Goal: Task Accomplishment & Management: Complete application form

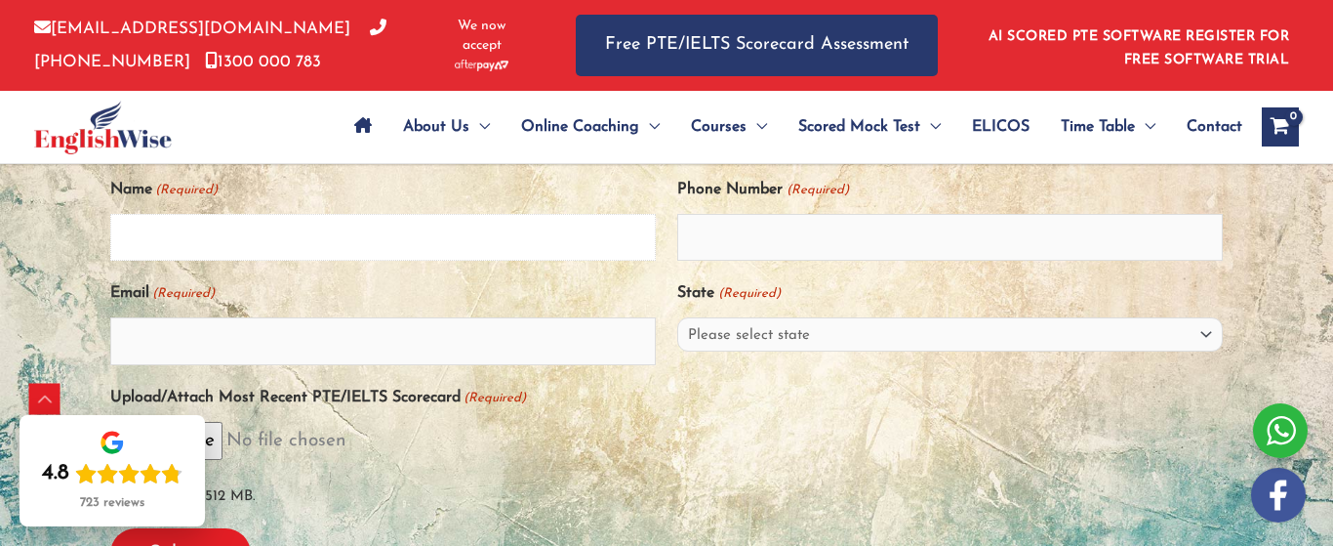
click at [272, 235] on input "Name (Required)" at bounding box center [383, 237] width 546 height 47
type input "Lahni"
click at [267, 346] on input "Email (Required)" at bounding box center [383, 340] width 546 height 47
type input "[EMAIL_ADDRESS][DOMAIN_NAME]"
click at [750, 242] on input "Phone Number (Required)" at bounding box center [950, 237] width 546 height 47
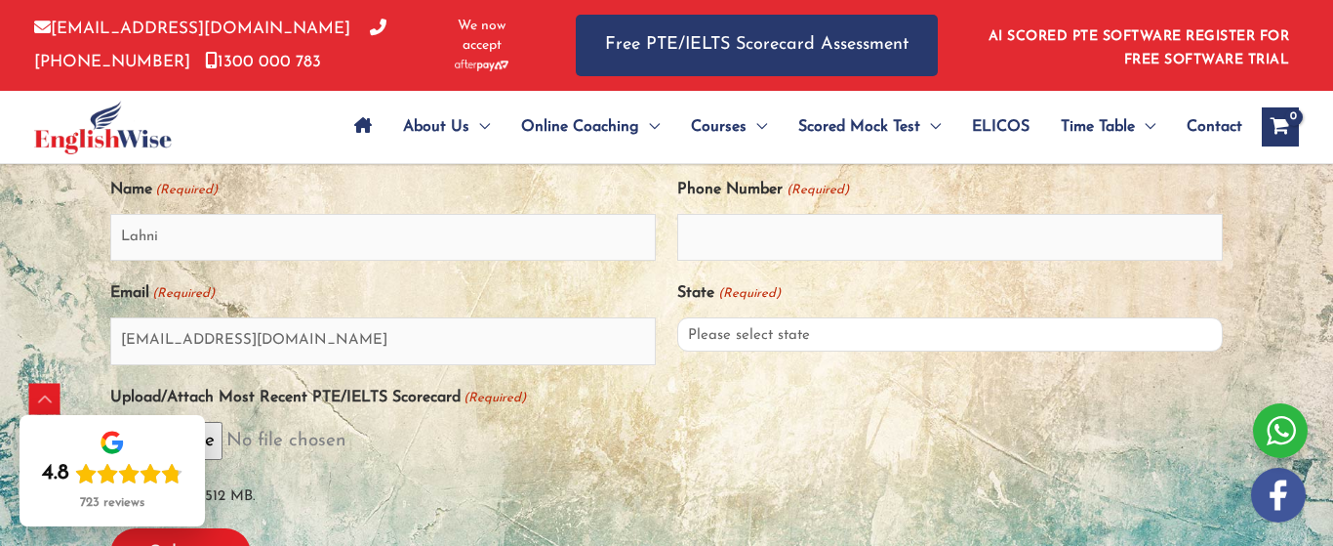
click at [852, 340] on select "Please select state New South Wales (NSW) Victoria (VIC) Queensland (QLD) South…" at bounding box center [950, 334] width 546 height 34
select select "New South Wales (NSW)"
click at [834, 223] on input "Phone Number (Required)" at bounding box center [950, 237] width 546 height 47
type input "0439785836"
click at [859, 396] on div "Upload/Attach Most Recent PTE/IELTS Scorecard (Required) Max. file size: 512 MB." at bounding box center [666, 447] width 1113 height 133
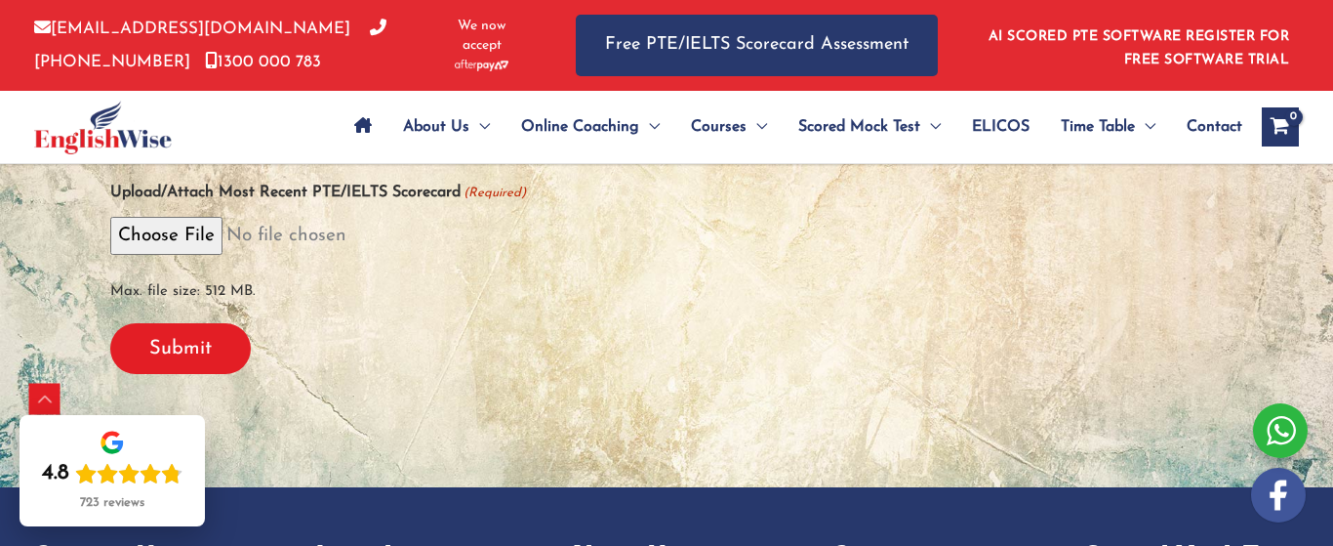
scroll to position [703, 0]
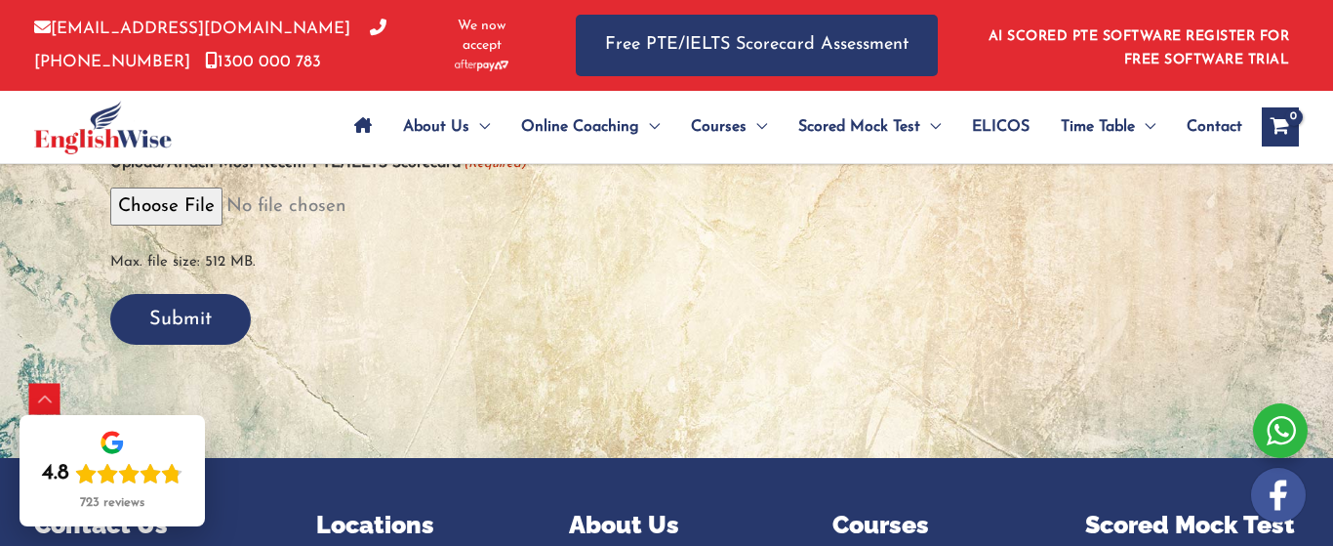
click at [191, 309] on input "Submit" at bounding box center [180, 319] width 141 height 51
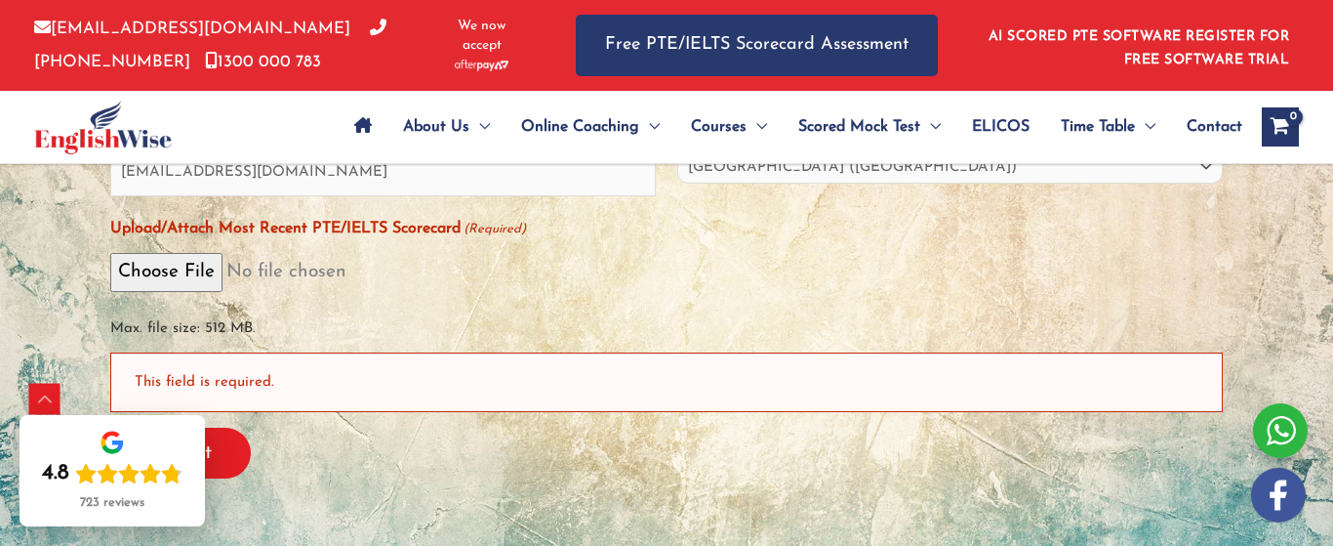
scroll to position [550, 0]
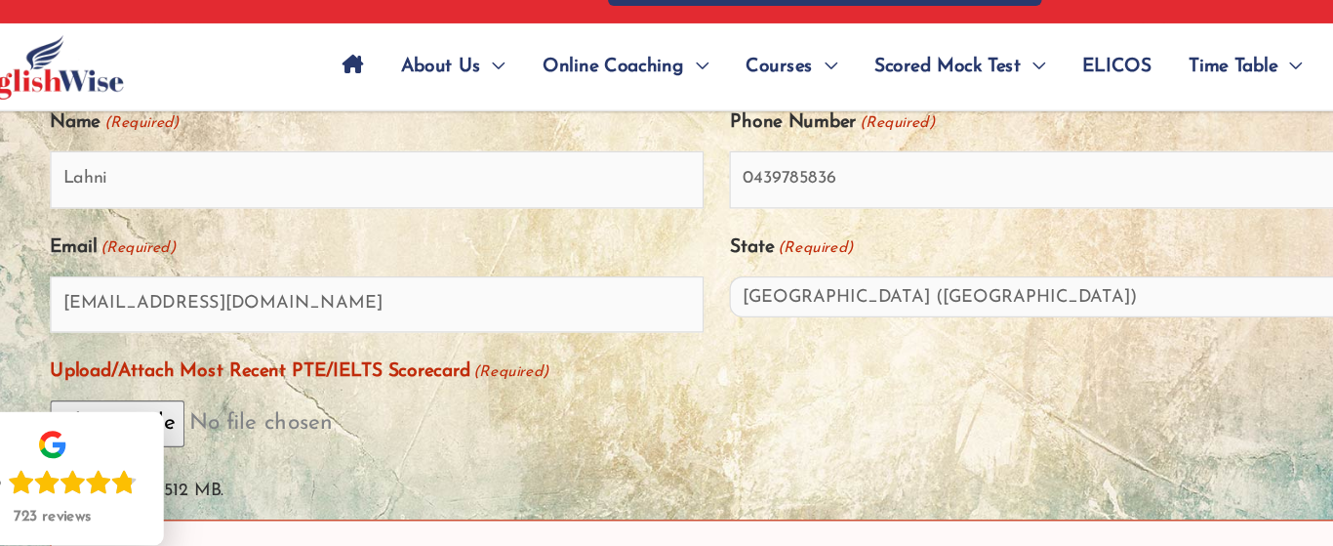
click at [371, 449] on div "Max. file size: 512 MB." at bounding box center [666, 451] width 1113 height 92
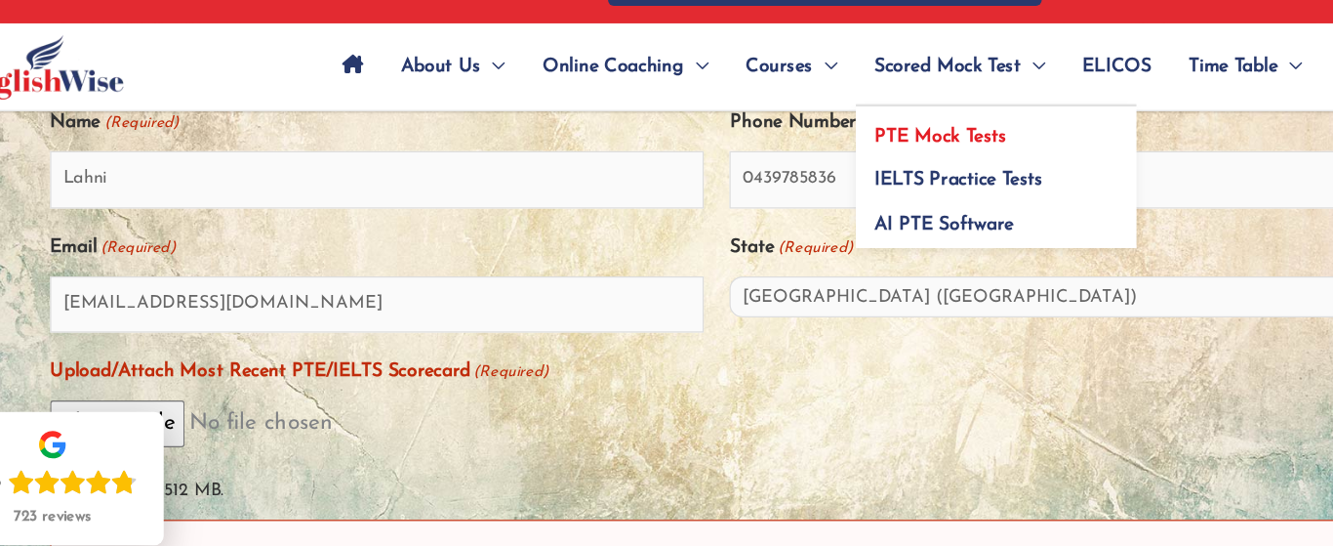
click at [850, 180] on span "PTE Mock Tests" at bounding box center [853, 186] width 110 height 16
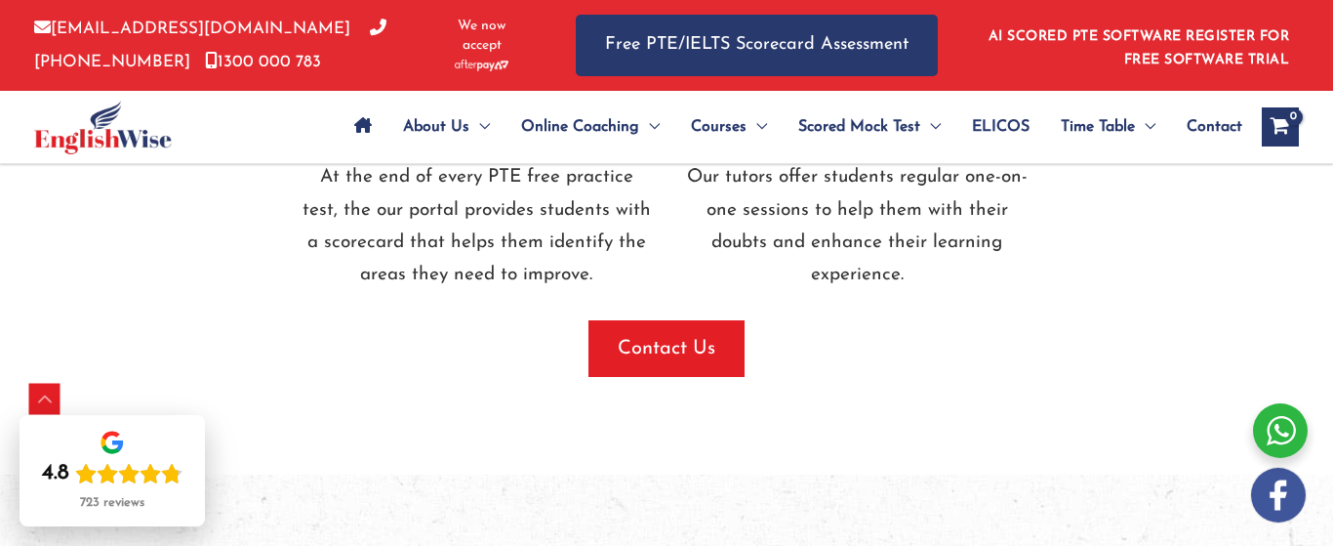
scroll to position [2638, 0]
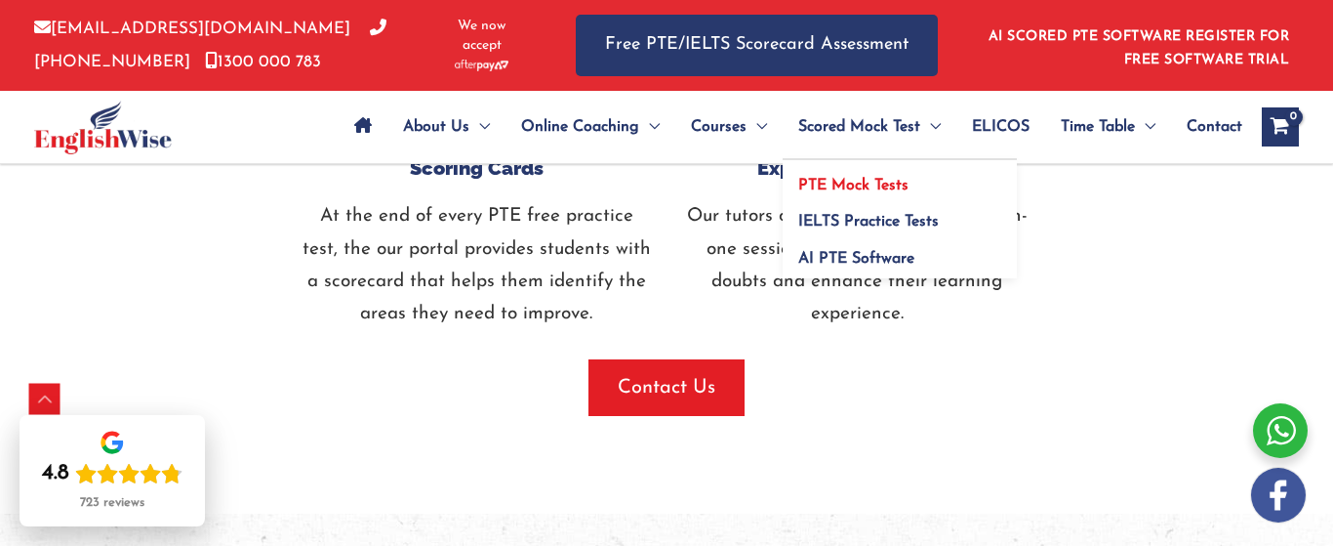
click at [860, 187] on span "PTE Mock Tests" at bounding box center [853, 186] width 110 height 16
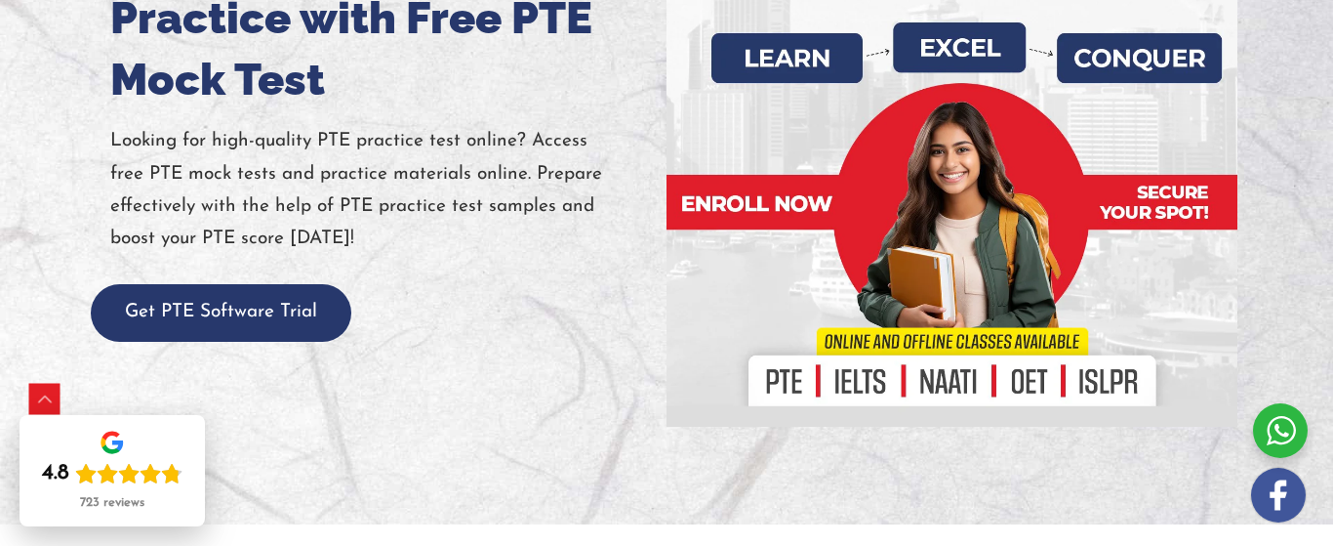
scroll to position [351, 0]
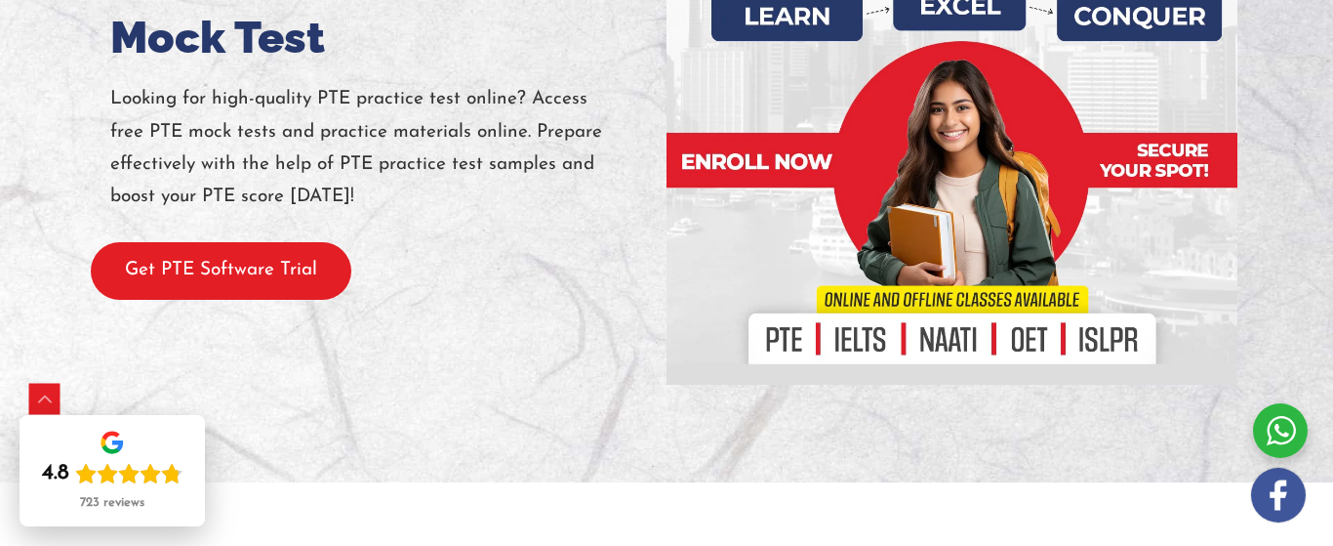
click at [202, 278] on button "Get PTE Software Trial" at bounding box center [221, 271] width 261 height 58
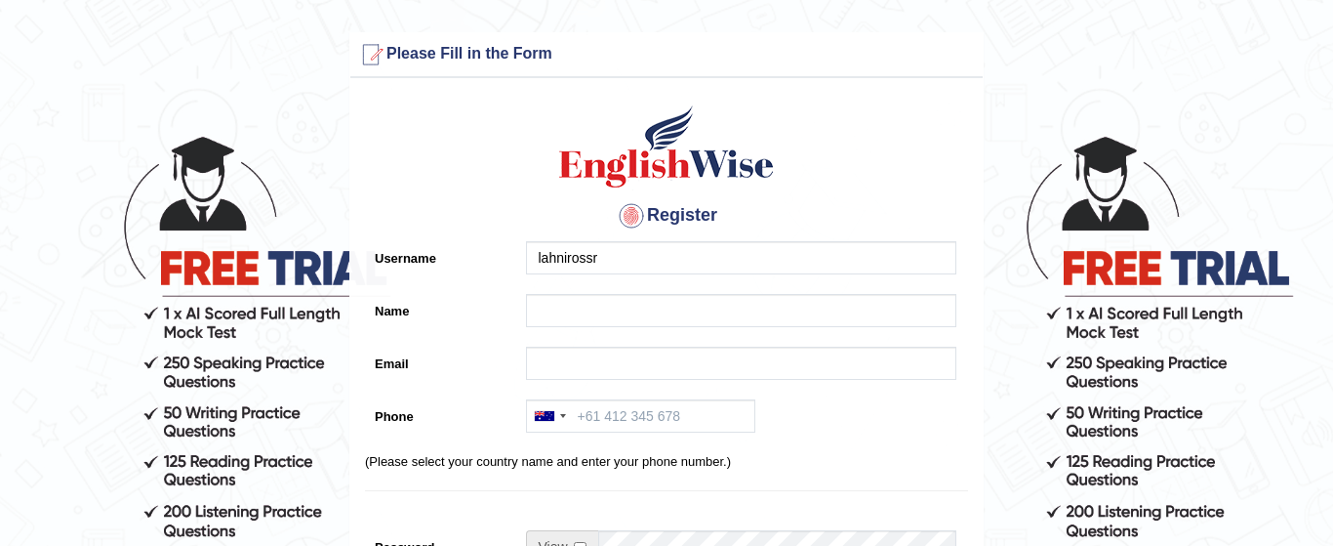
type input "lahnirossr"
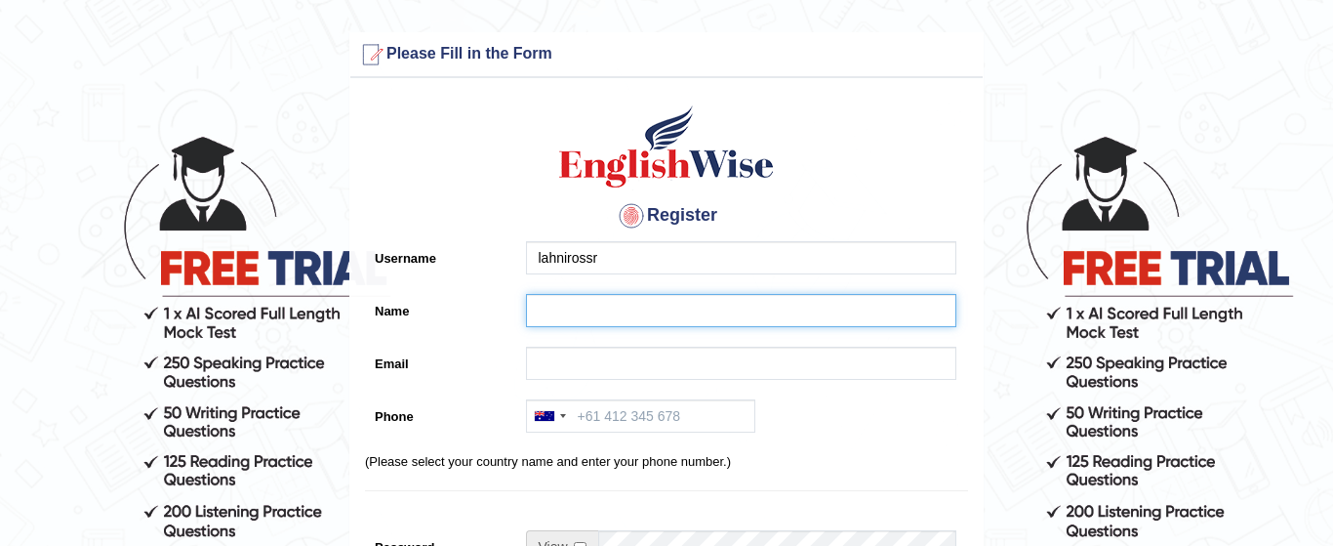
click at [527, 309] on input "Name" at bounding box center [741, 310] width 430 height 33
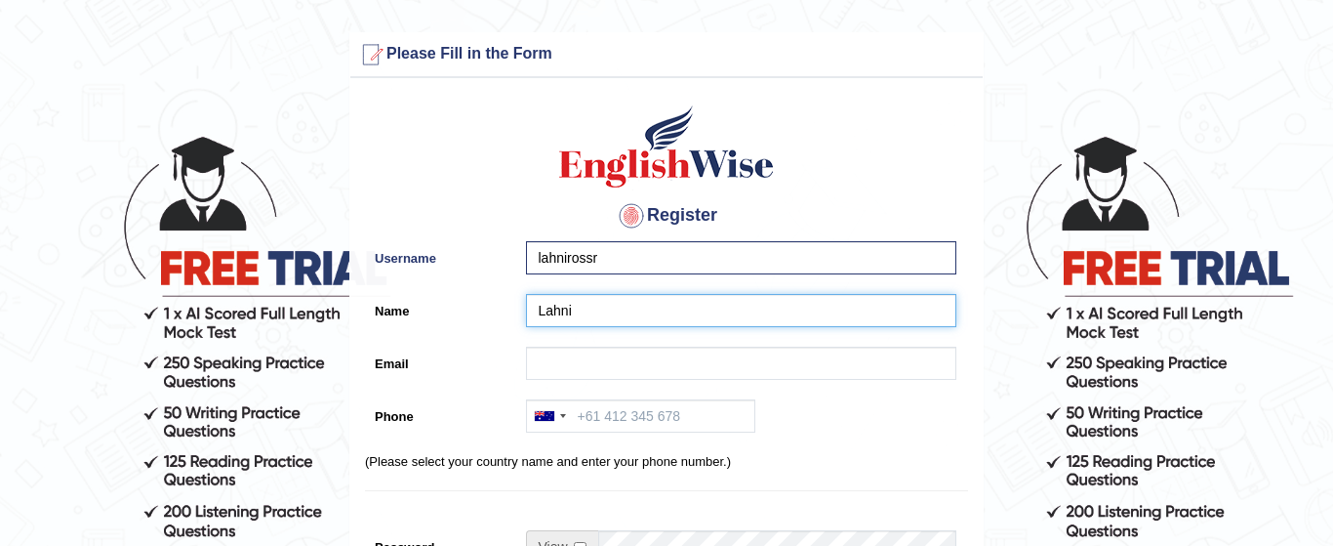
type input "Lahni"
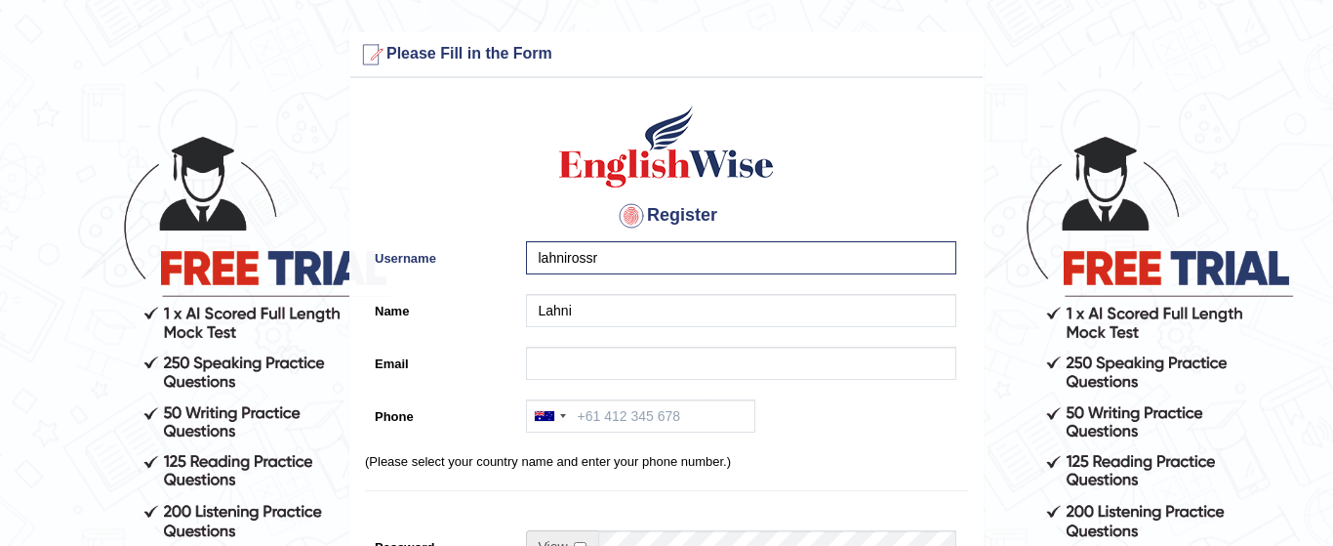
click at [502, 365] on label "Email" at bounding box center [440, 359] width 151 height 26
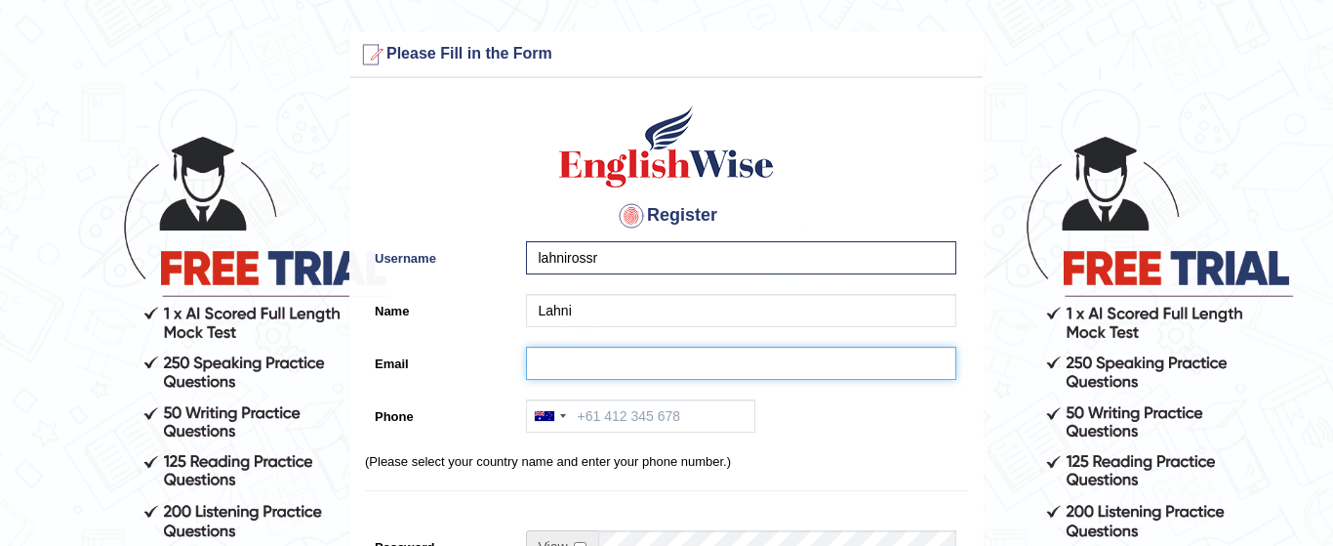
click at [526, 365] on input "Email" at bounding box center [741, 362] width 430 height 33
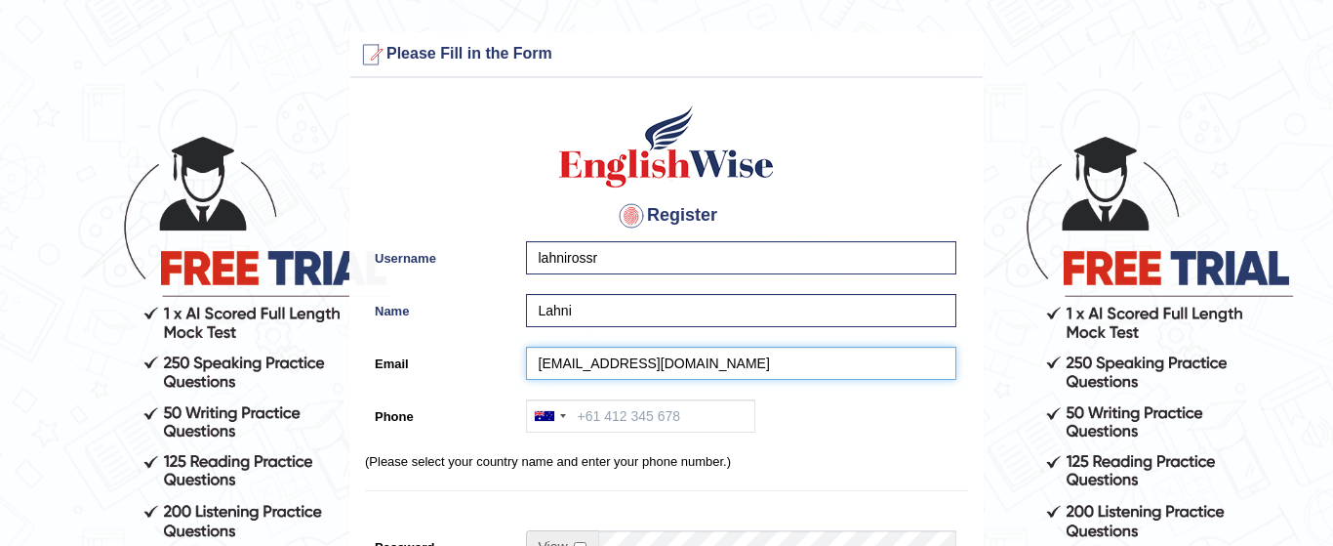
type input "[EMAIL_ADDRESS][DOMAIN_NAME]"
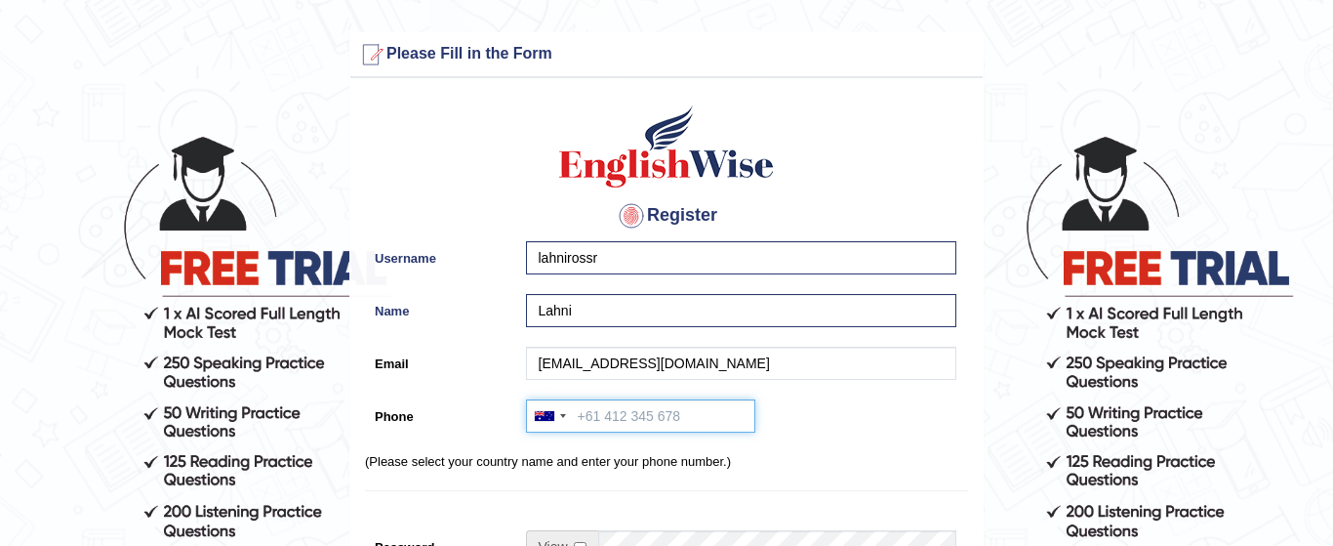
click at [589, 415] on input "Phone" at bounding box center [640, 415] width 229 height 33
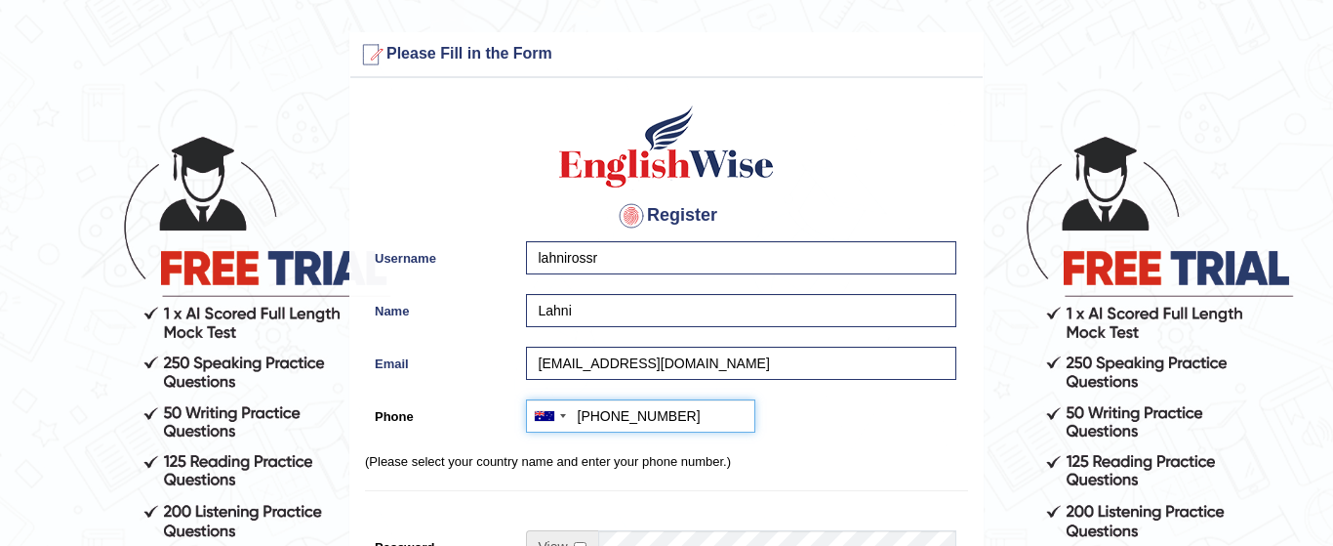
type input "[PHONE_NUMBER]"
click at [711, 490] on hr at bounding box center [666, 490] width 603 height 1
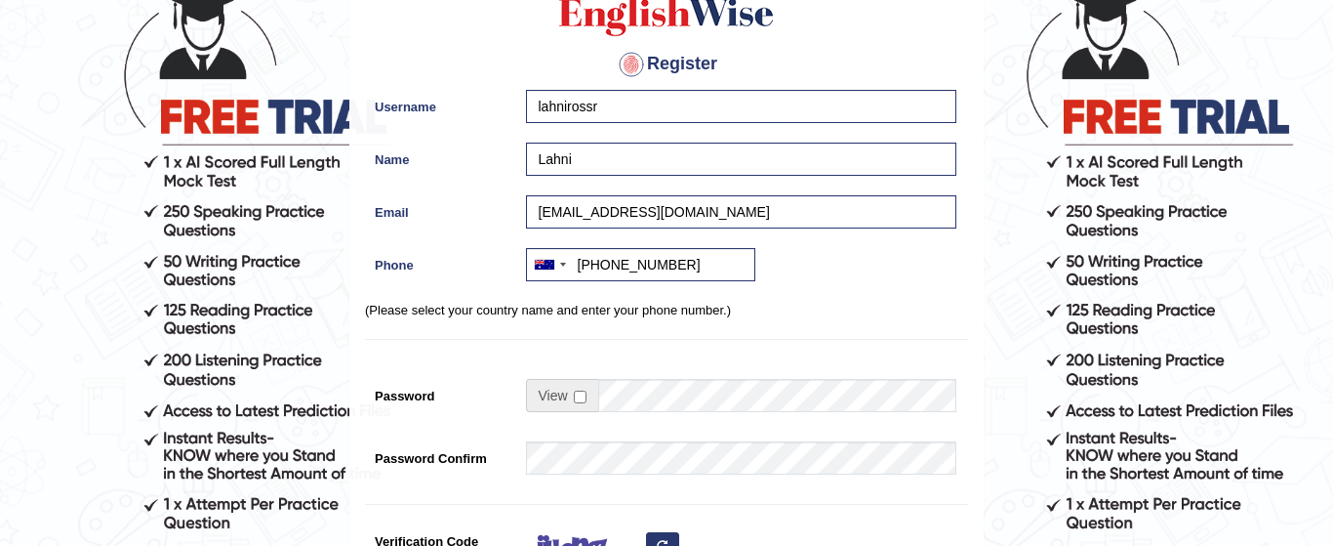
scroll to position [156, 0]
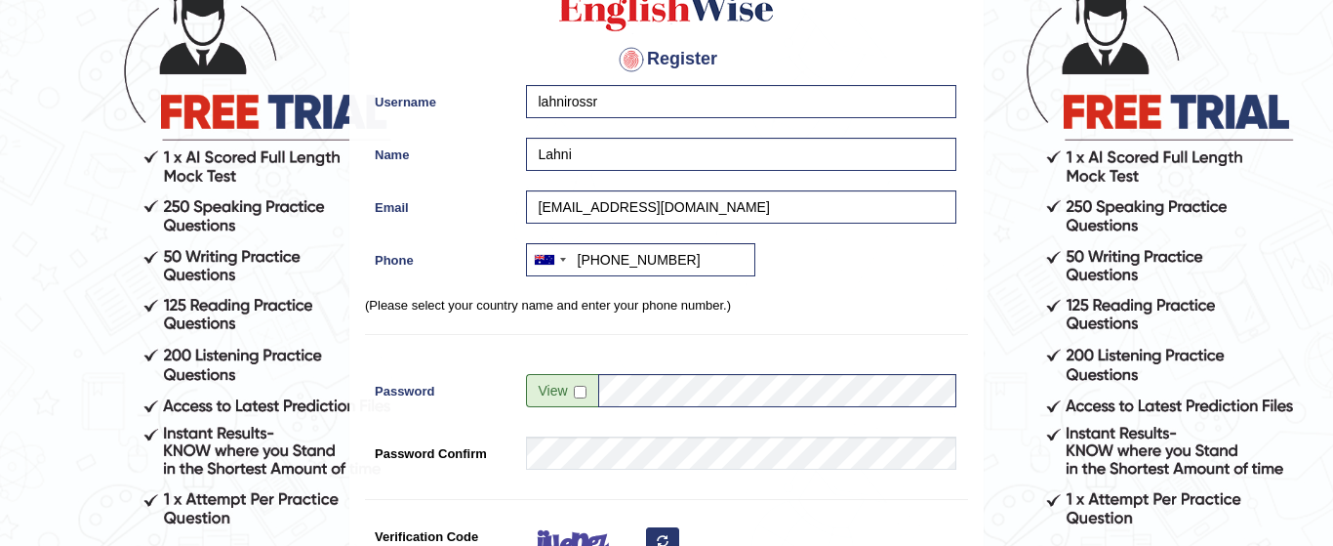
click at [692, 499] on hr at bounding box center [666, 499] width 603 height 1
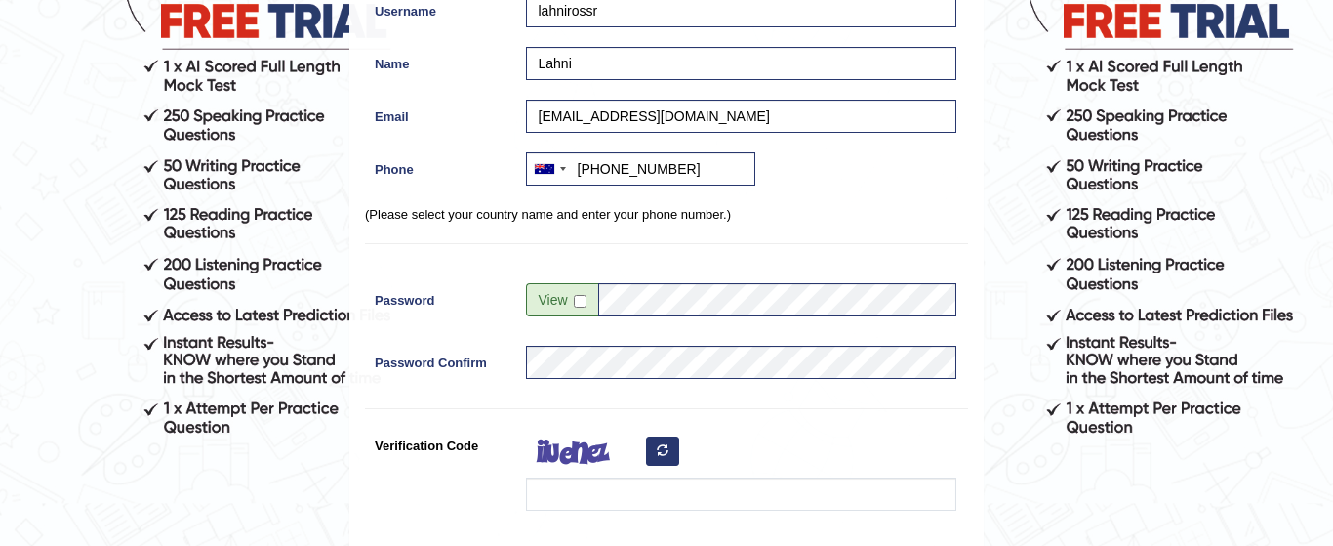
scroll to position [273, 0]
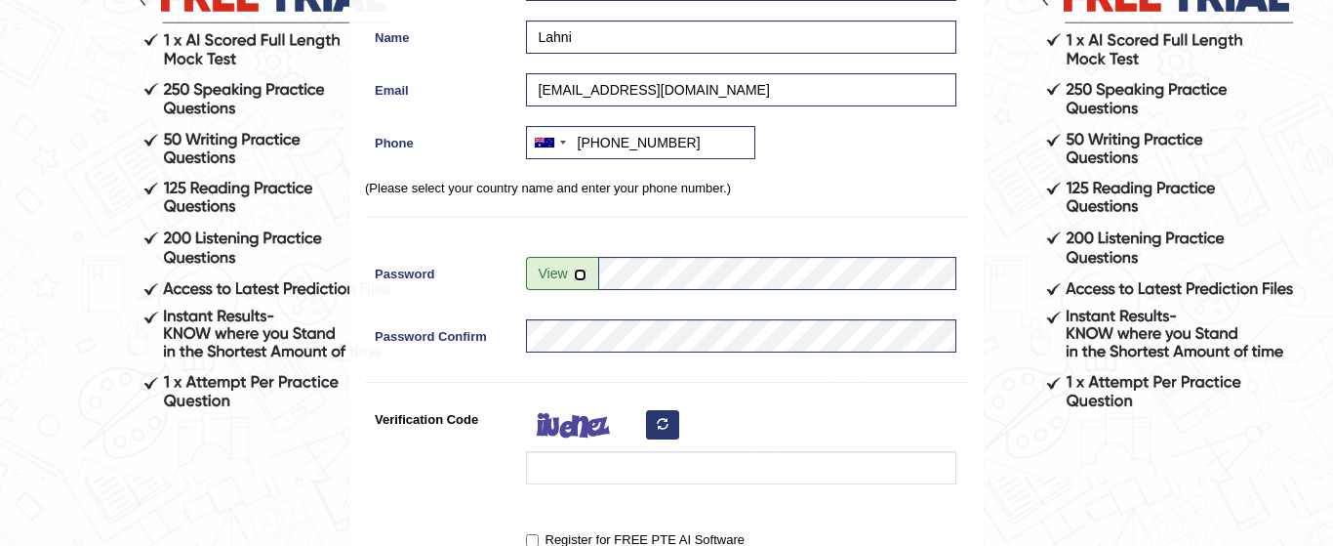
click at [580, 275] on input "checkbox" at bounding box center [580, 274] width 13 height 13
click at [580, 273] on input "checkbox" at bounding box center [580, 274] width 13 height 13
checkbox input "false"
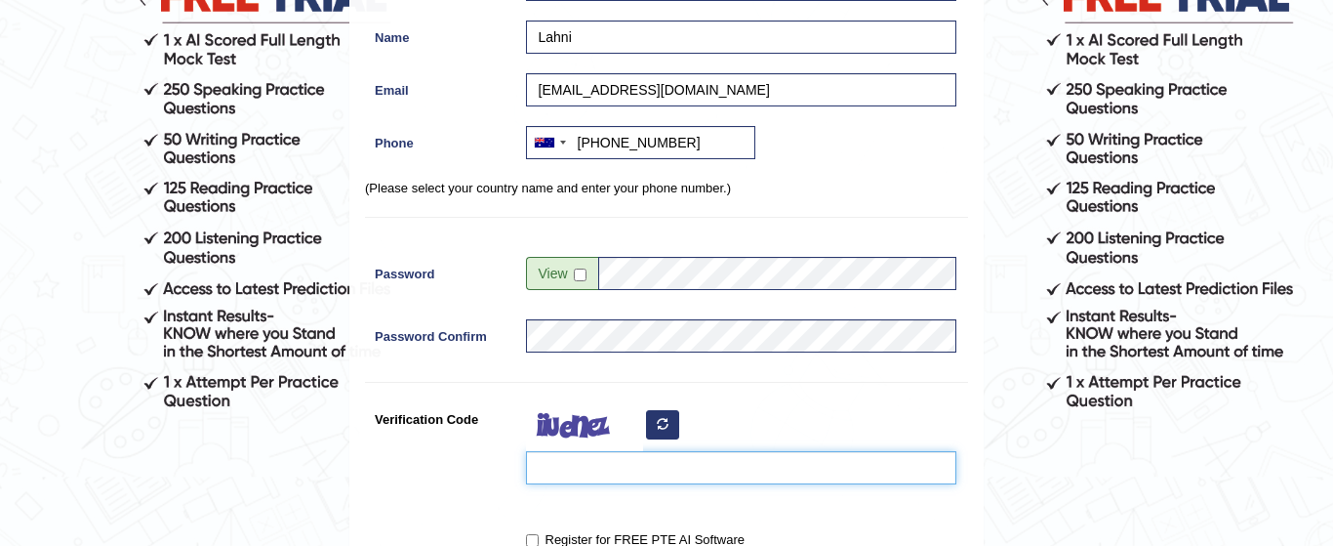
click at [602, 469] on input "Verification Code" at bounding box center [741, 467] width 430 height 33
type input "cadacci"
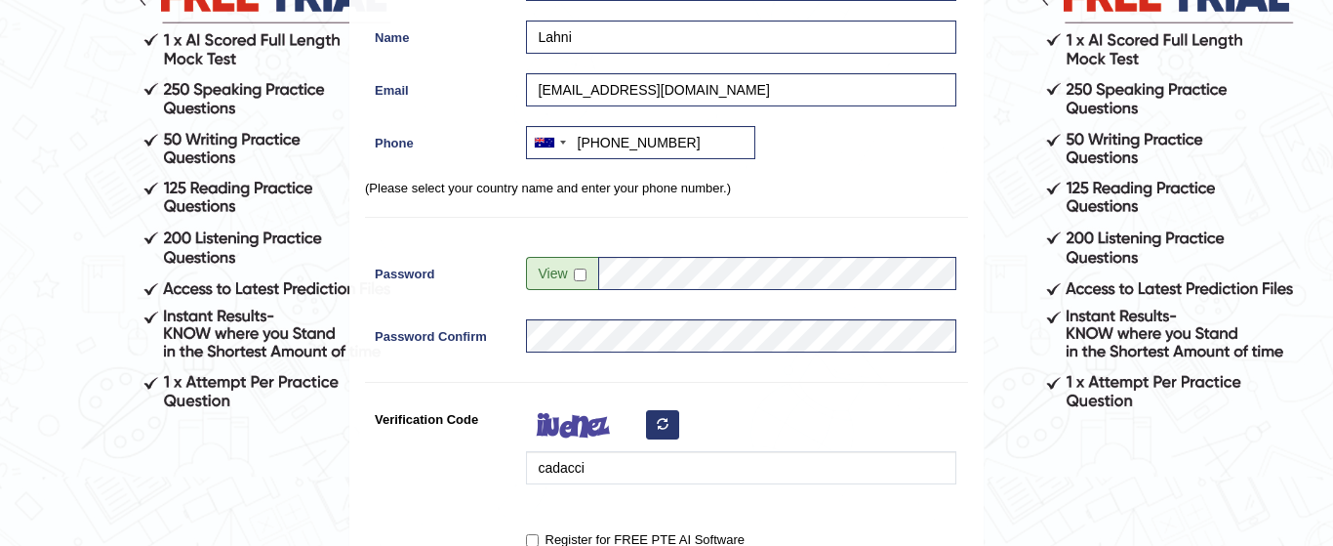
click at [834, 518] on div "Register Username lahnirossr Name Lahni Email filipiniana2024@gmail.com Phone A…" at bounding box center [666, 222] width 632 height 815
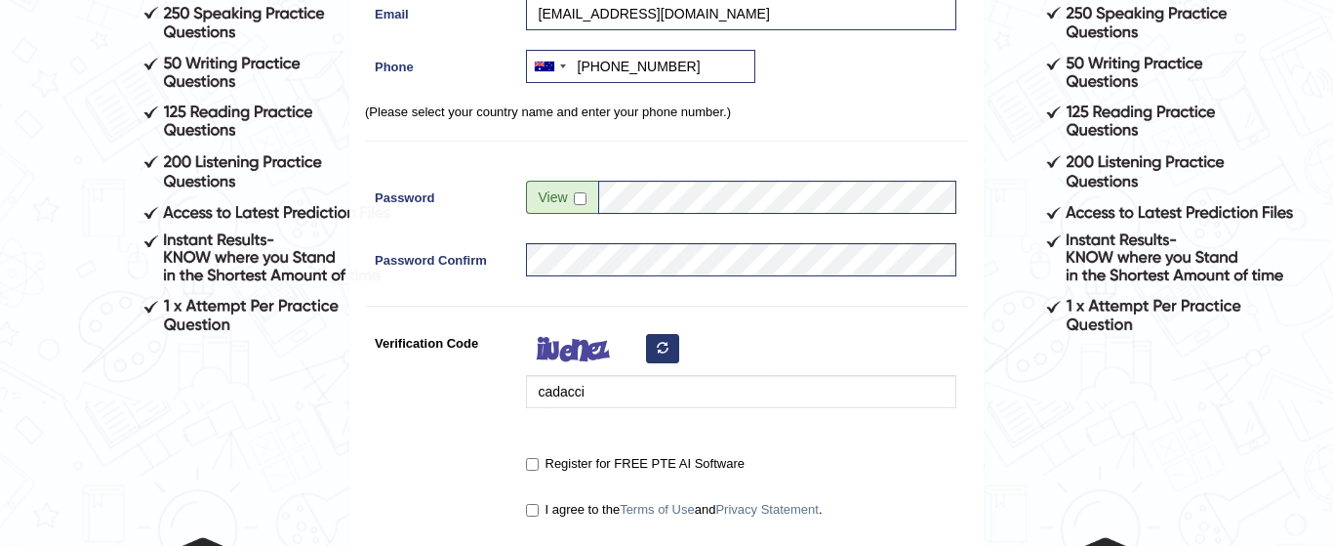
scroll to position [351, 0]
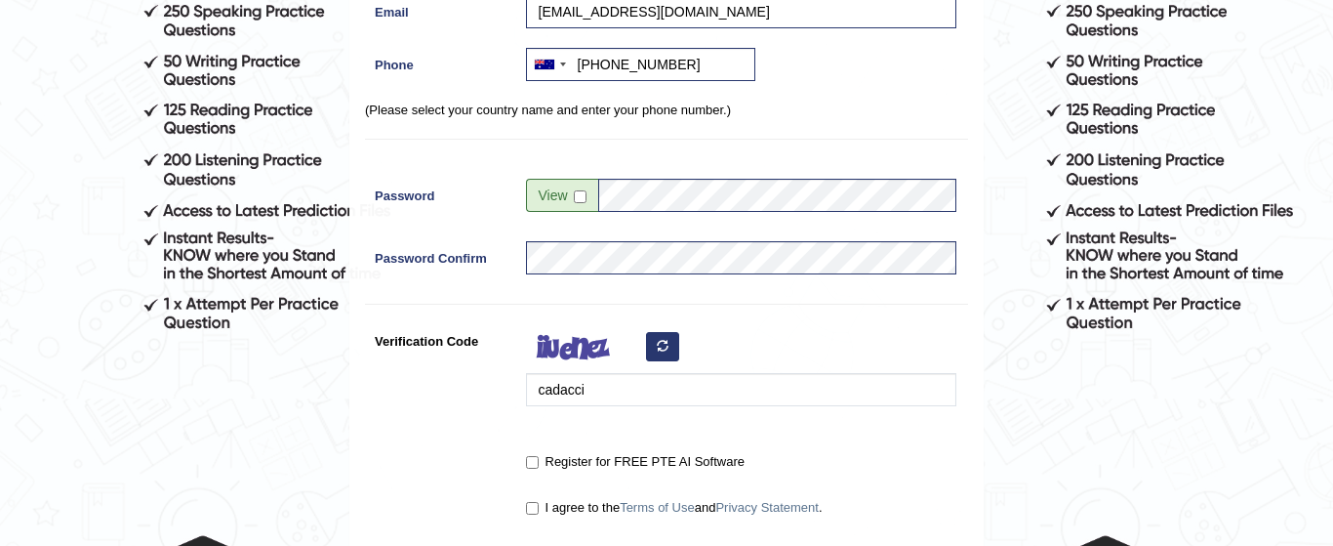
click at [534, 468] on label "Register for FREE PTE AI Software" at bounding box center [635, 462] width 219 height 20
click at [534, 468] on input "Register for FREE PTE AI Software" at bounding box center [532, 462] width 13 height 13
checkbox input "true"
click at [533, 508] on input "I agree to the Terms of Use and Privacy Statement ." at bounding box center [532, 508] width 13 height 13
checkbox input "true"
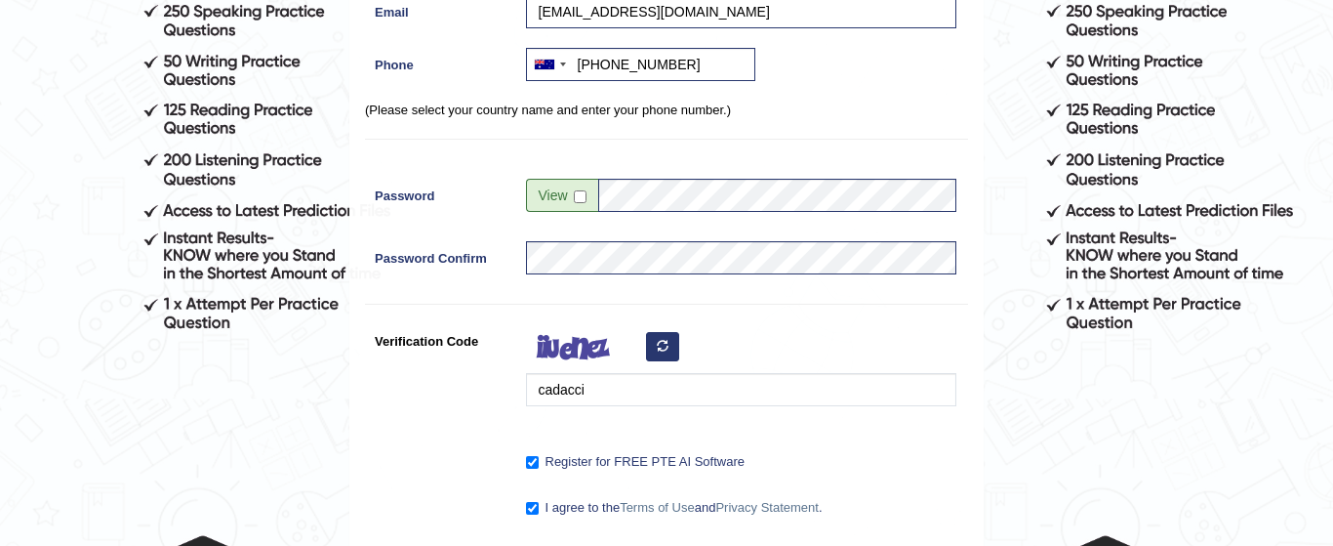
click at [855, 428] on div at bounding box center [736, 431] width 440 height 10
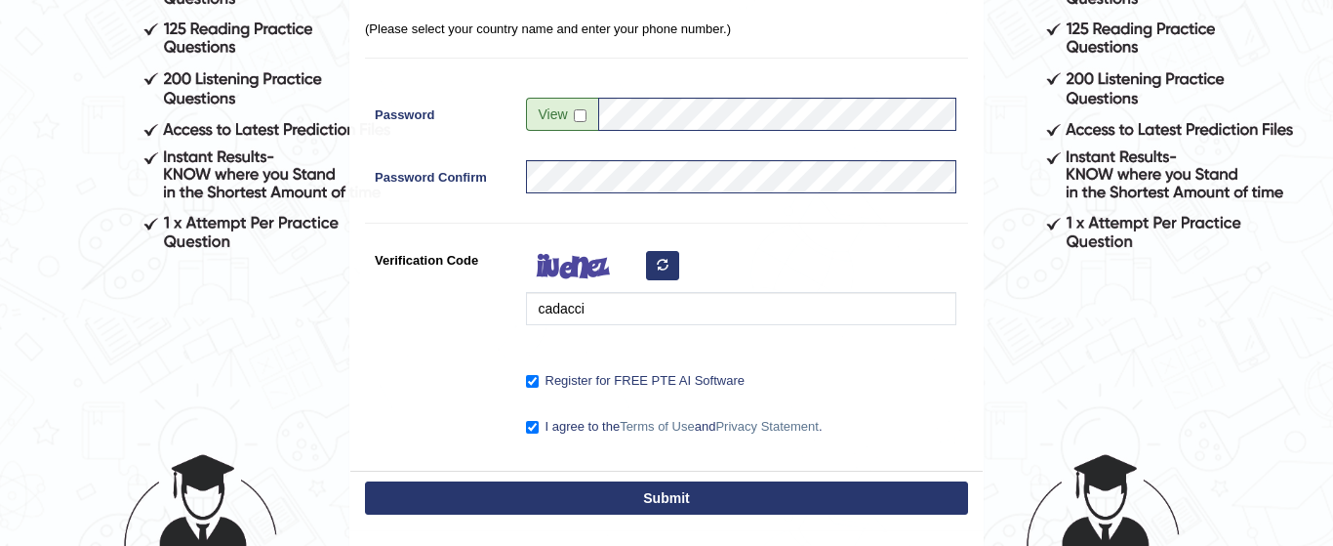
scroll to position [468, 0]
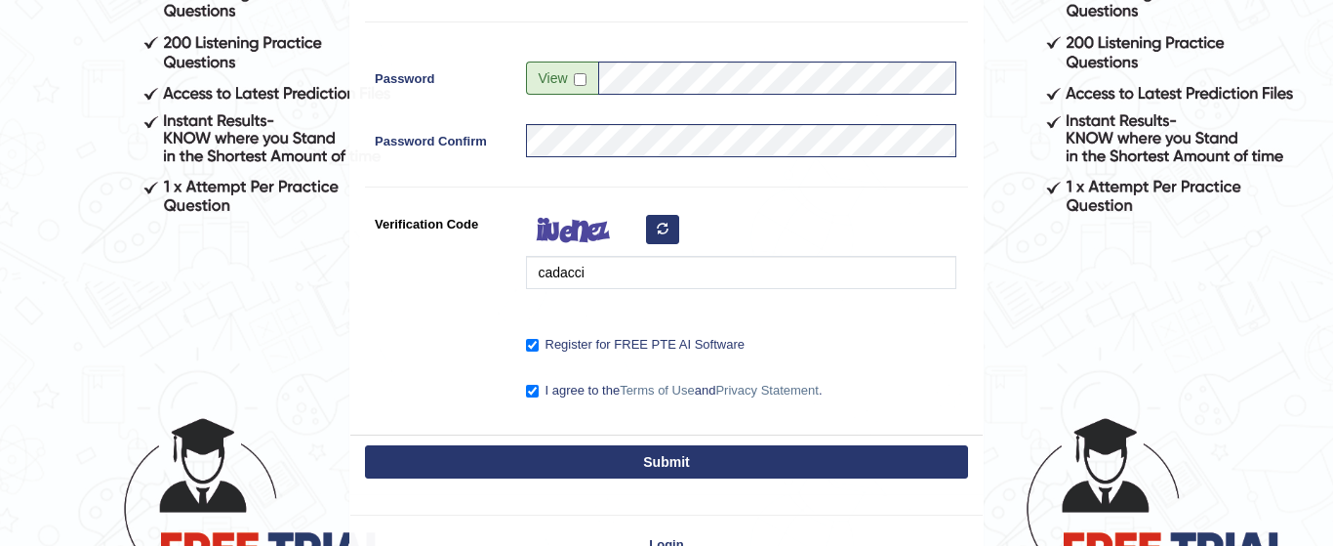
click at [844, 467] on button "Submit" at bounding box center [666, 461] width 603 height 33
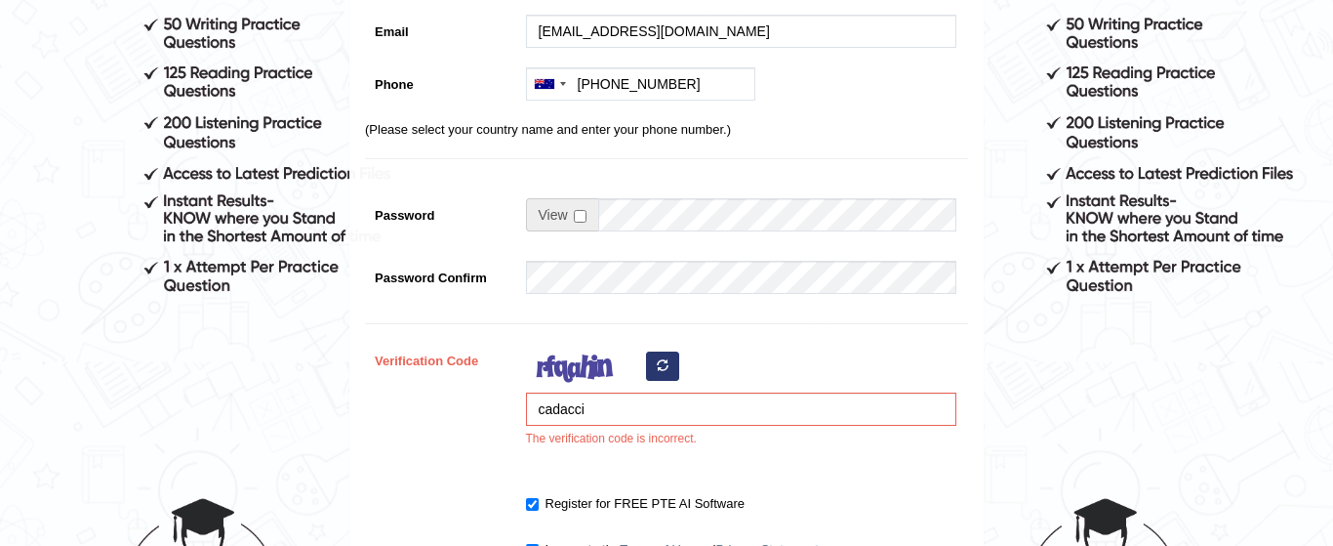
scroll to position [390, 0]
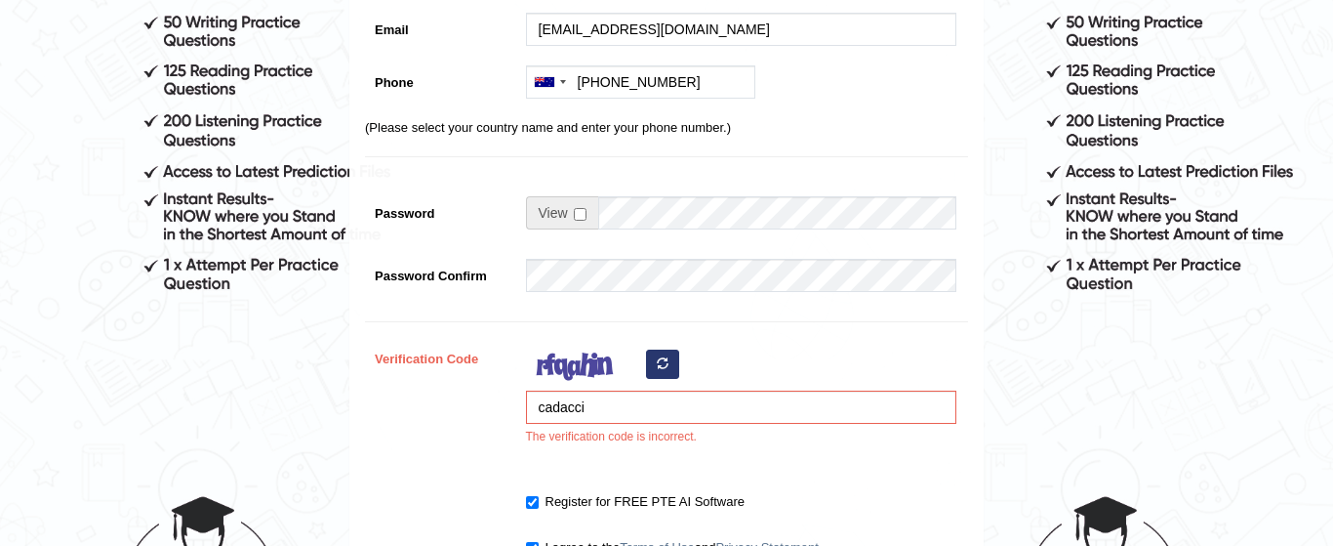
click at [662, 368] on icon "button" at bounding box center [663, 363] width 12 height 12
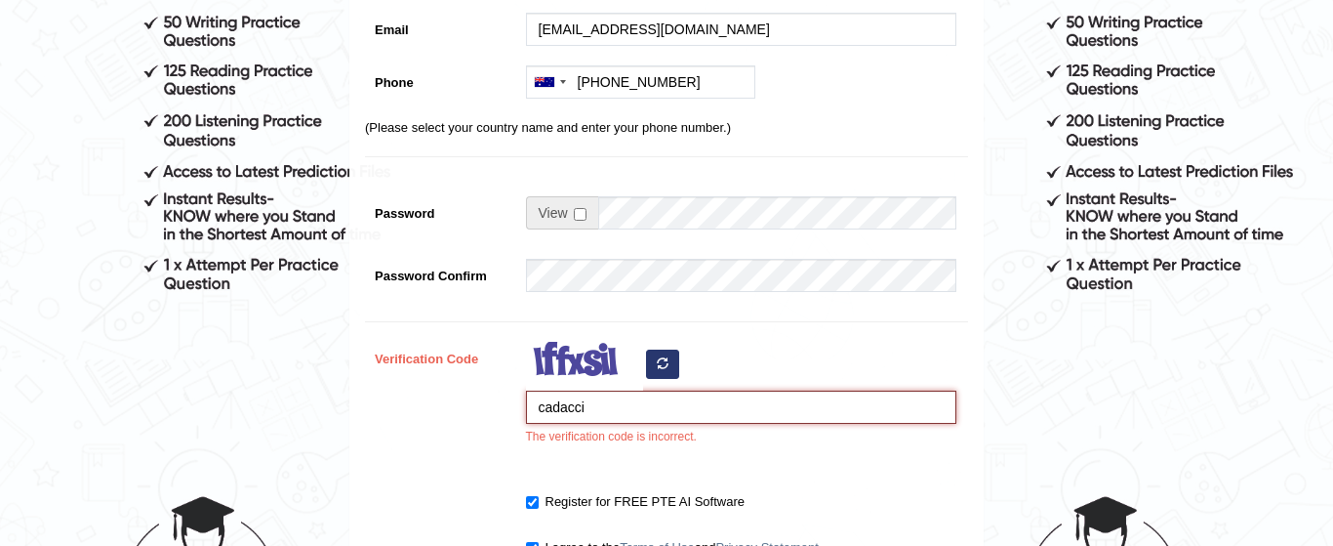
click at [645, 405] on input "cadacci" at bounding box center [741, 406] width 430 height 33
type input "c"
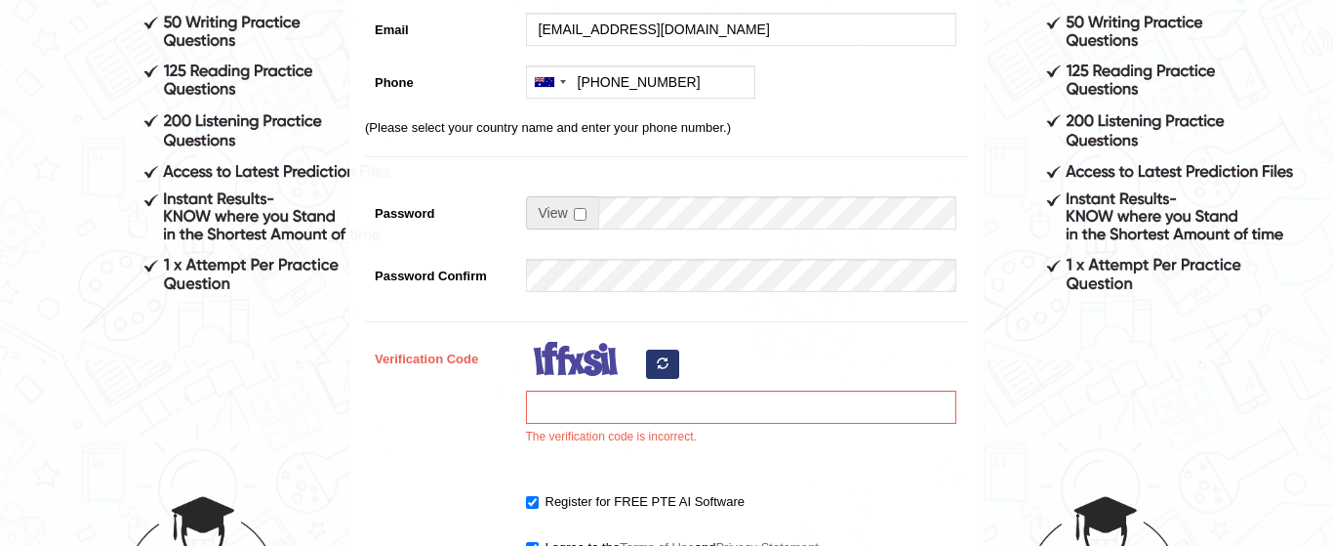
click at [663, 357] on icon "button" at bounding box center [663, 363] width 12 height 12
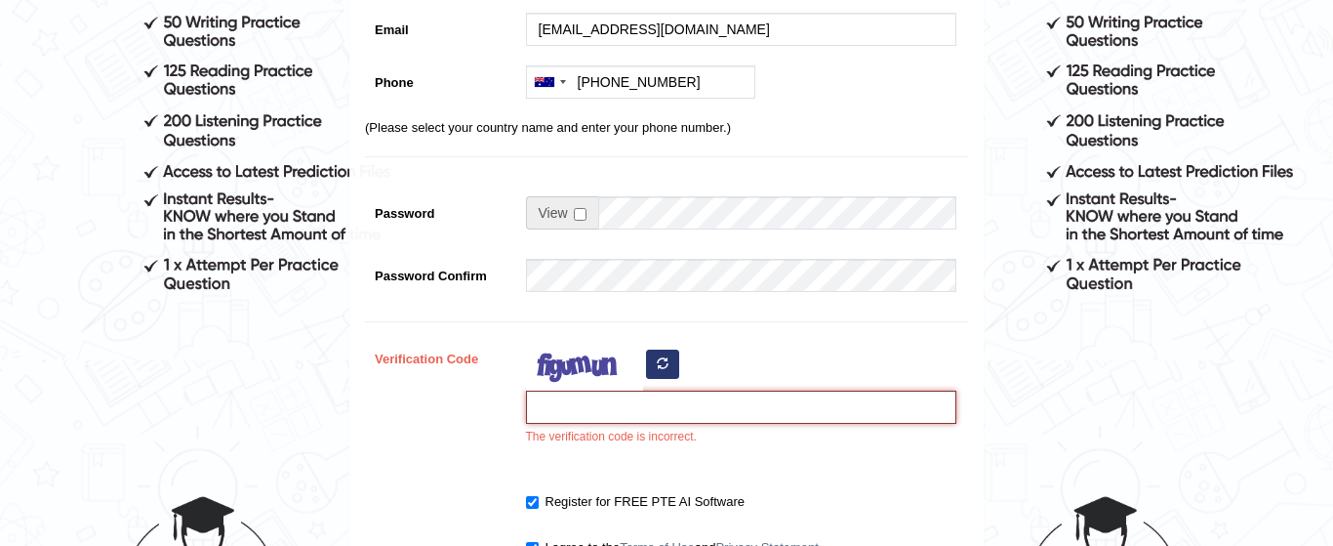
click at [628, 421] on input "Verification Code" at bounding box center [741, 406] width 430 height 33
type input "jadoyag"
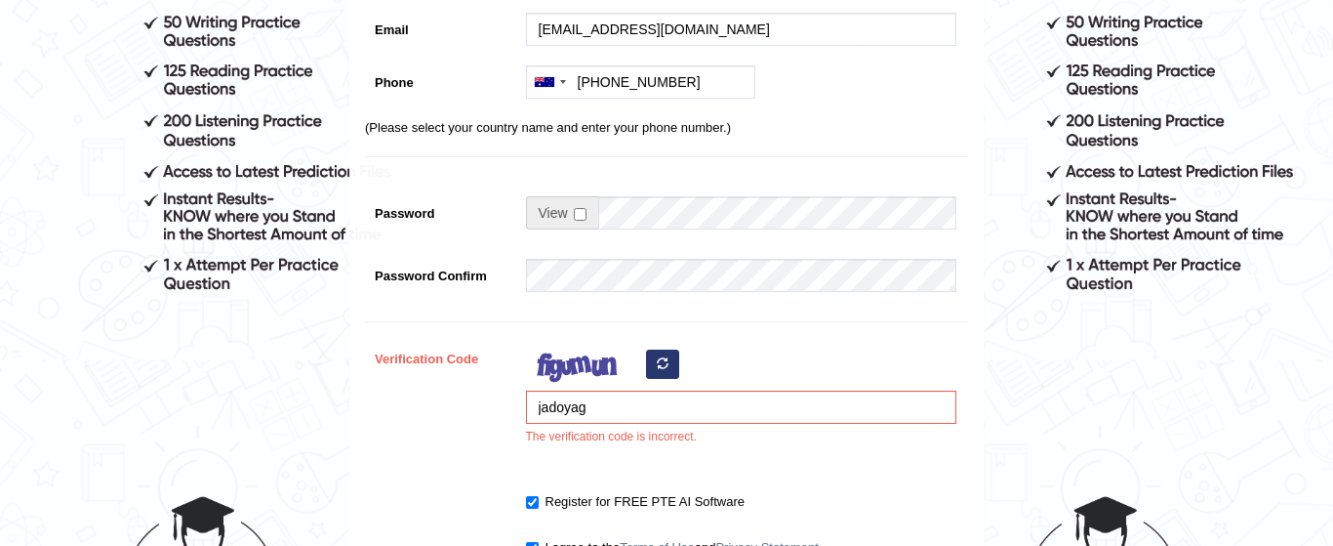
click at [944, 487] on div "Register for FREE PTE AI Software" at bounding box center [741, 498] width 430 height 26
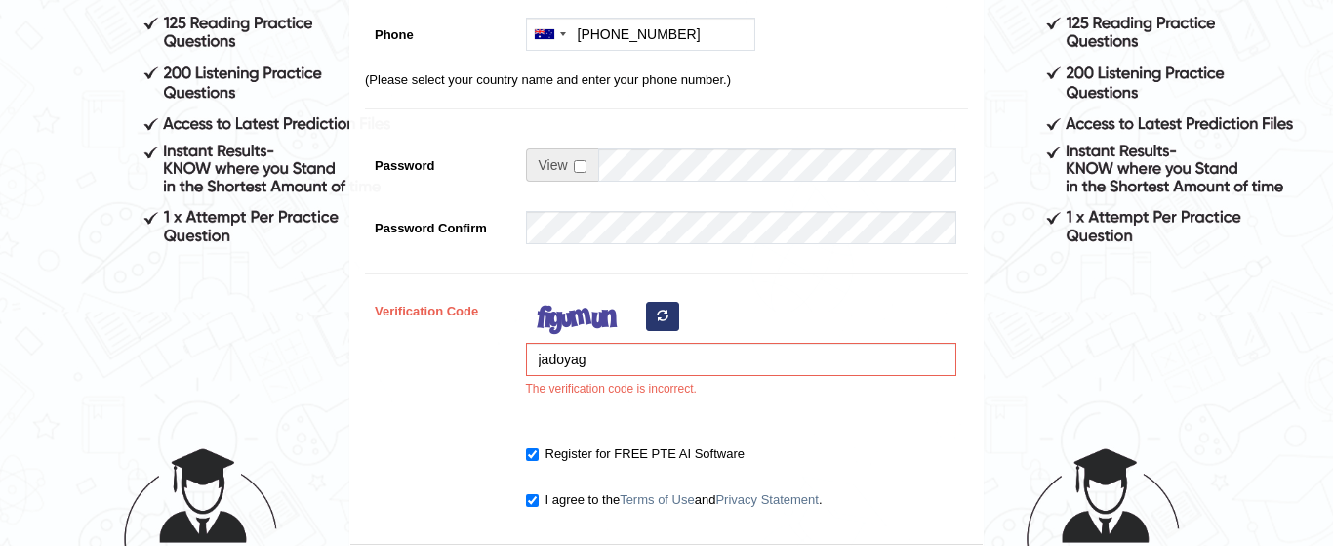
scroll to position [468, 0]
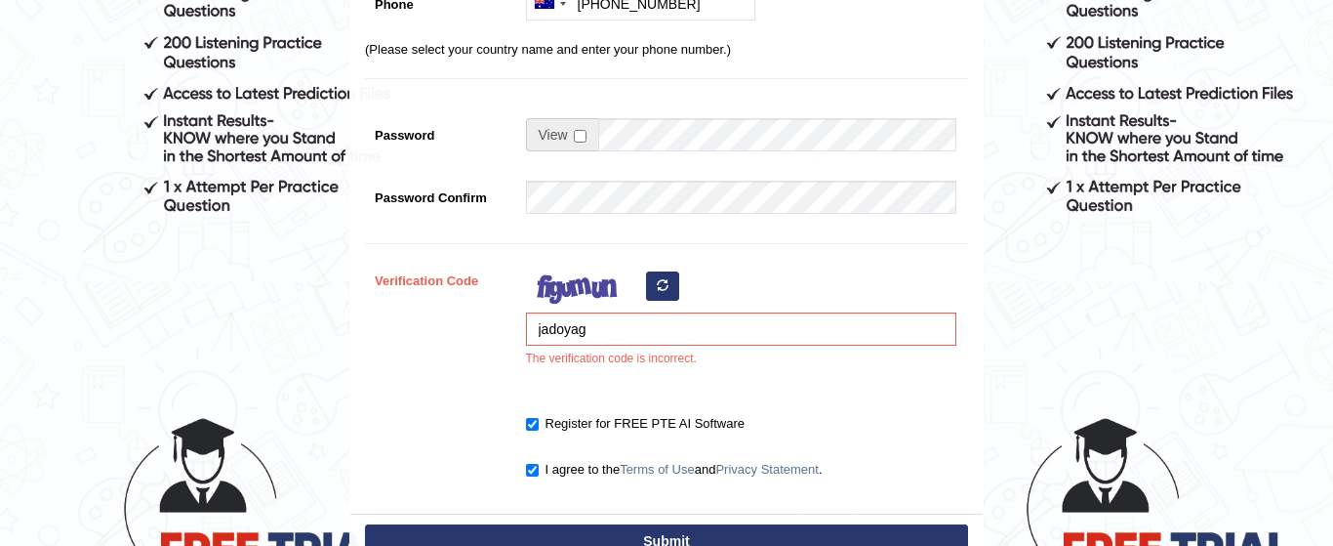
click at [907, 530] on button "Submit" at bounding box center [666, 540] width 603 height 33
type input "+61439785836"
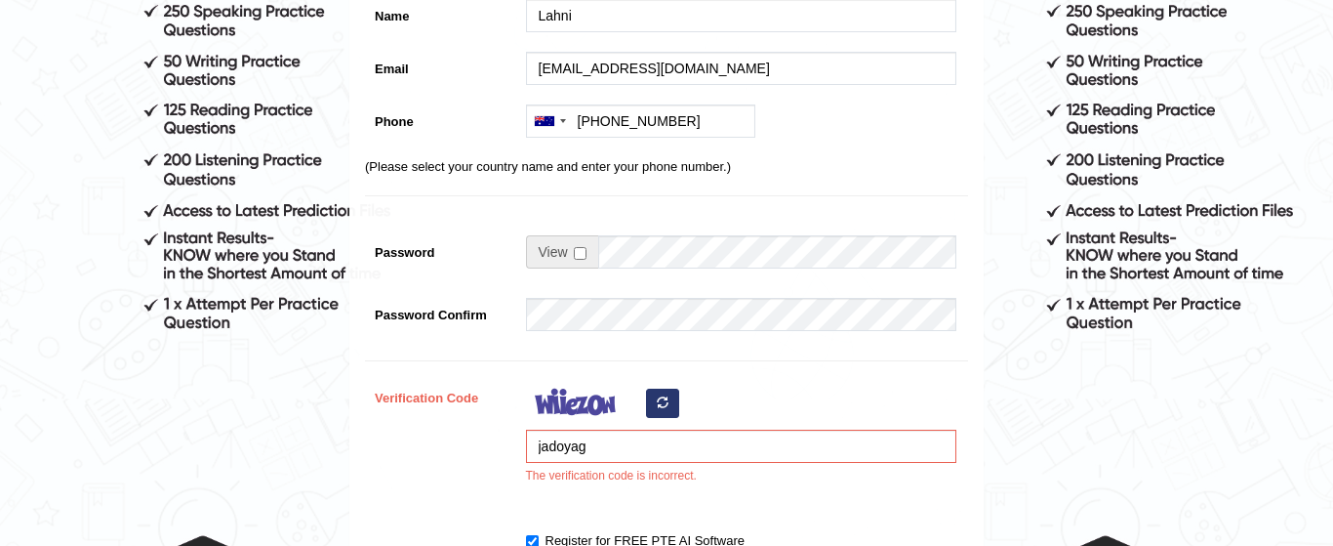
scroll to position [390, 0]
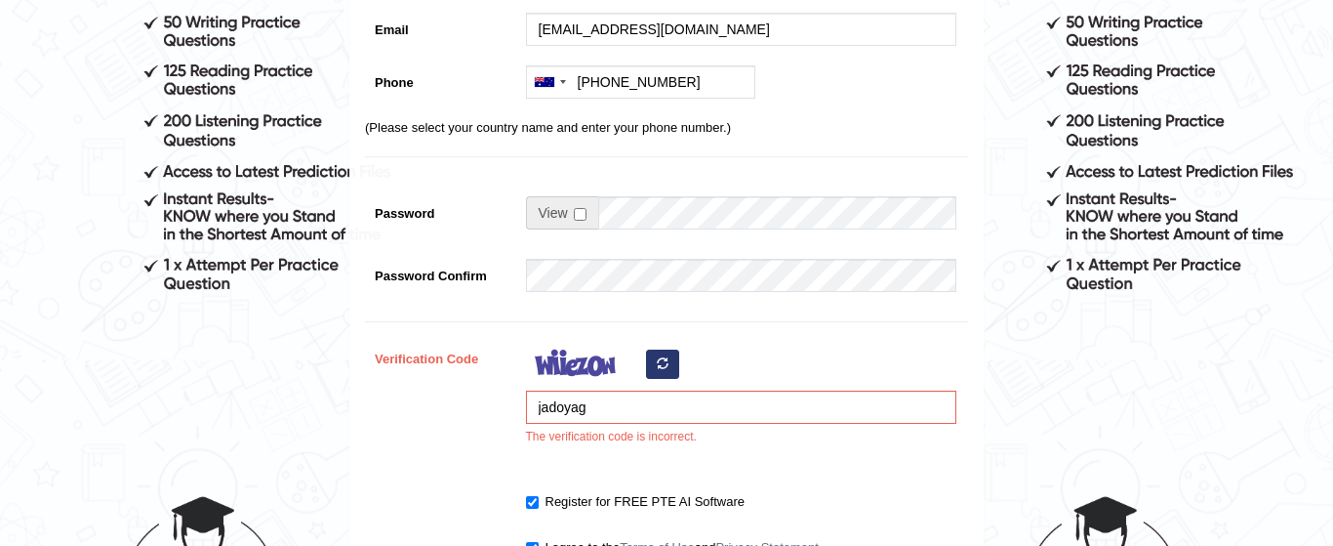
click at [658, 360] on icon "button" at bounding box center [663, 363] width 12 height 12
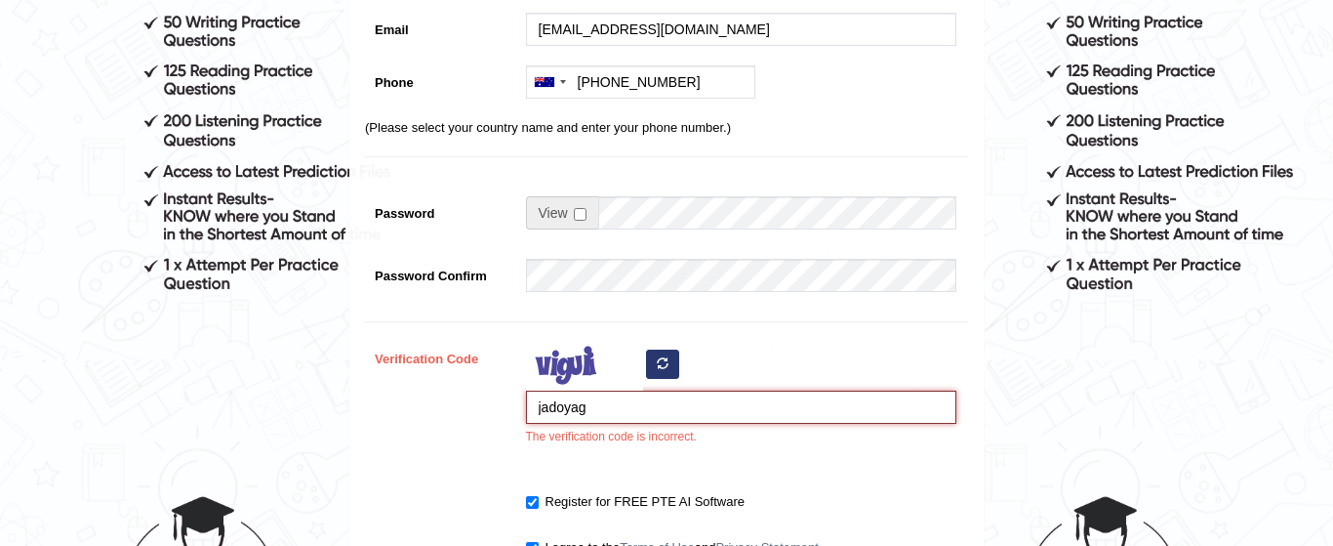
click at [617, 410] on input "jadoyag" at bounding box center [741, 406] width 430 height 33
type input "j"
type input "gizlpe"
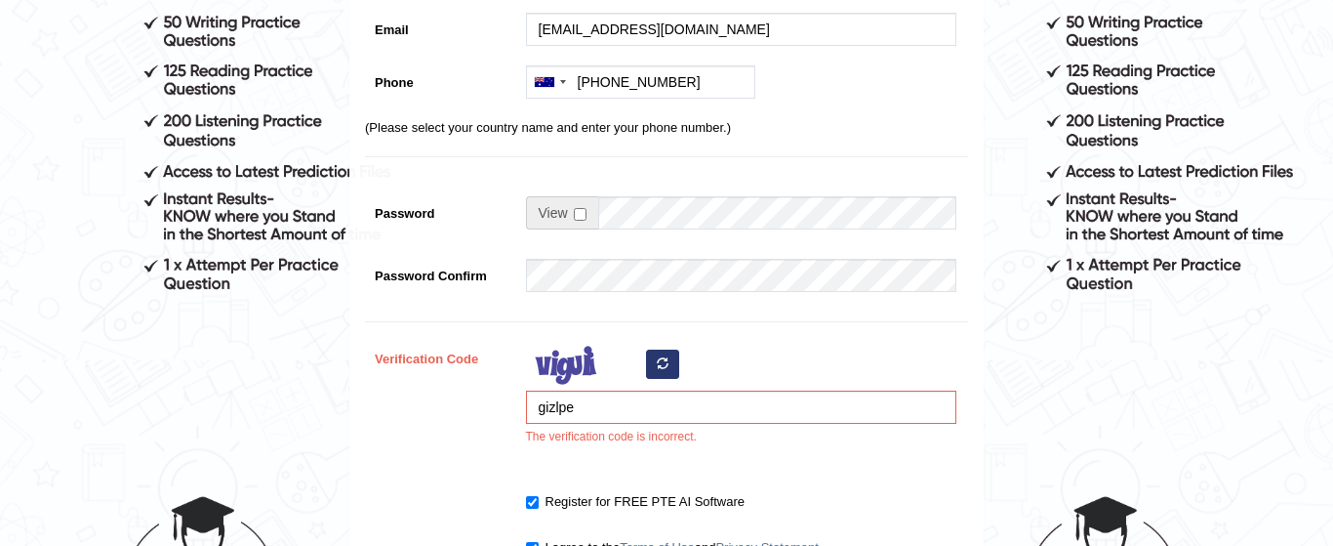
click at [844, 451] on div "gizlpe The verification code is incorrect." at bounding box center [736, 399] width 440 height 114
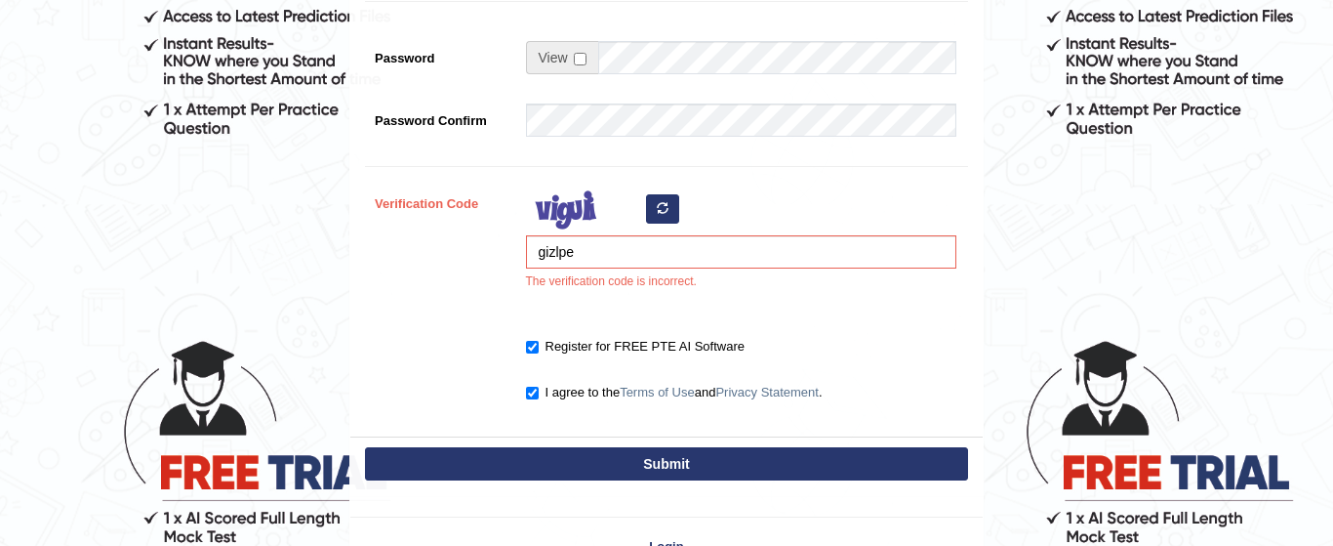
scroll to position [547, 0]
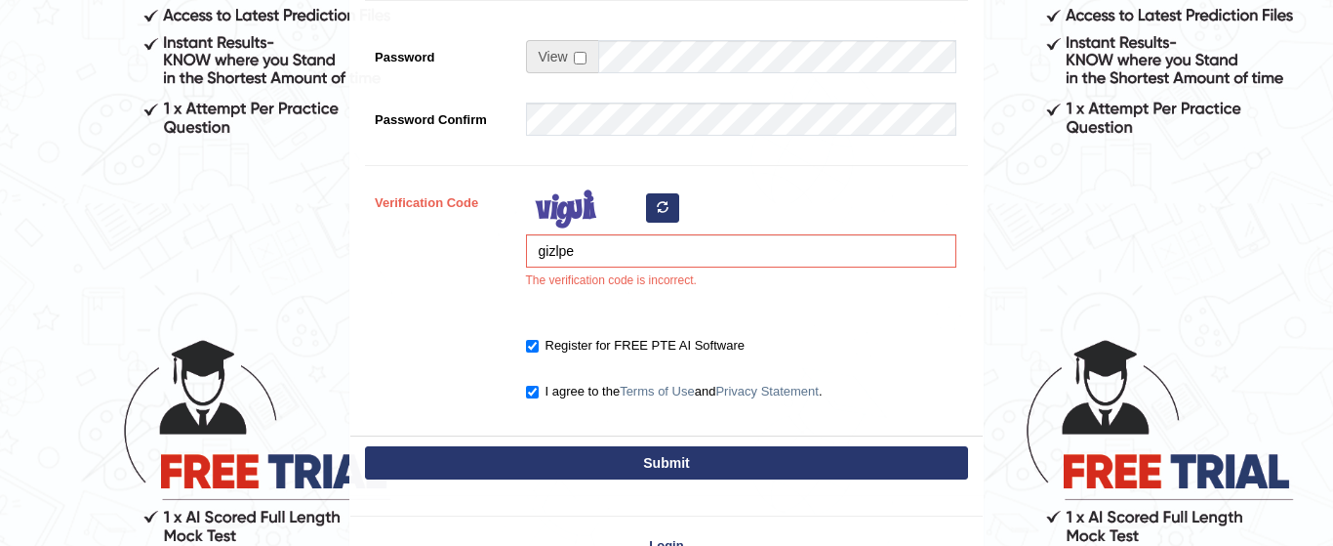
click at [705, 465] on button "Submit" at bounding box center [666, 462] width 603 height 33
type input "+61439785836"
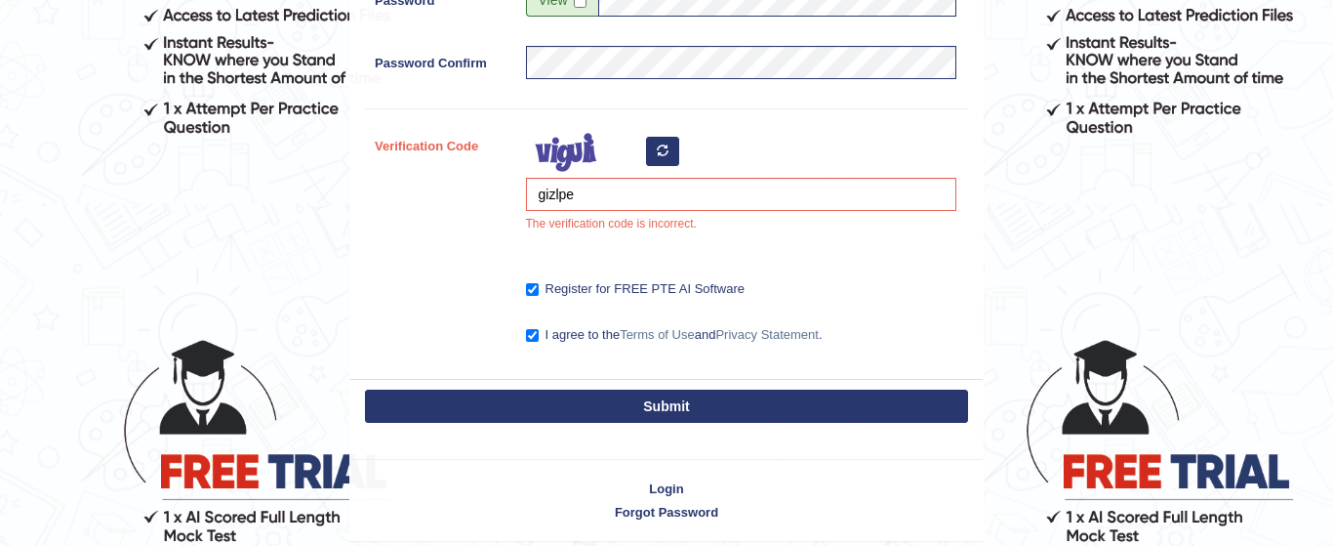
scroll to position [490, 0]
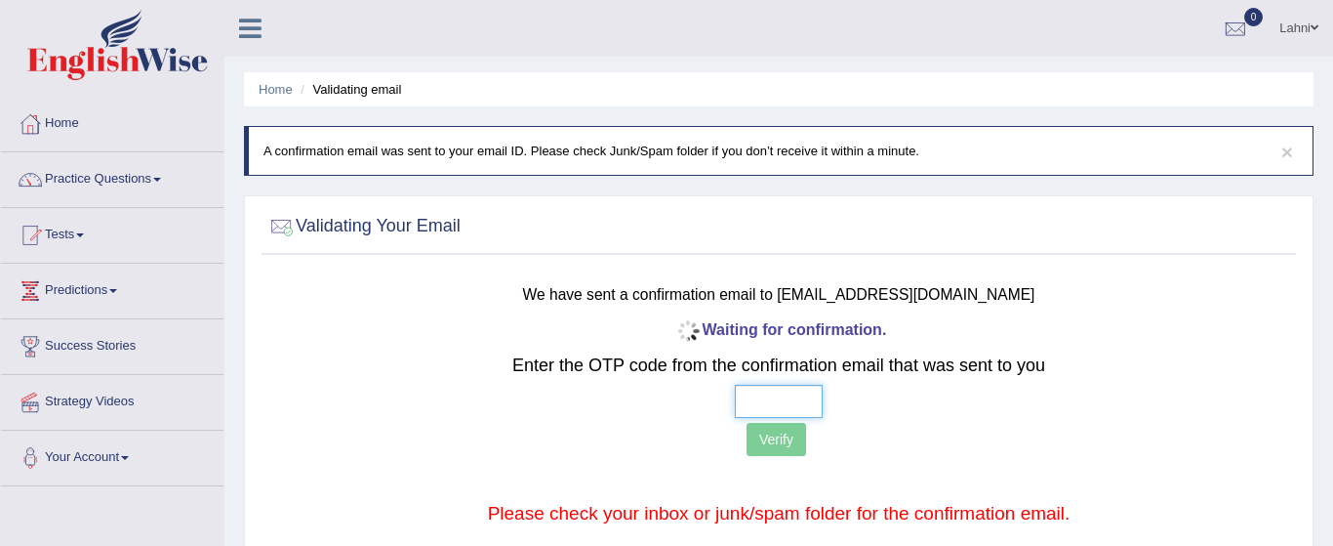
click at [815, 402] on input "text" at bounding box center [779, 401] width 88 height 33
type input "6 8 9 3"
click at [781, 443] on button "Verify" at bounding box center [777, 439] width 60 height 33
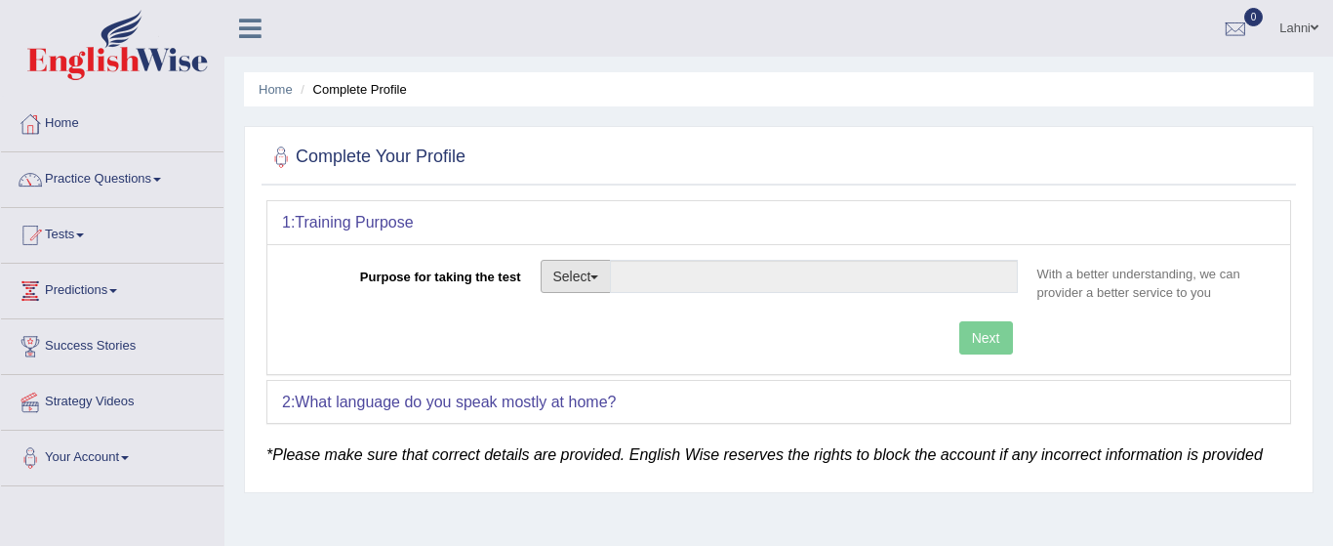
click at [592, 277] on button "Select" at bounding box center [576, 276] width 71 height 33
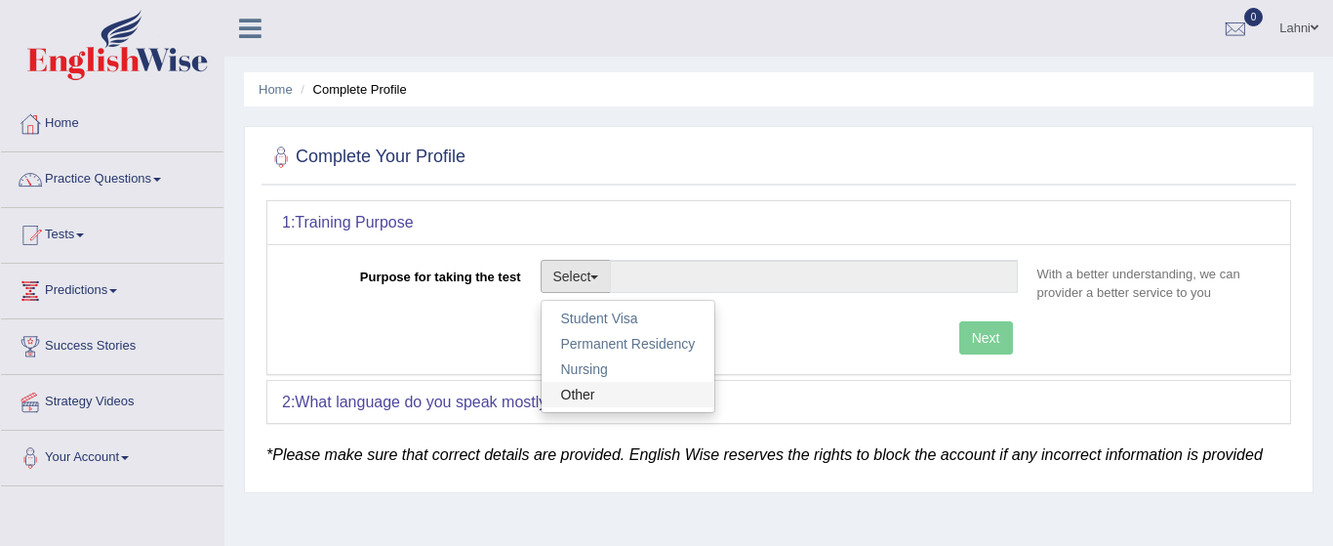
click at [604, 394] on link "Other" at bounding box center [629, 394] width 174 height 25
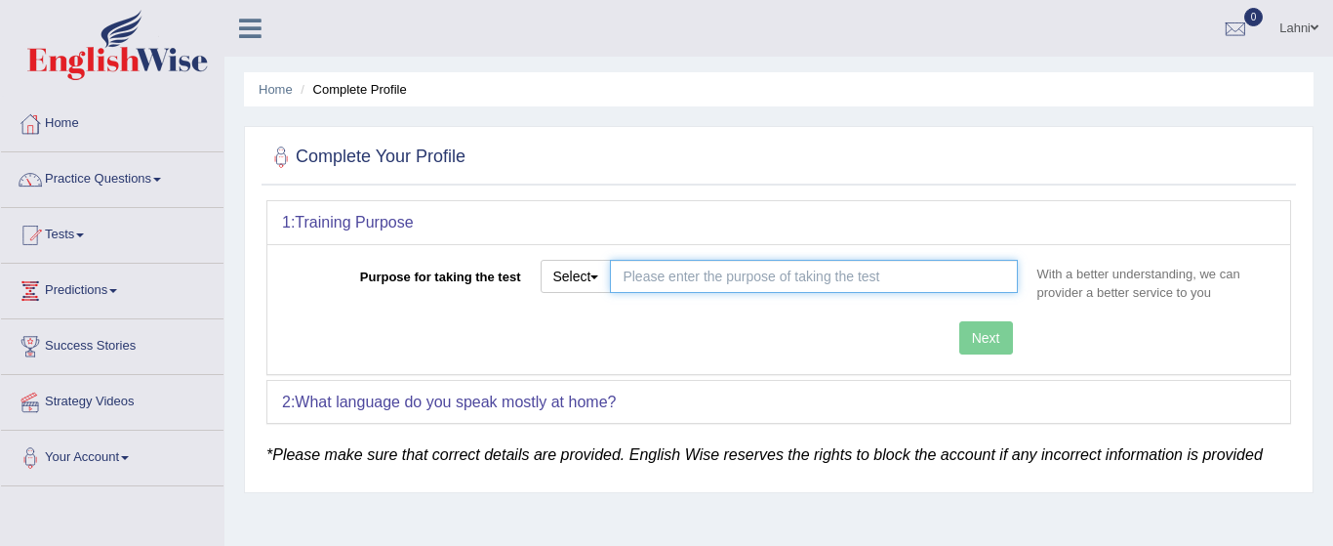
click at [828, 281] on input "Purpose for taking the test" at bounding box center [813, 276] width 407 height 33
type input "visa"
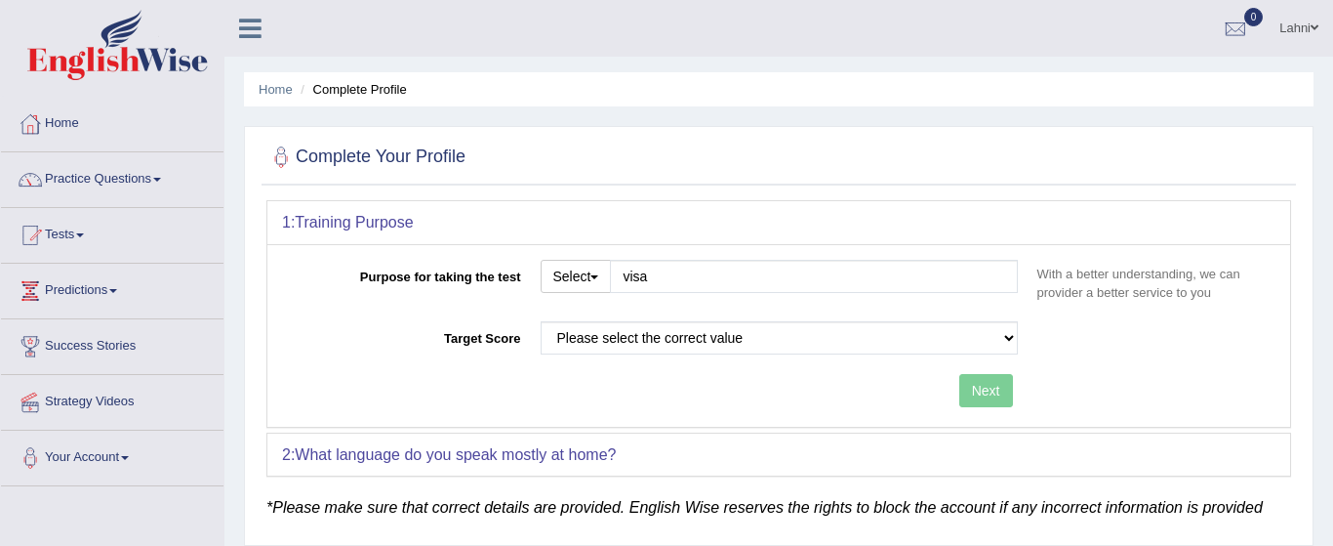
click at [992, 337] on div "Purpose for taking the test Select Student Visa Permanent Residency Nursing Oth…" at bounding box center [778, 335] width 1023 height 183
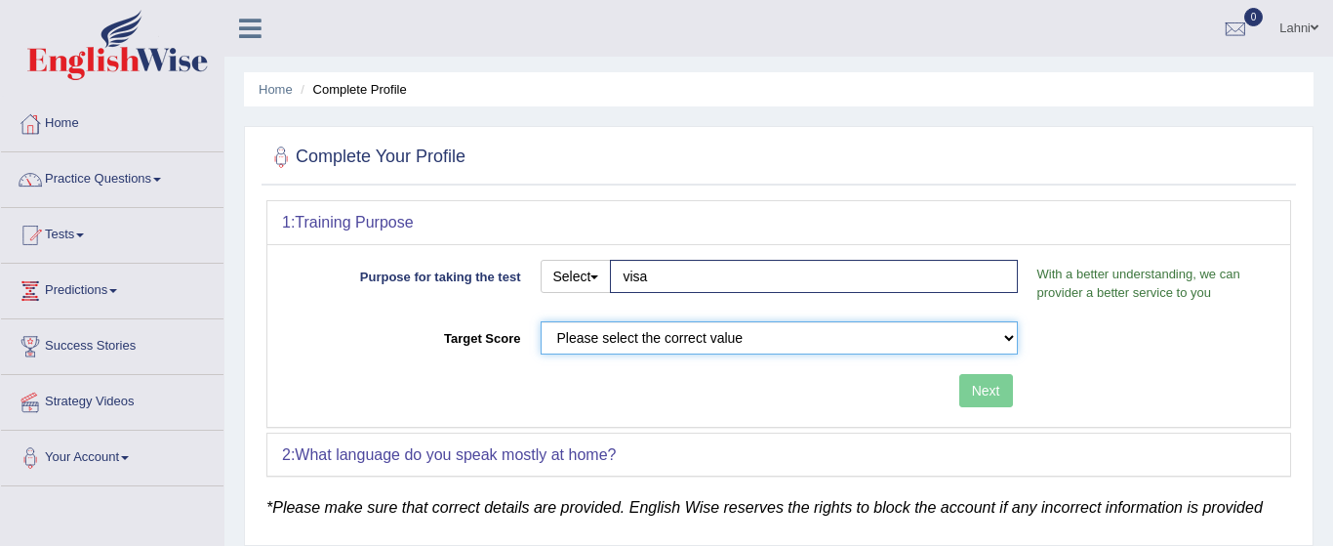
click at [991, 331] on select "Please select the correct value 50 (6 bands) 58 (6.5 bands) 65 (7 bands) 79 (8 …" at bounding box center [779, 337] width 477 height 33
select select "65"
click at [991, 384] on button "Next" at bounding box center [986, 390] width 54 height 33
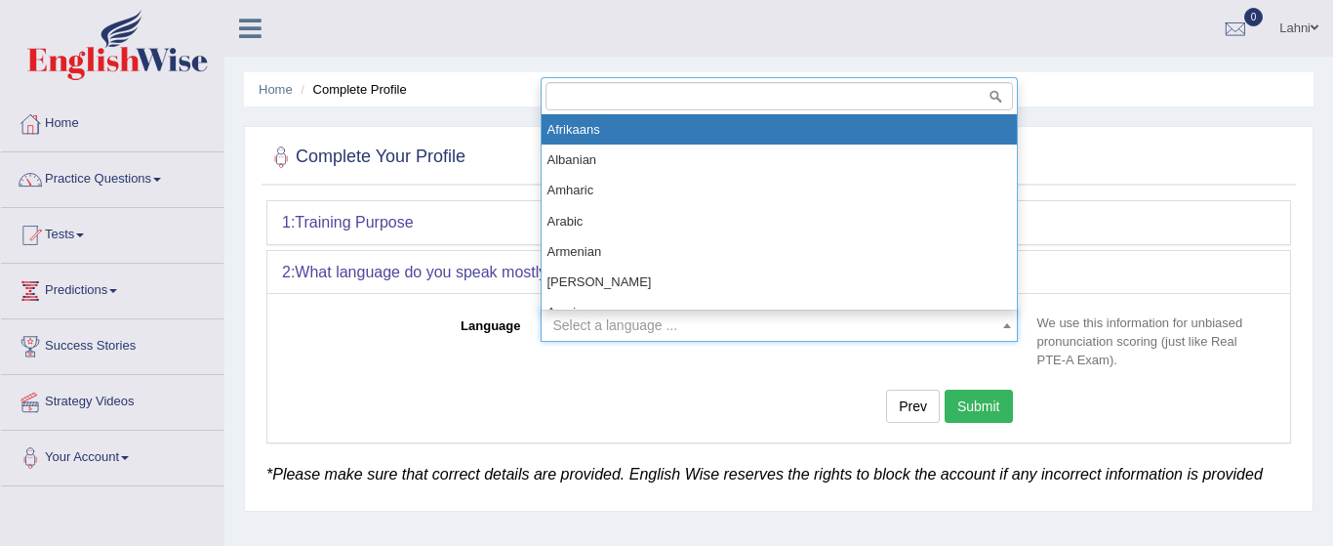
click at [744, 322] on span "Select a language ..." at bounding box center [773, 325] width 440 height 20
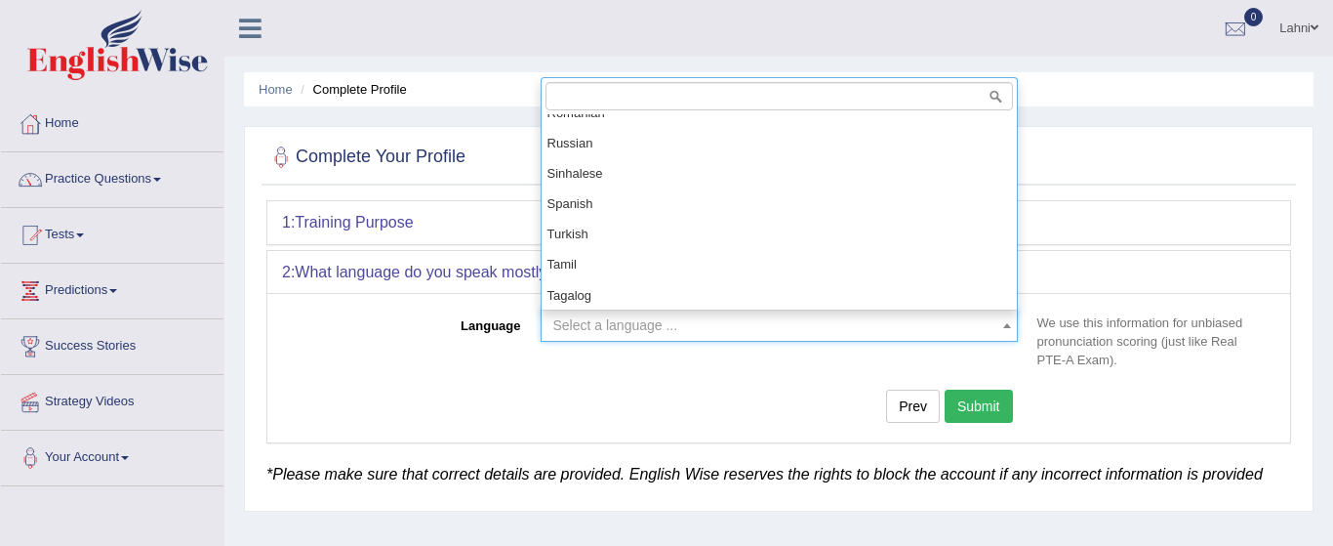
scroll to position [1353, 0]
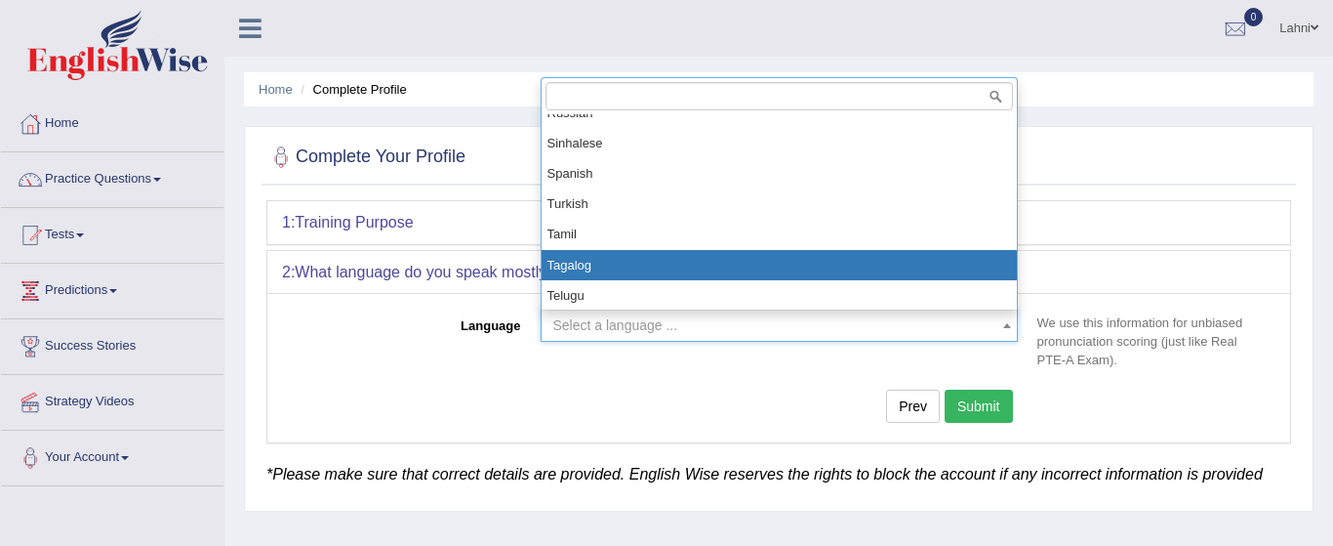
select select "Tagalog"
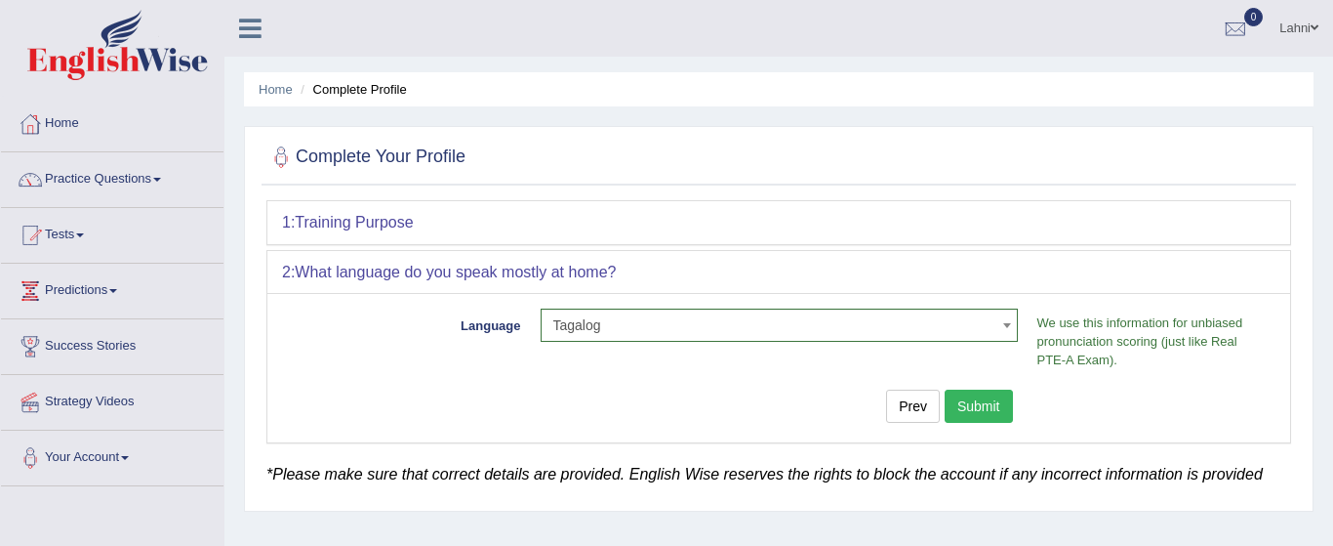
click at [977, 402] on button "Submit" at bounding box center [979, 405] width 68 height 33
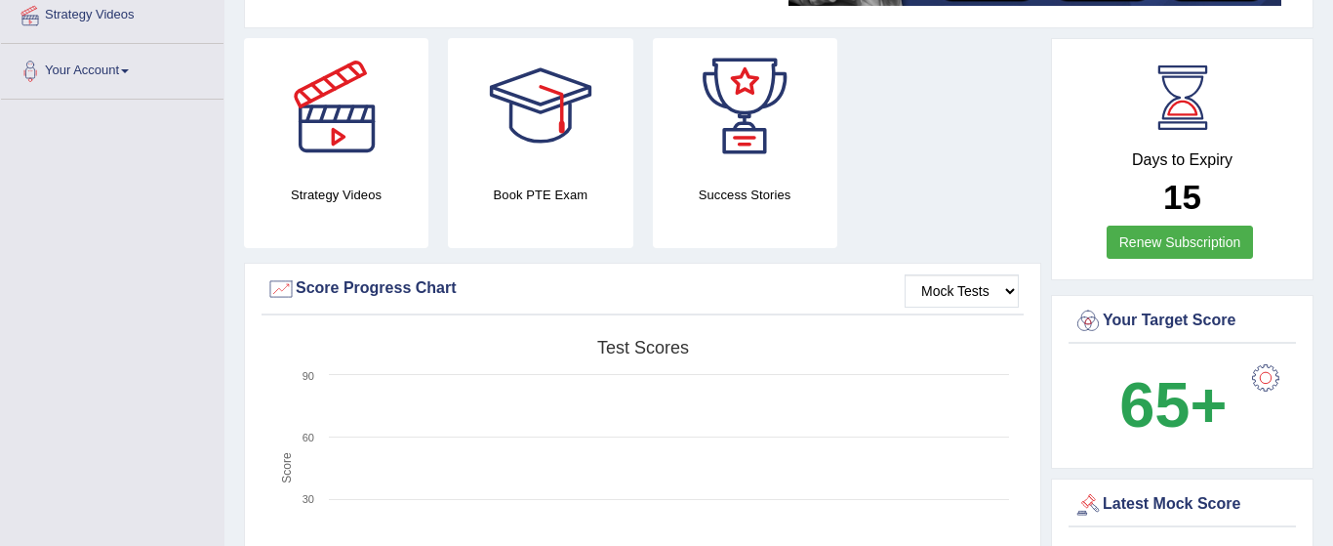
scroll to position [390, 0]
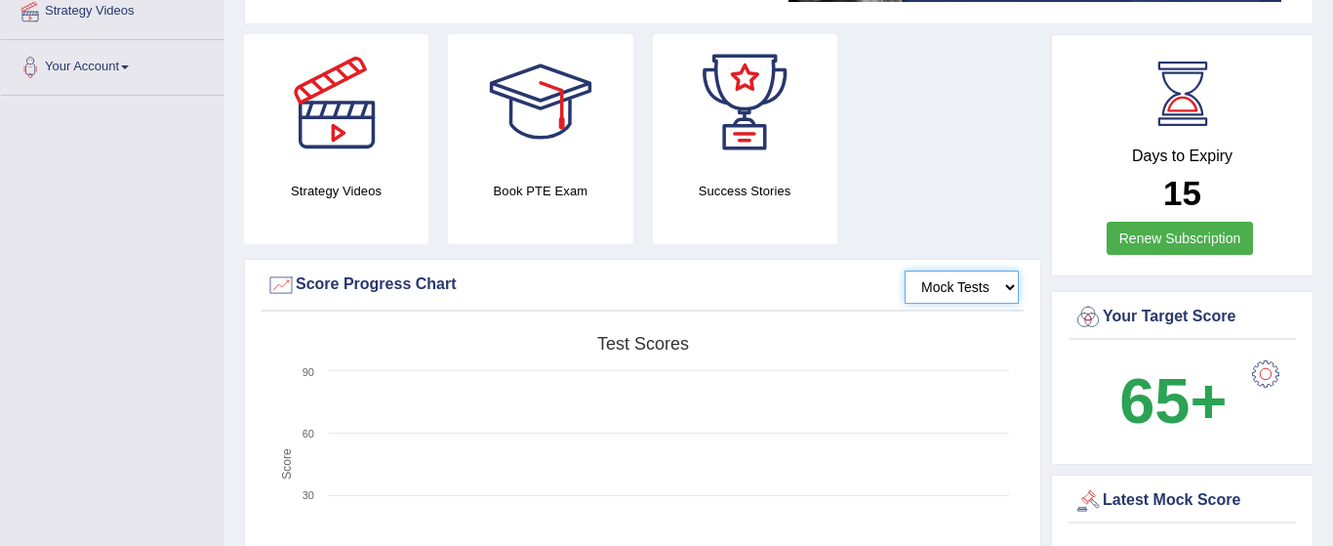
click at [968, 284] on select "Mock Tests" at bounding box center [962, 286] width 114 height 33
click at [1013, 282] on select "Mock Tests" at bounding box center [962, 286] width 114 height 33
click at [1046, 349] on div "Days to Expiry 15 Renew Subscription Your Target Score 65+ Latest Mock Score -" at bounding box center [1179, 345] width 267 height 623
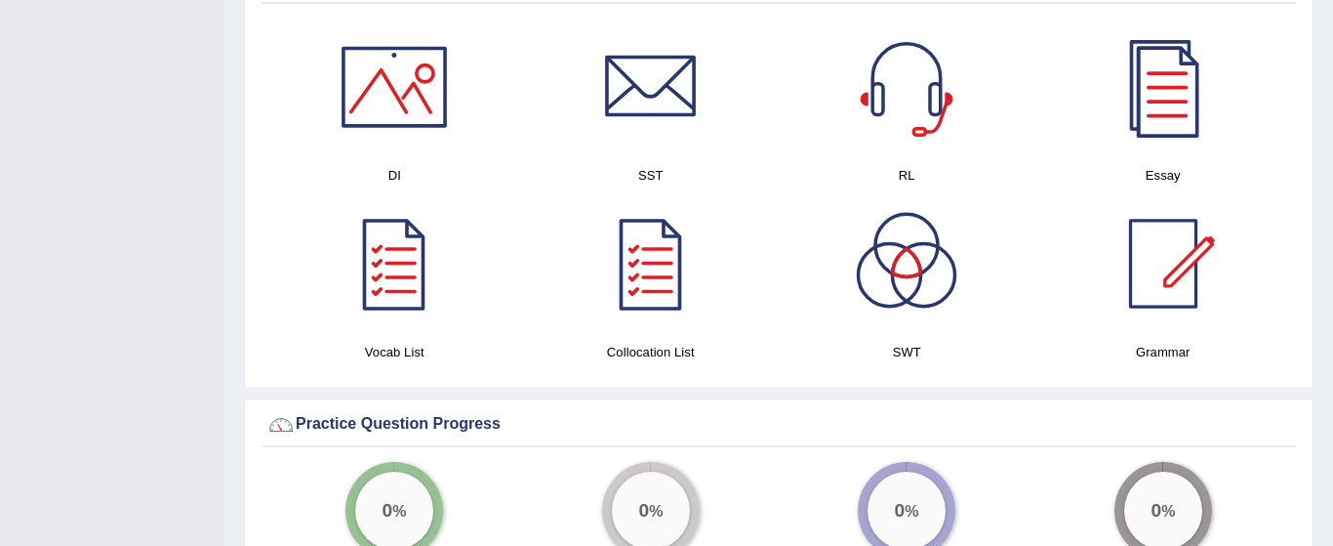
scroll to position [1054, 0]
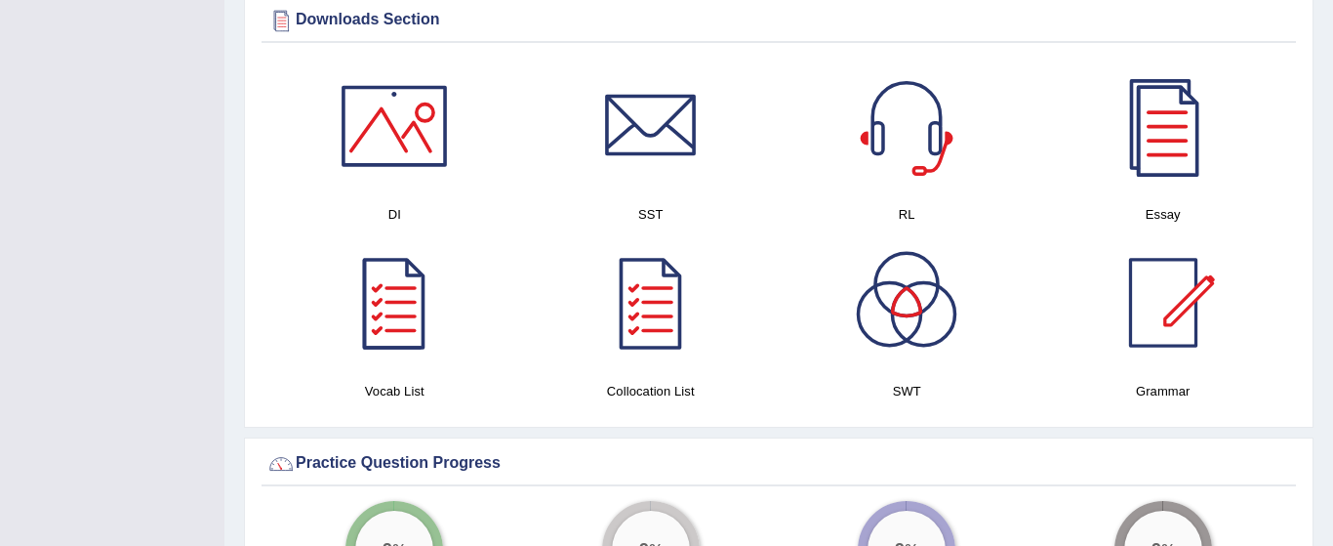
click at [411, 112] on div at bounding box center [394, 126] width 137 height 137
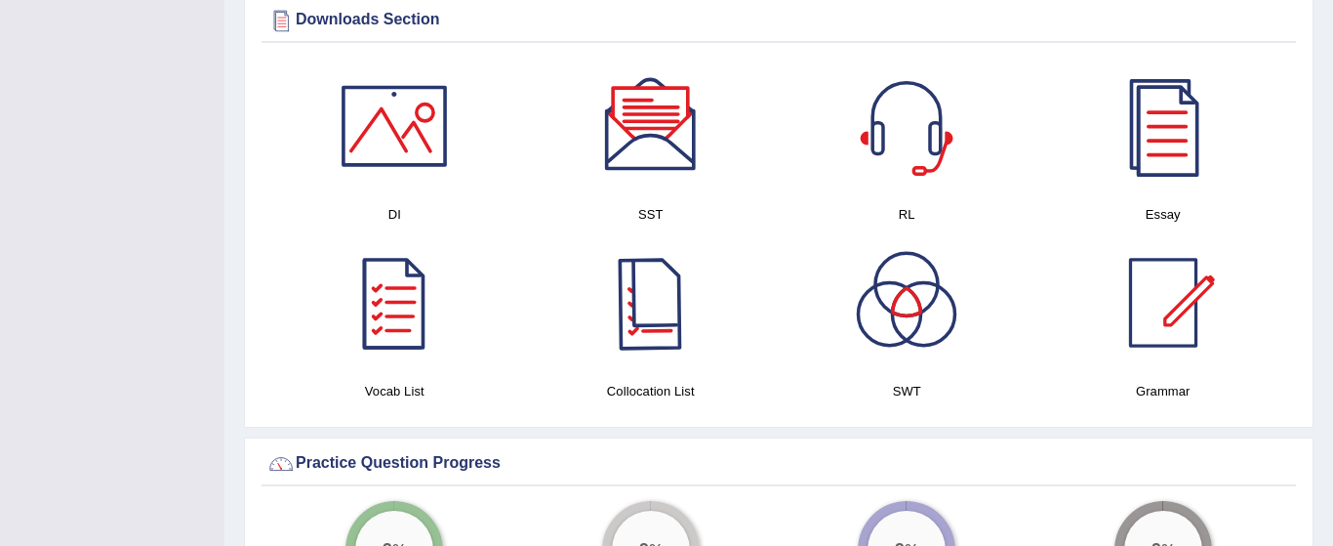
click at [670, 290] on div at bounding box center [651, 302] width 137 height 137
click at [925, 146] on div at bounding box center [906, 126] width 137 height 137
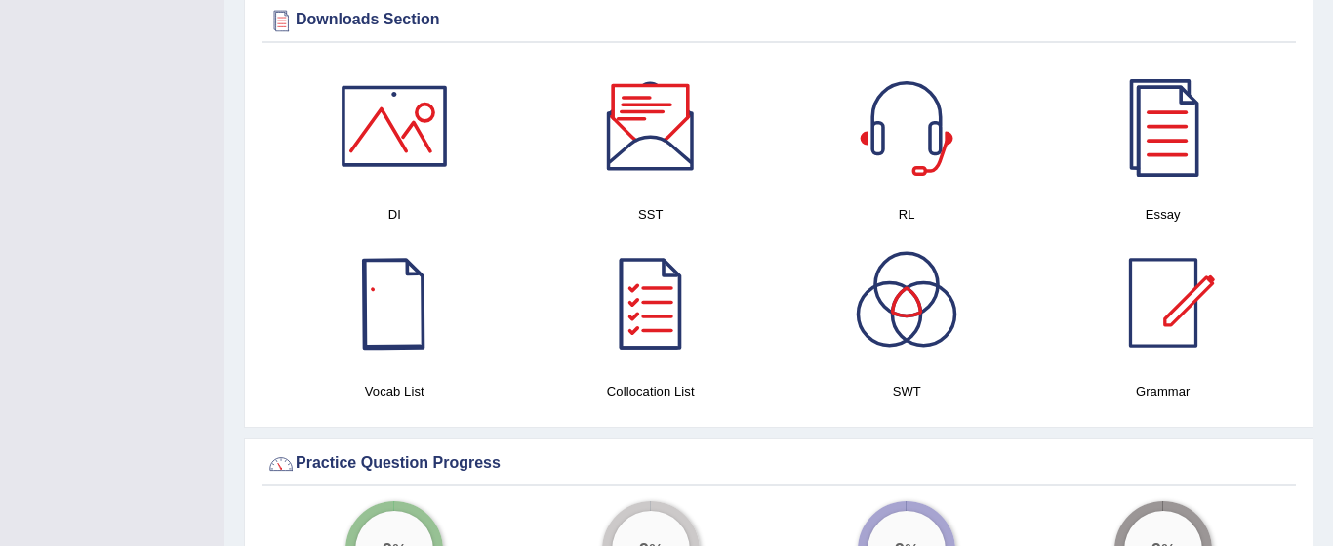
click at [378, 305] on div at bounding box center [394, 302] width 137 height 137
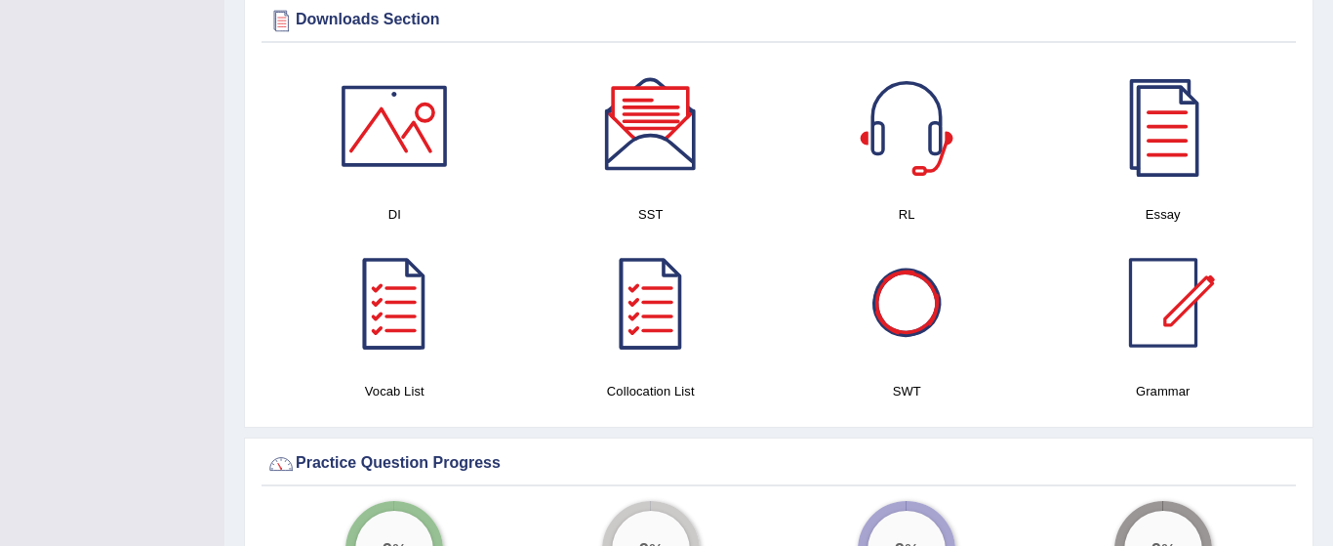
click at [913, 306] on div at bounding box center [906, 302] width 137 height 137
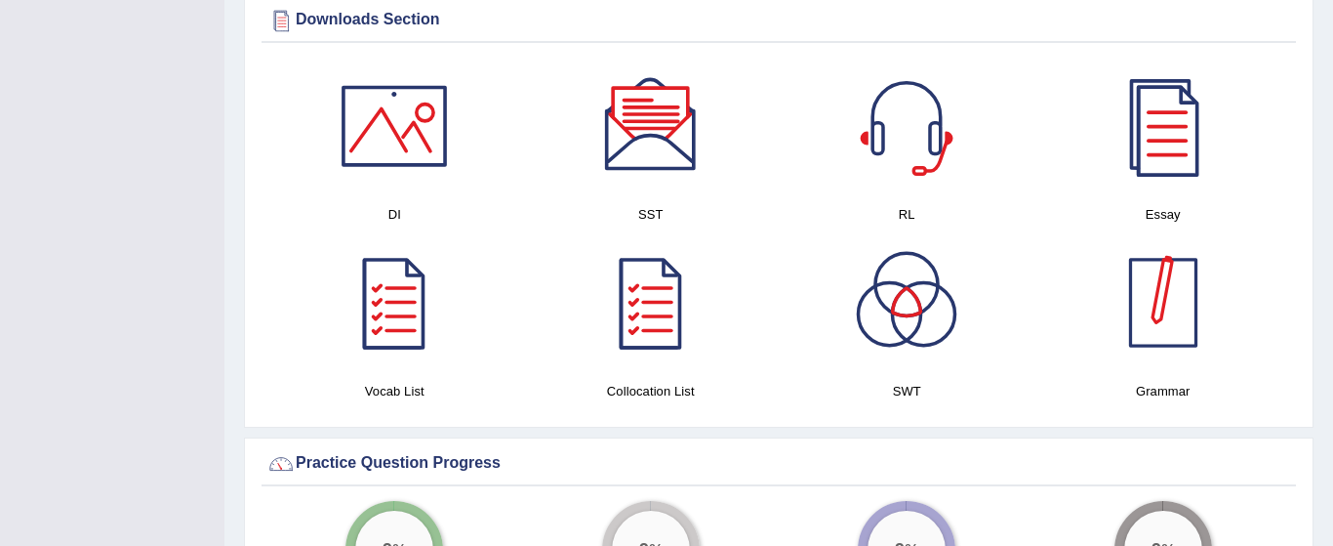
click at [1179, 298] on div at bounding box center [1163, 302] width 137 height 137
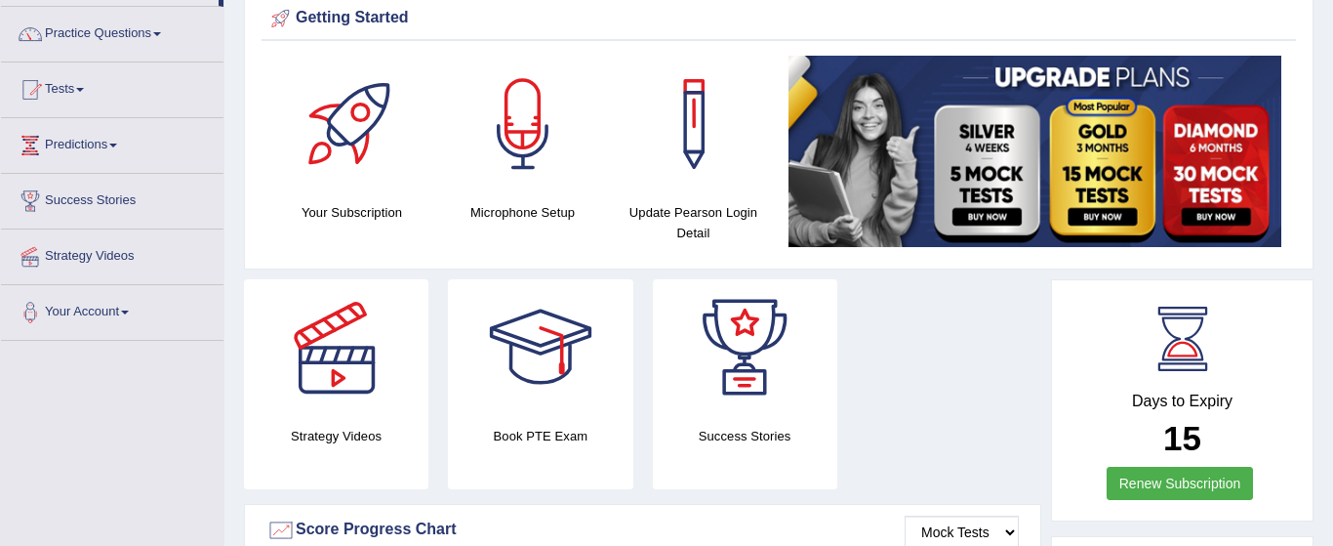
scroll to position [143, 0]
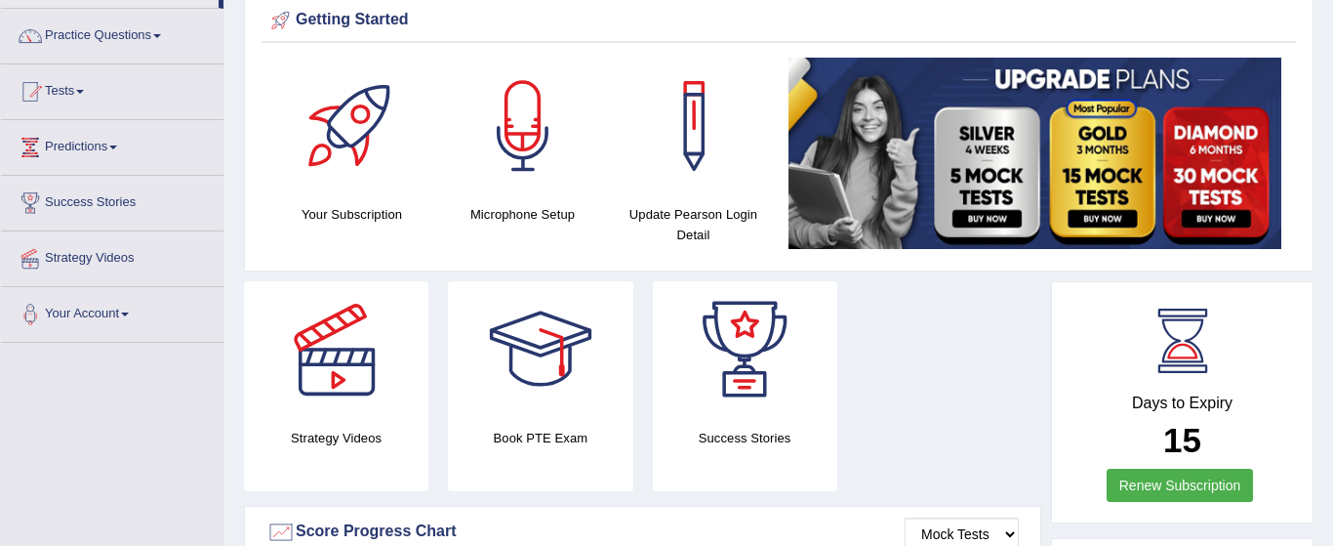
click at [359, 174] on div at bounding box center [352, 126] width 137 height 137
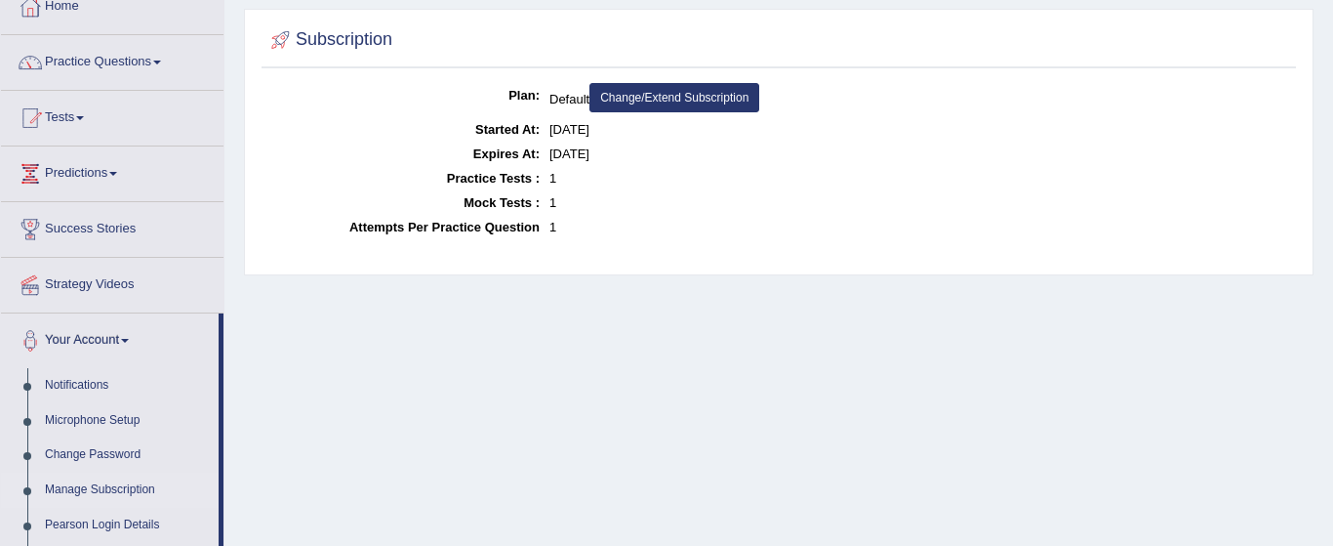
scroll to position [78, 0]
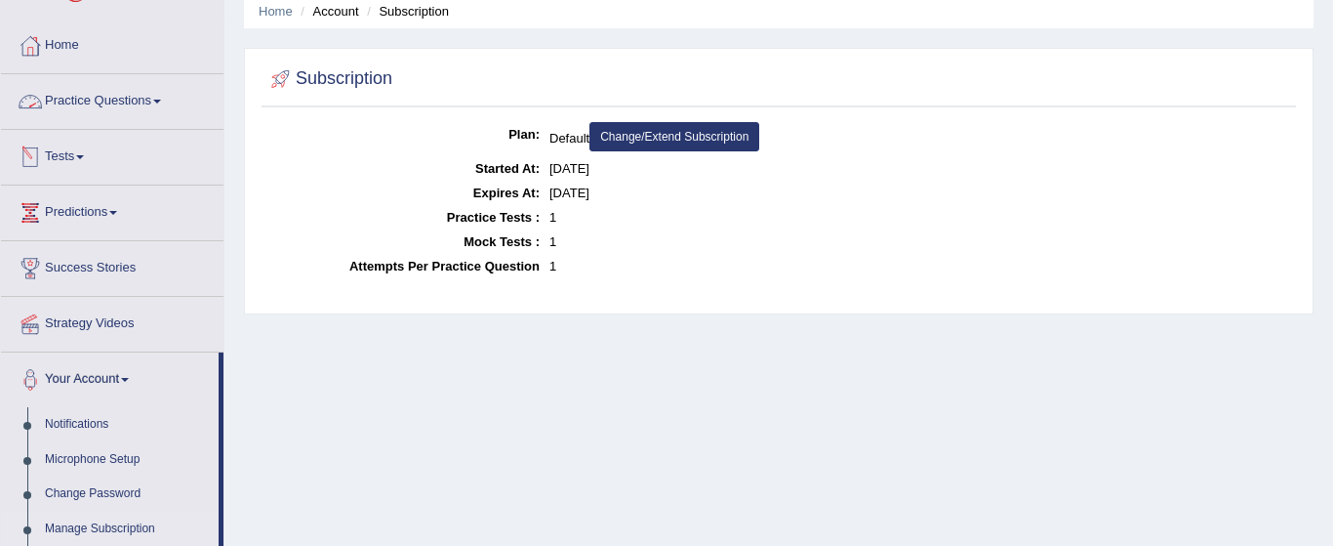
click at [162, 97] on link "Practice Questions" at bounding box center [112, 98] width 223 height 49
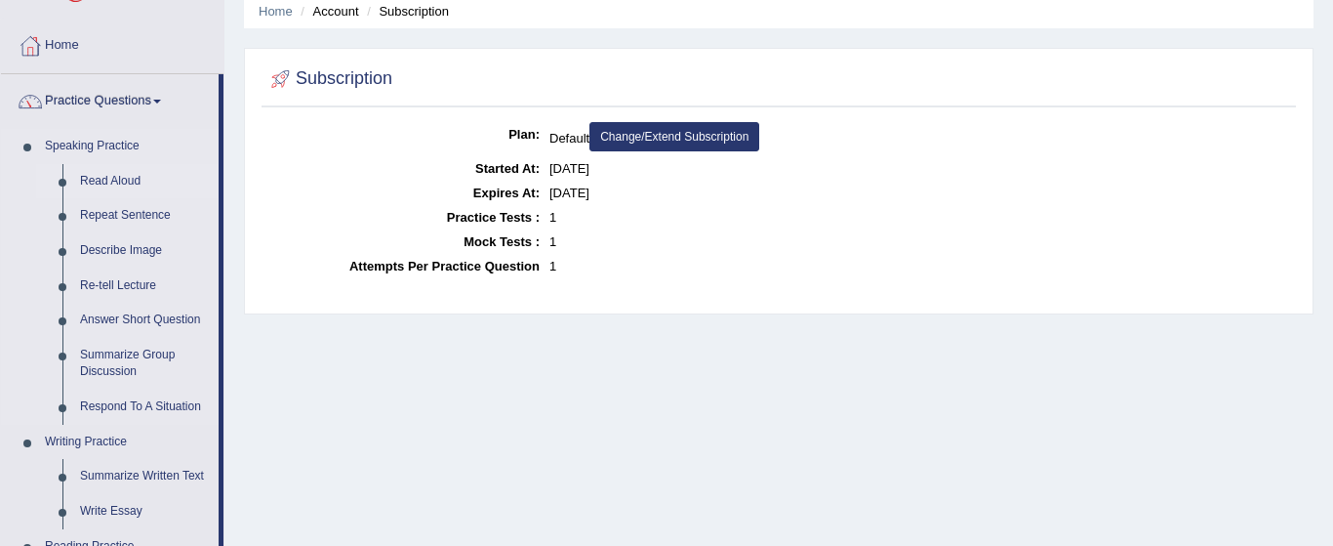
click at [122, 179] on link "Read Aloud" at bounding box center [144, 181] width 147 height 35
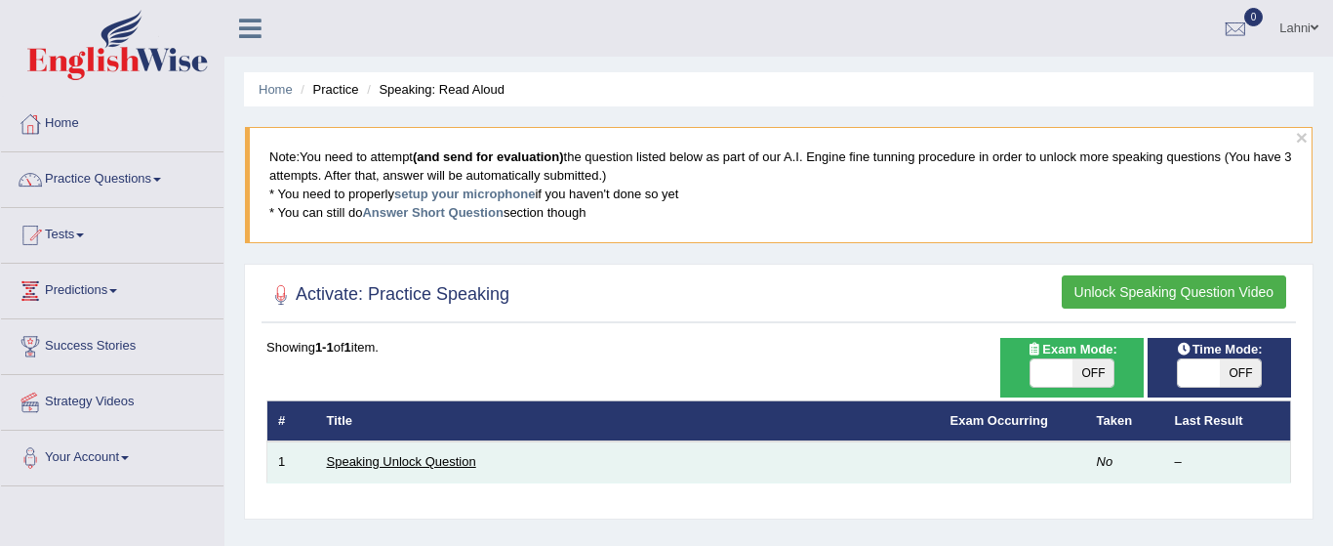
click at [460, 460] on link "Speaking Unlock Question" at bounding box center [401, 461] width 149 height 15
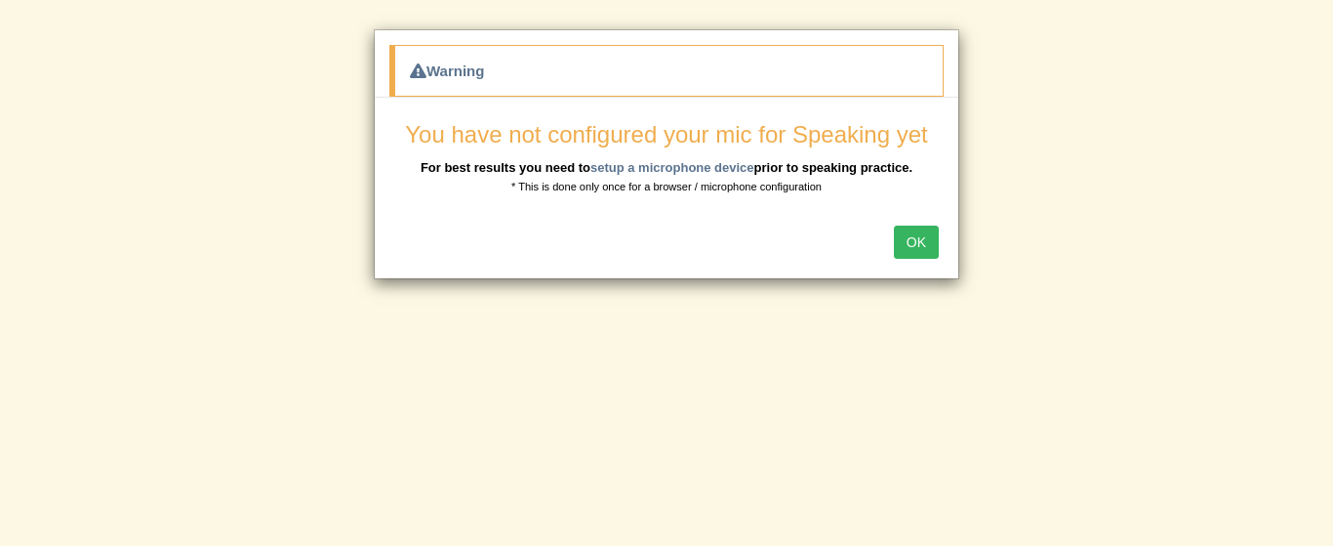
click at [916, 240] on button "OK" at bounding box center [916, 241] width 45 height 33
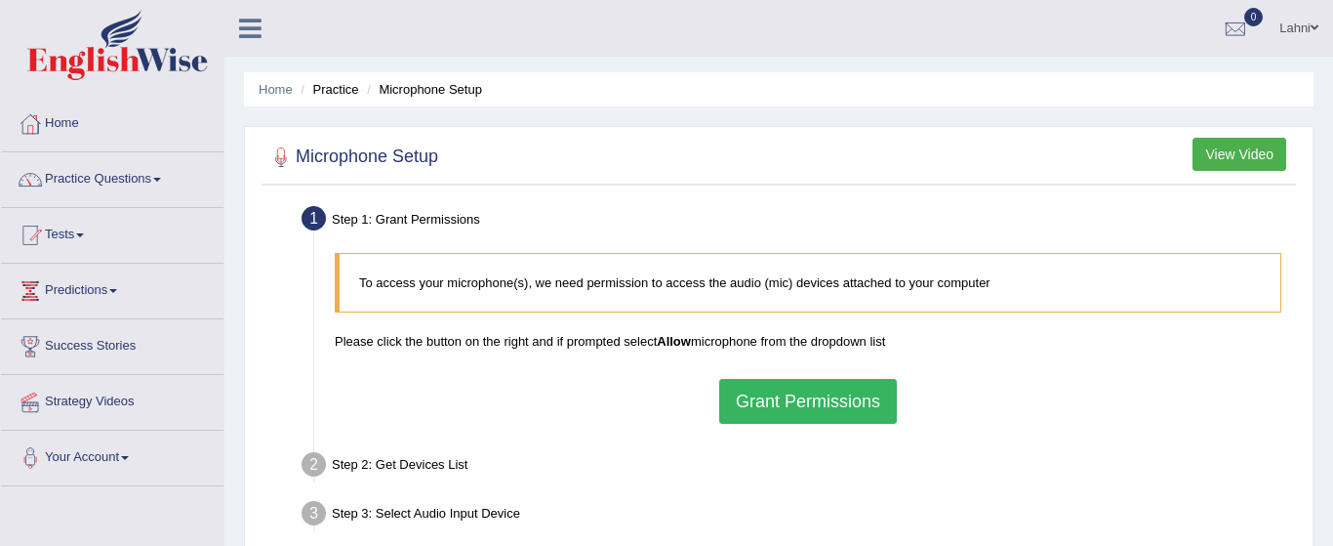
click at [779, 406] on button "Grant Permissions" at bounding box center [808, 401] width 178 height 45
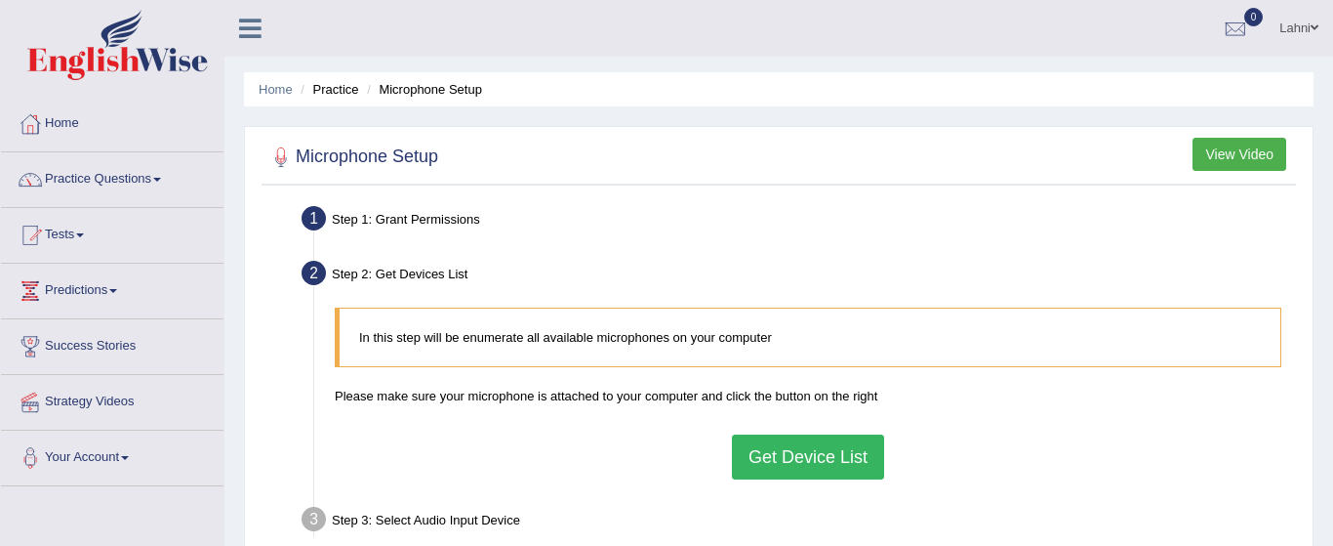
click at [799, 460] on button "Get Device List" at bounding box center [808, 456] width 152 height 45
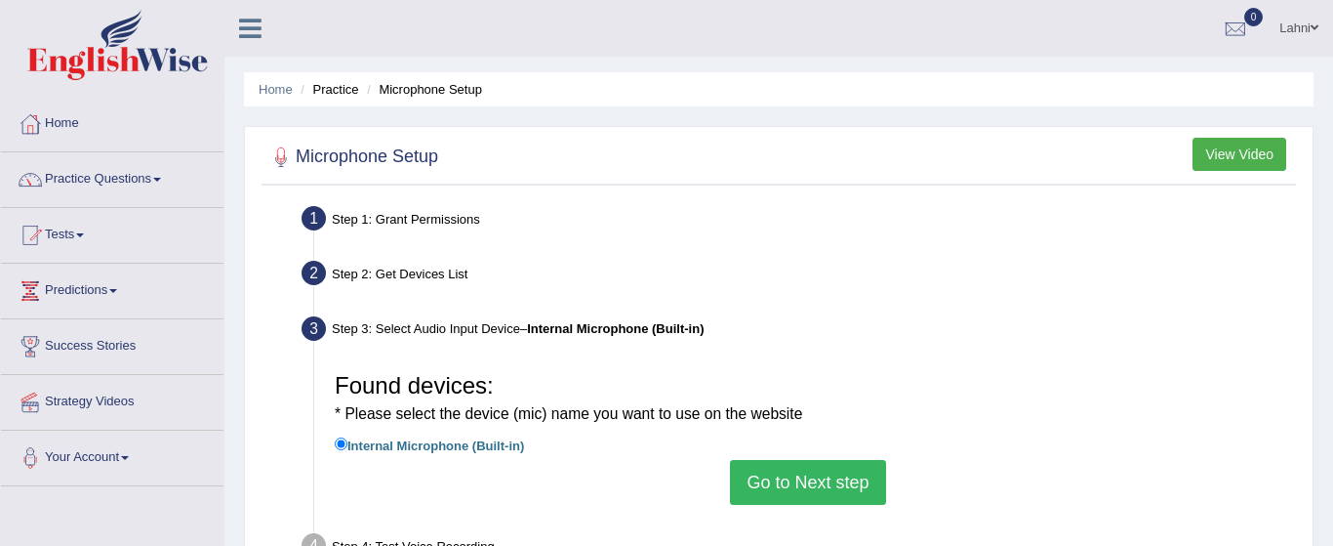
click at [807, 480] on button "Go to Next step" at bounding box center [807, 482] width 155 height 45
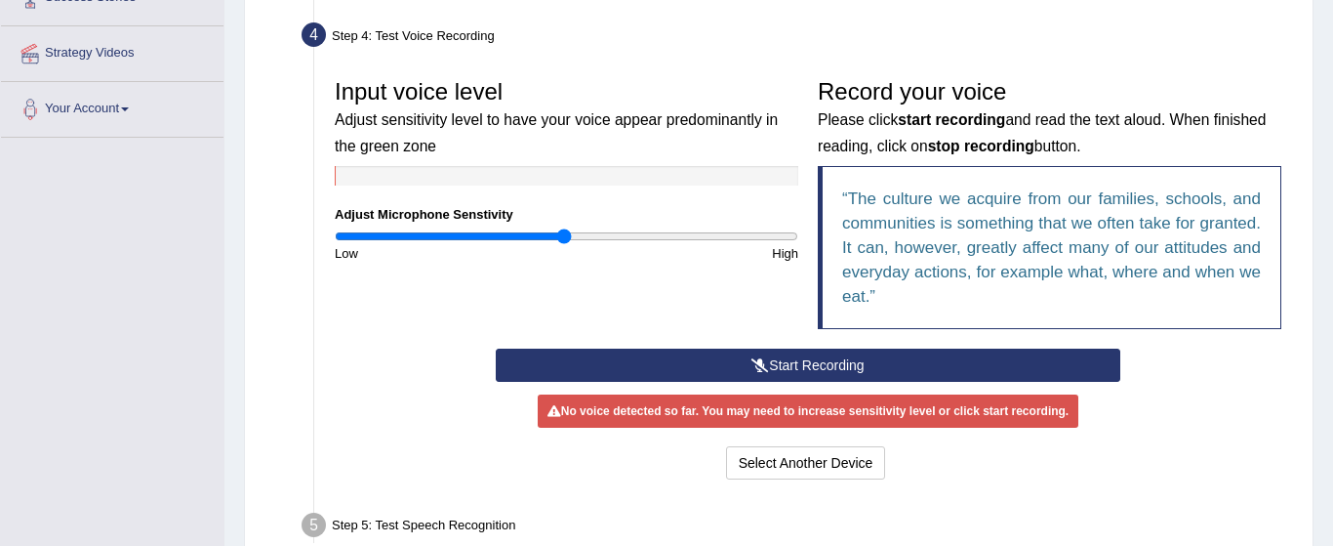
scroll to position [351, 0]
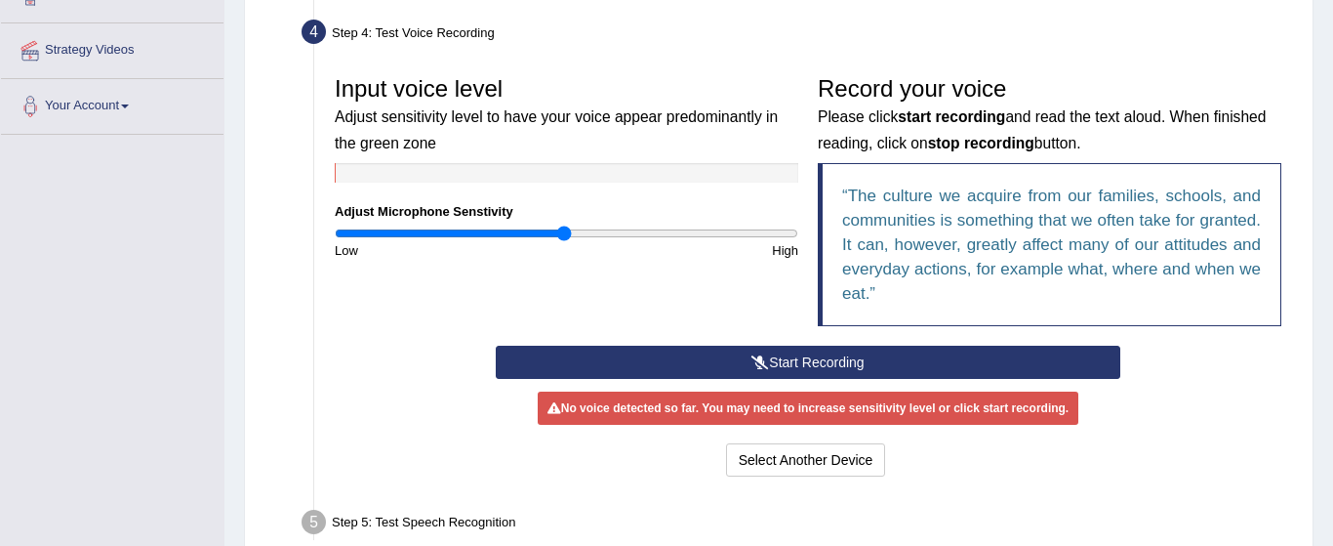
click at [849, 360] on button "Start Recording" at bounding box center [808, 361] width 625 height 33
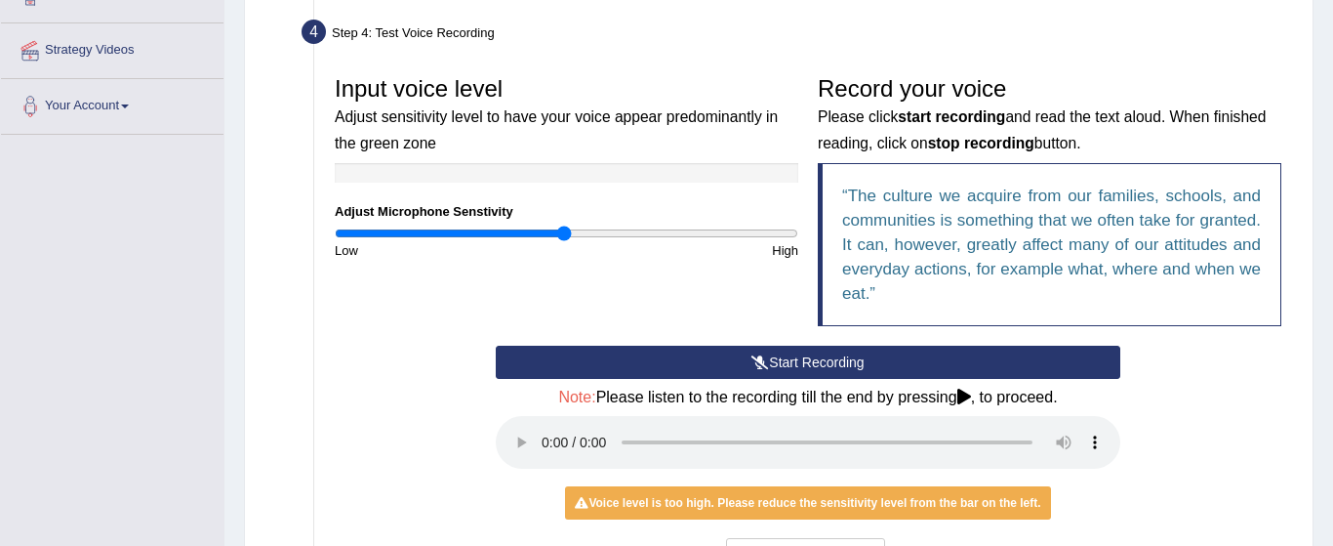
click at [970, 397] on icon at bounding box center [964, 396] width 14 height 16
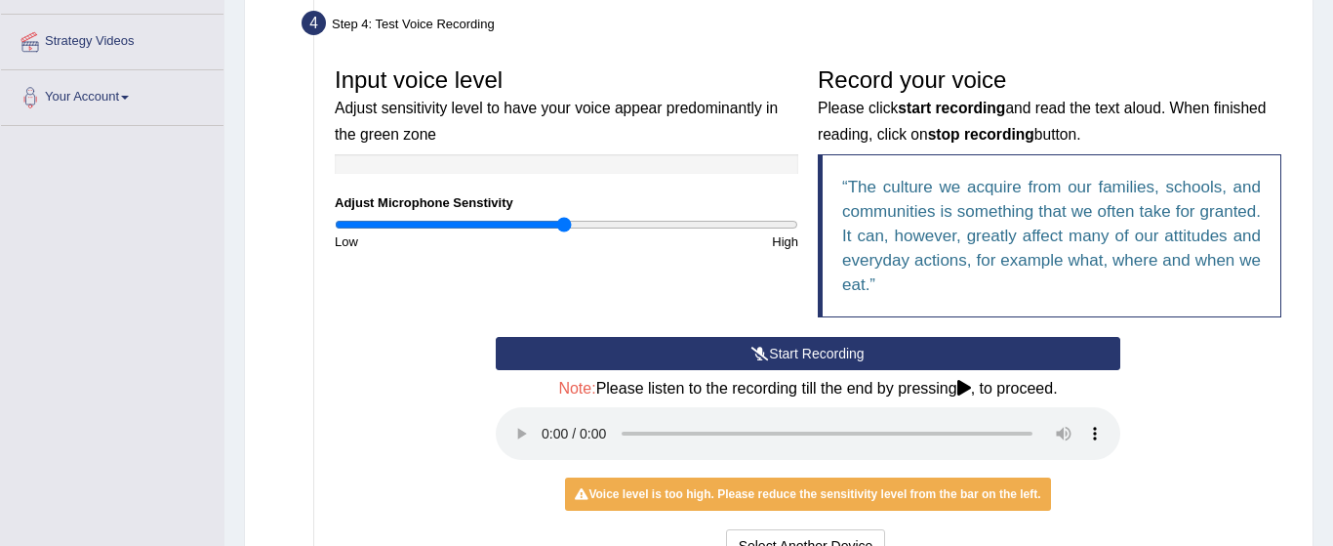
scroll to position [321, 0]
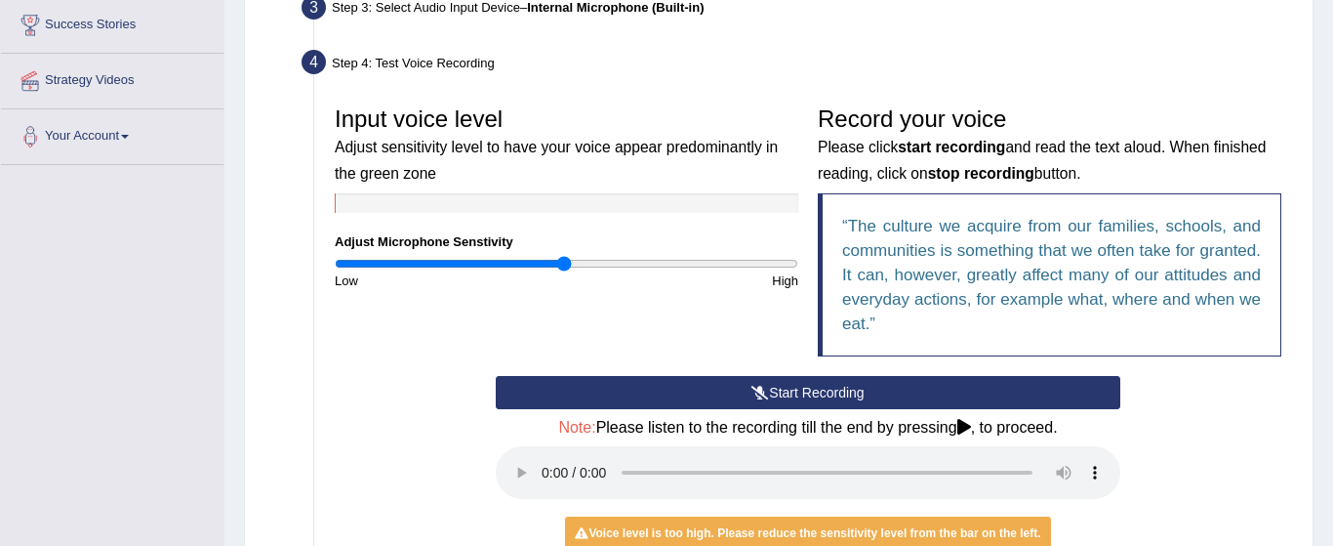
click at [1096, 316] on blockquote "The culture we acquire from our families, schools, and communities is something…" at bounding box center [1050, 274] width 464 height 163
click at [836, 389] on button "Start Recording" at bounding box center [808, 392] width 625 height 33
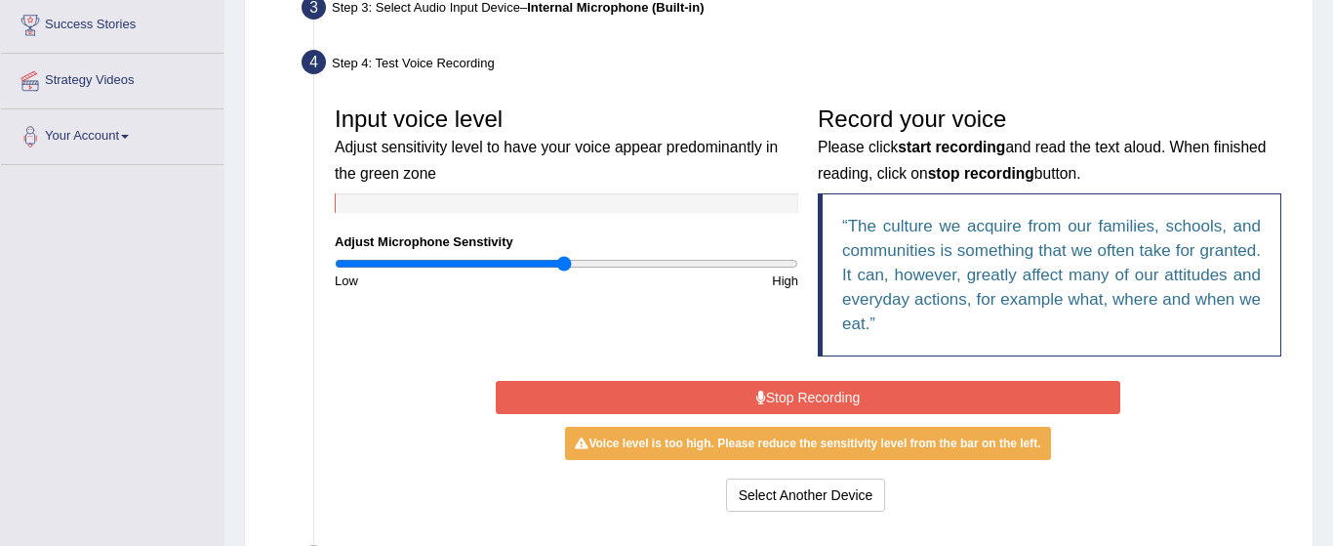
click at [819, 397] on button "Stop Recording" at bounding box center [808, 397] width 625 height 33
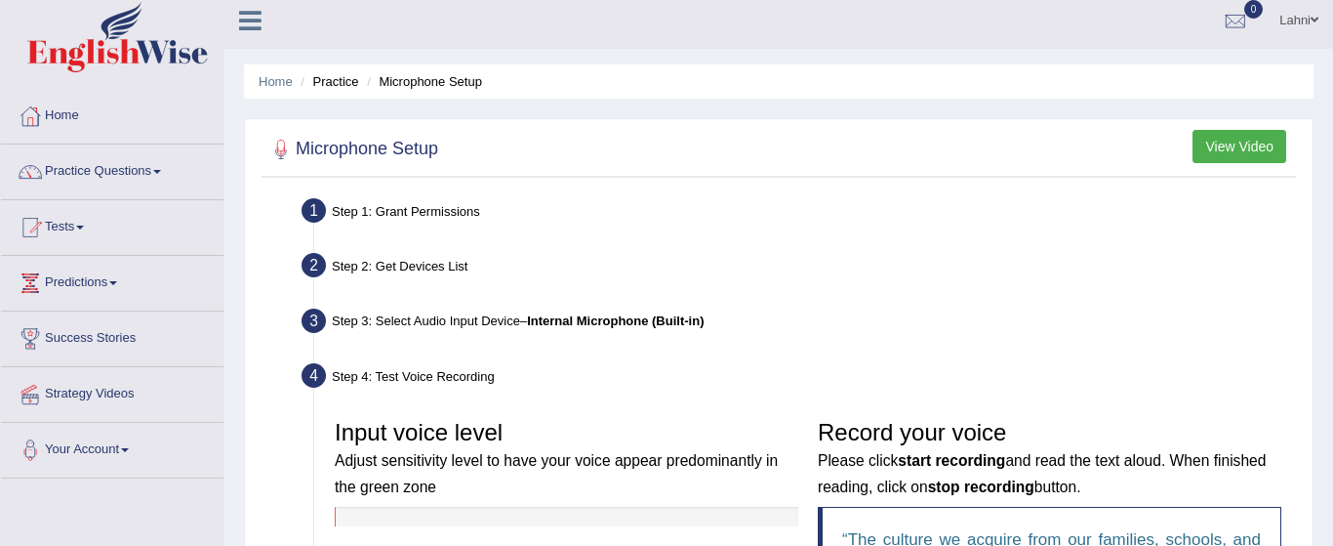
scroll to position [0, 0]
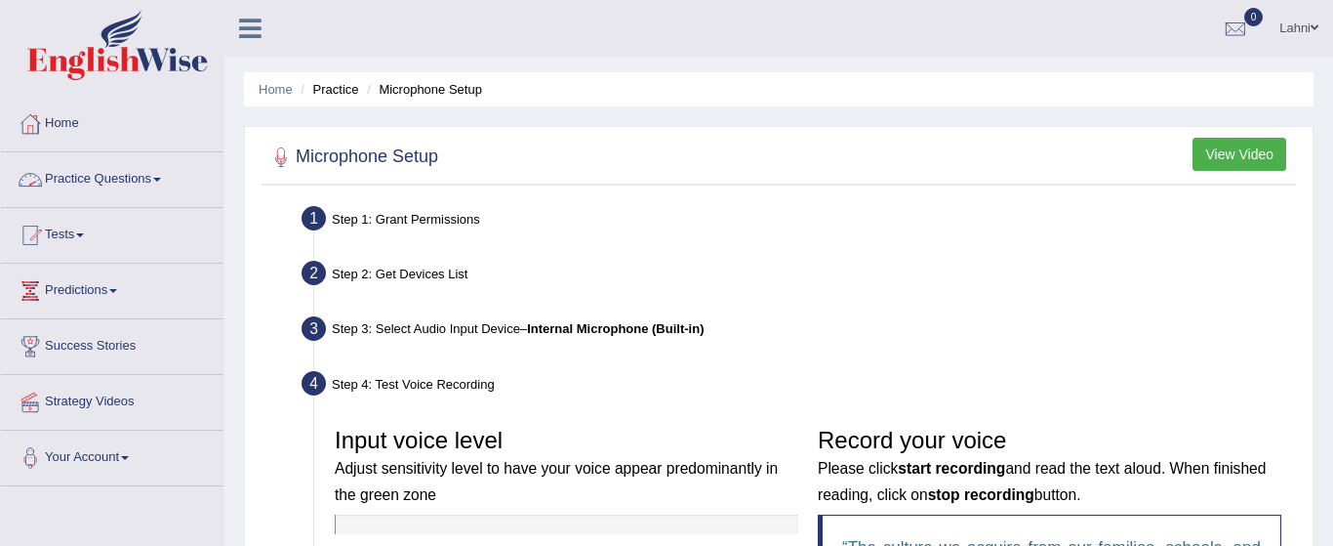
click at [175, 179] on link "Practice Questions" at bounding box center [112, 176] width 223 height 49
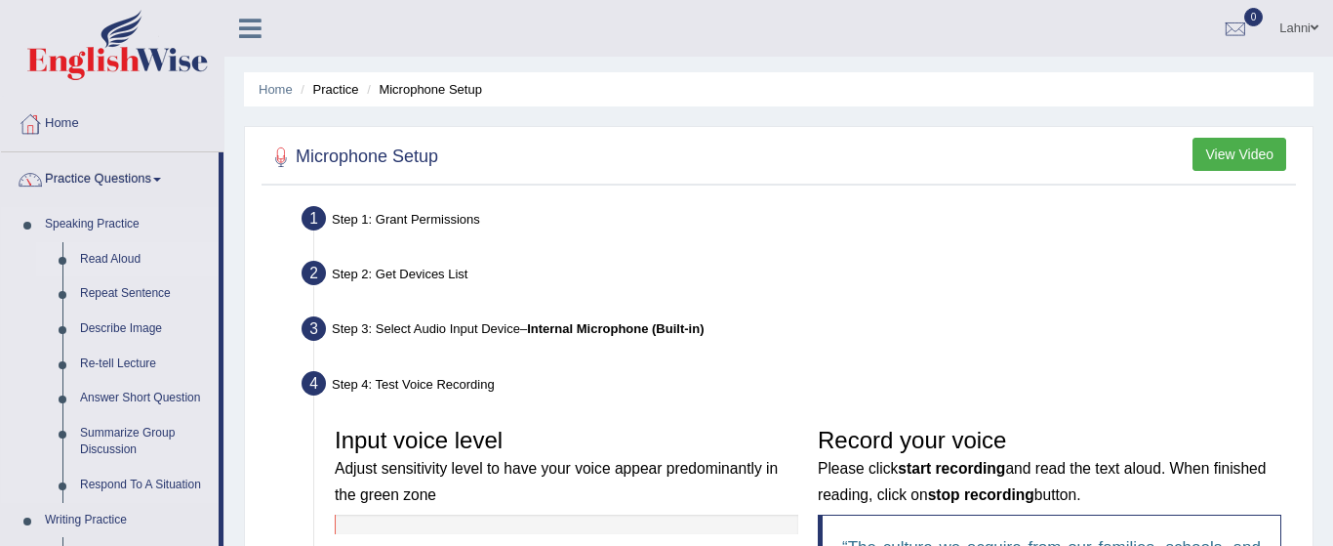
click at [136, 267] on link "Read Aloud" at bounding box center [144, 259] width 147 height 35
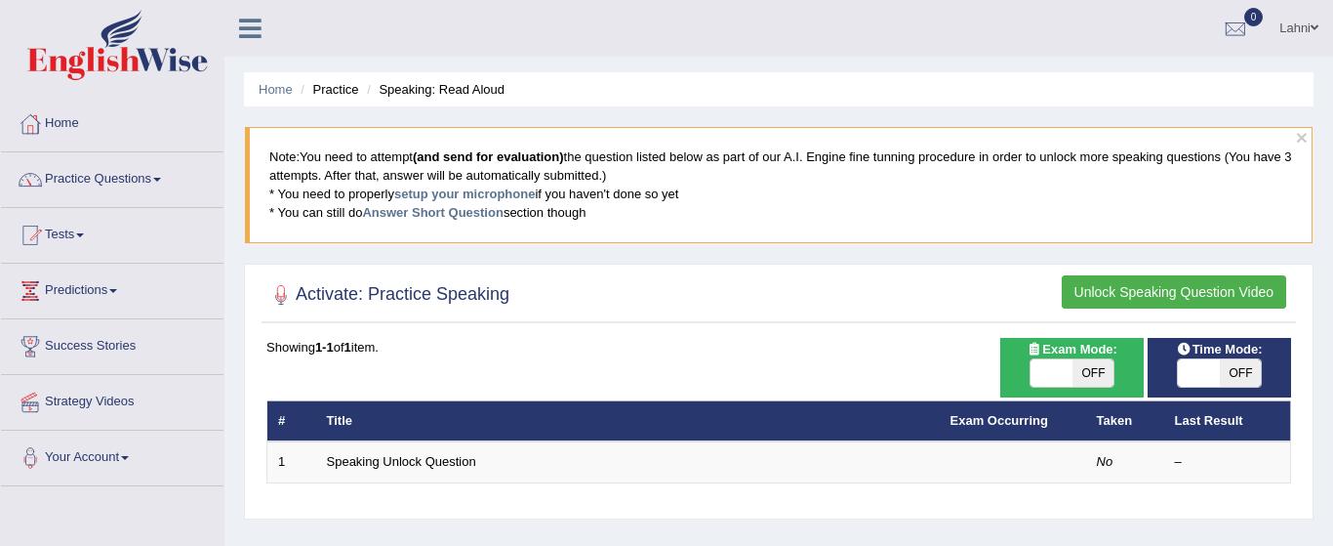
click at [1110, 376] on span "OFF" at bounding box center [1094, 372] width 42 height 27
checkbox input "true"
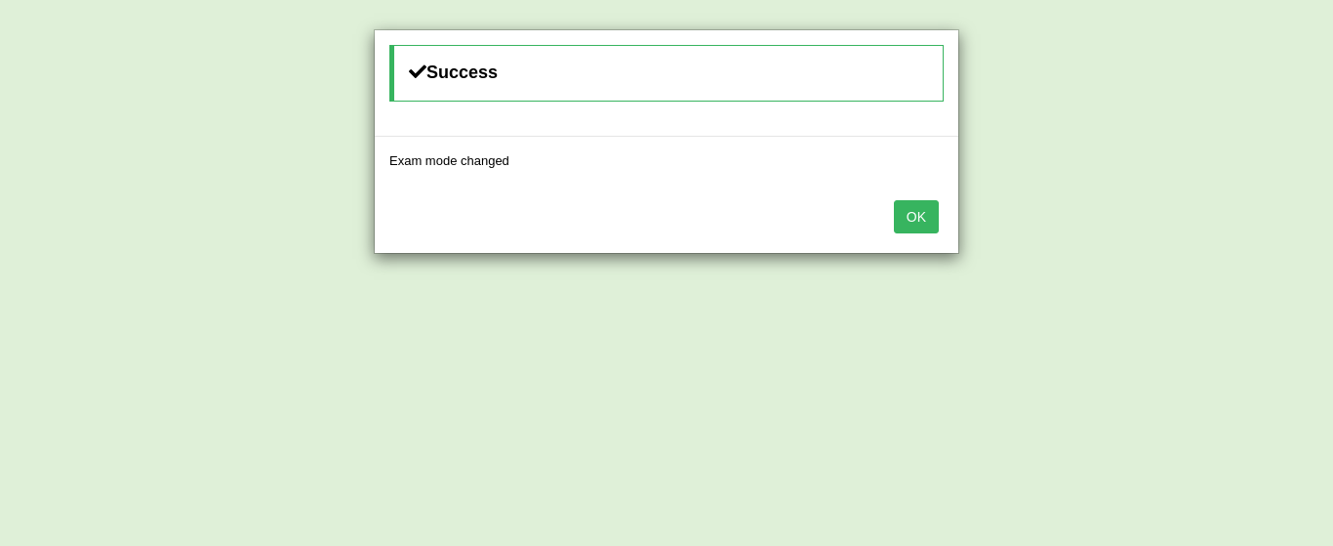
click at [914, 218] on button "OK" at bounding box center [916, 216] width 45 height 33
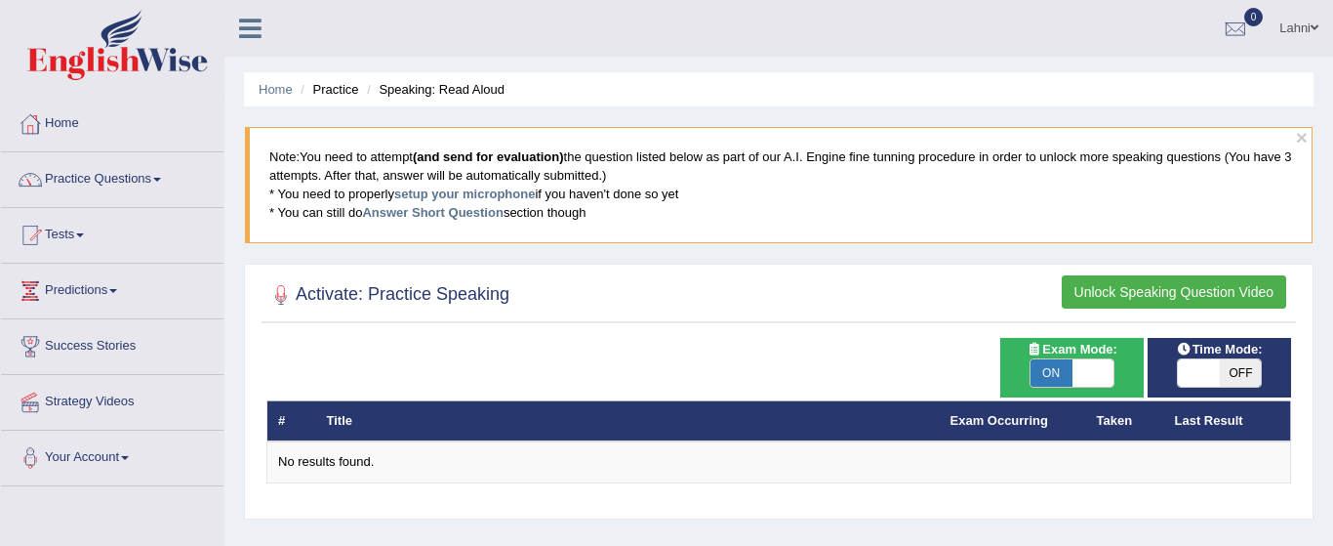
click at [1142, 284] on button "Unlock Speaking Question Video" at bounding box center [1174, 291] width 224 height 33
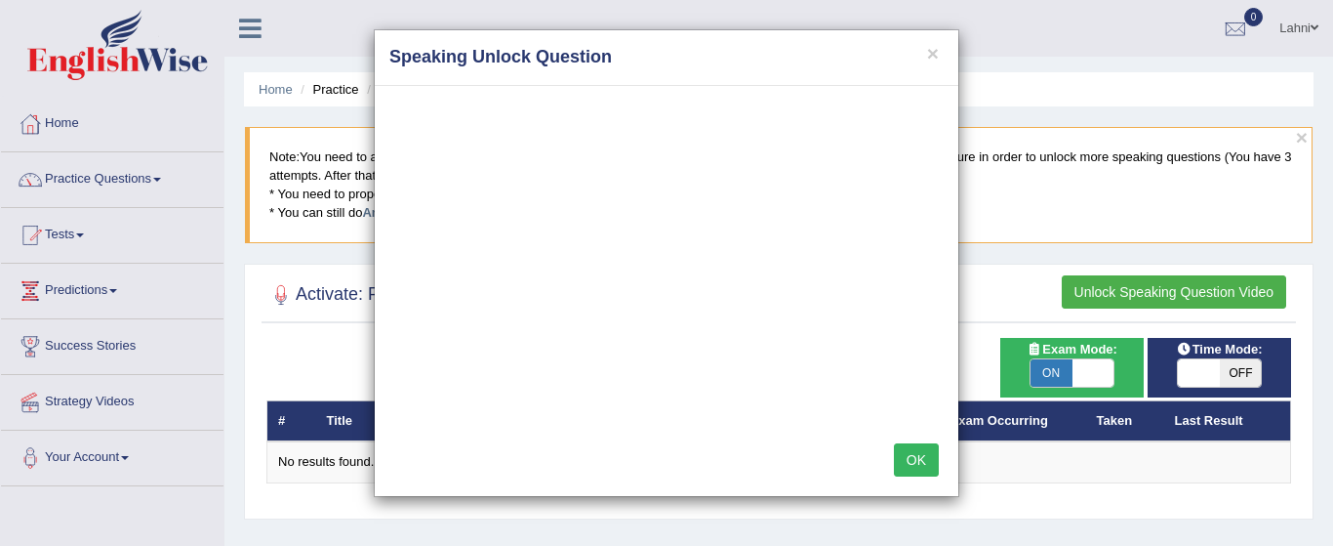
click at [925, 455] on button "OK" at bounding box center [916, 459] width 45 height 33
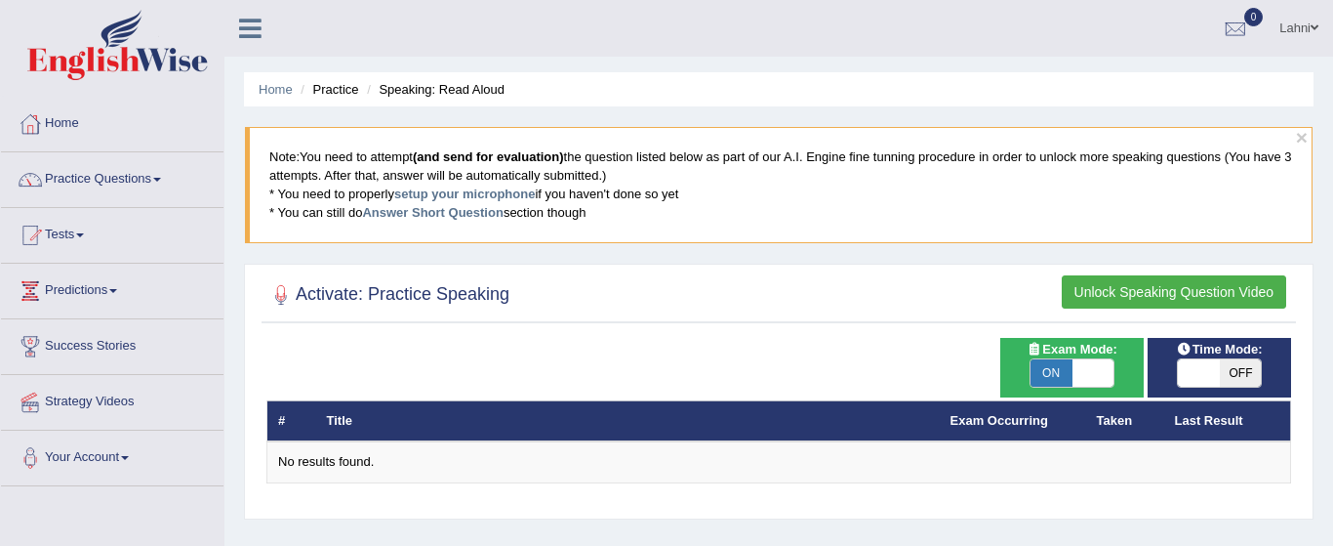
click at [1085, 298] on button "Unlock Speaking Question Video" at bounding box center [1174, 291] width 224 height 33
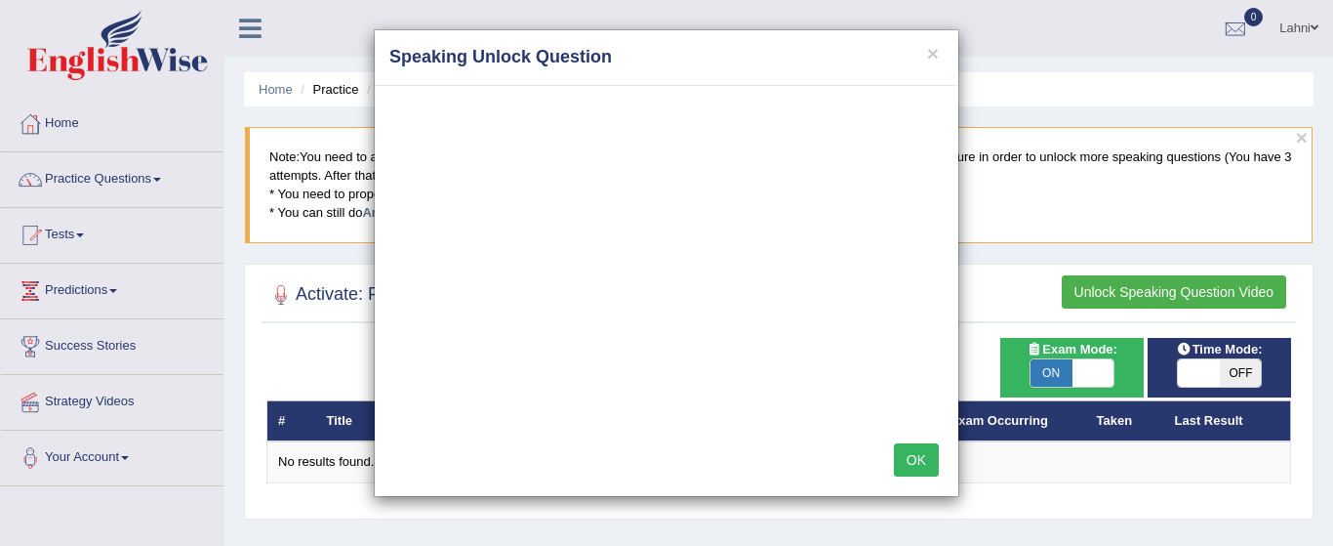
click at [928, 457] on button "OK" at bounding box center [916, 459] width 45 height 33
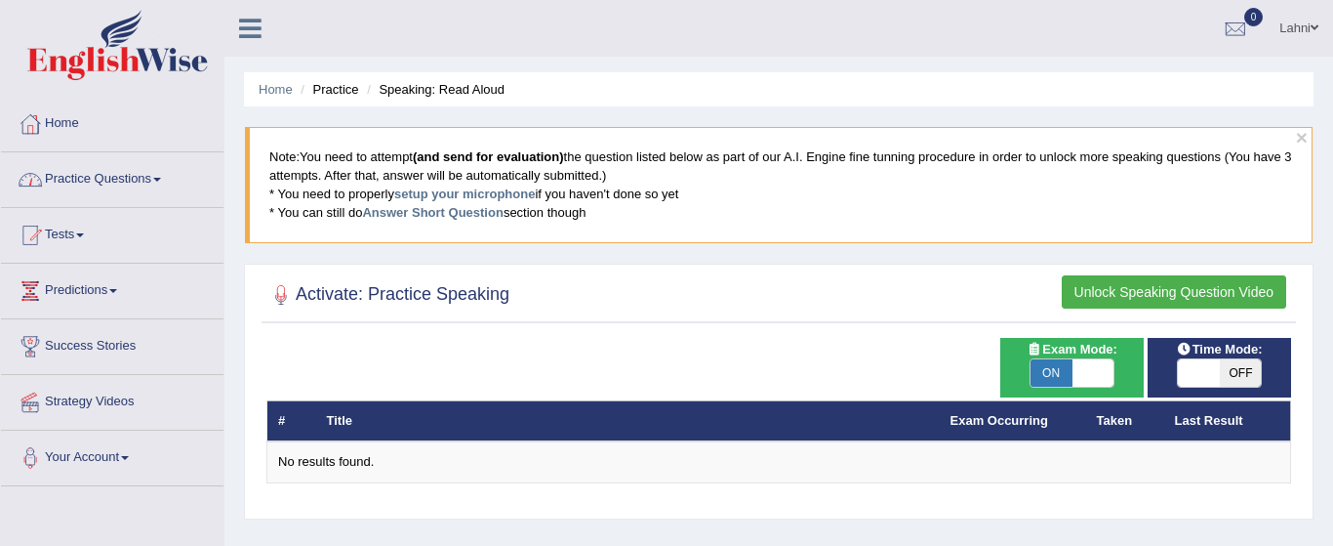
click at [172, 168] on link "Practice Questions" at bounding box center [112, 176] width 223 height 49
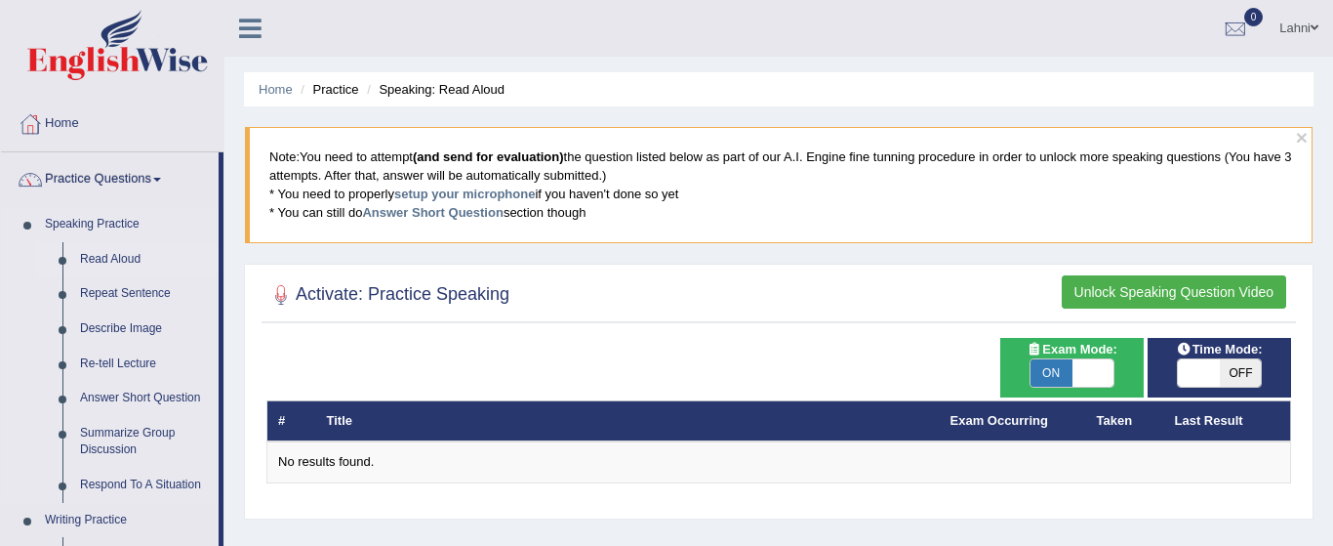
click at [133, 260] on link "Read Aloud" at bounding box center [144, 259] width 147 height 35
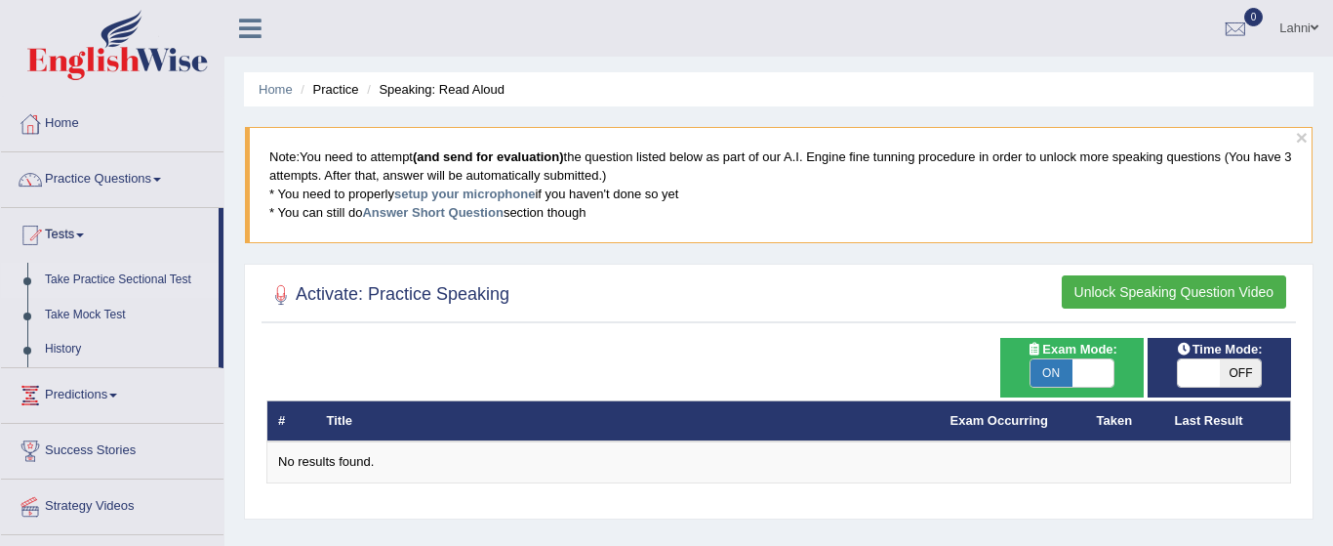
click at [123, 284] on link "Take Practice Sectional Test" at bounding box center [127, 280] width 183 height 35
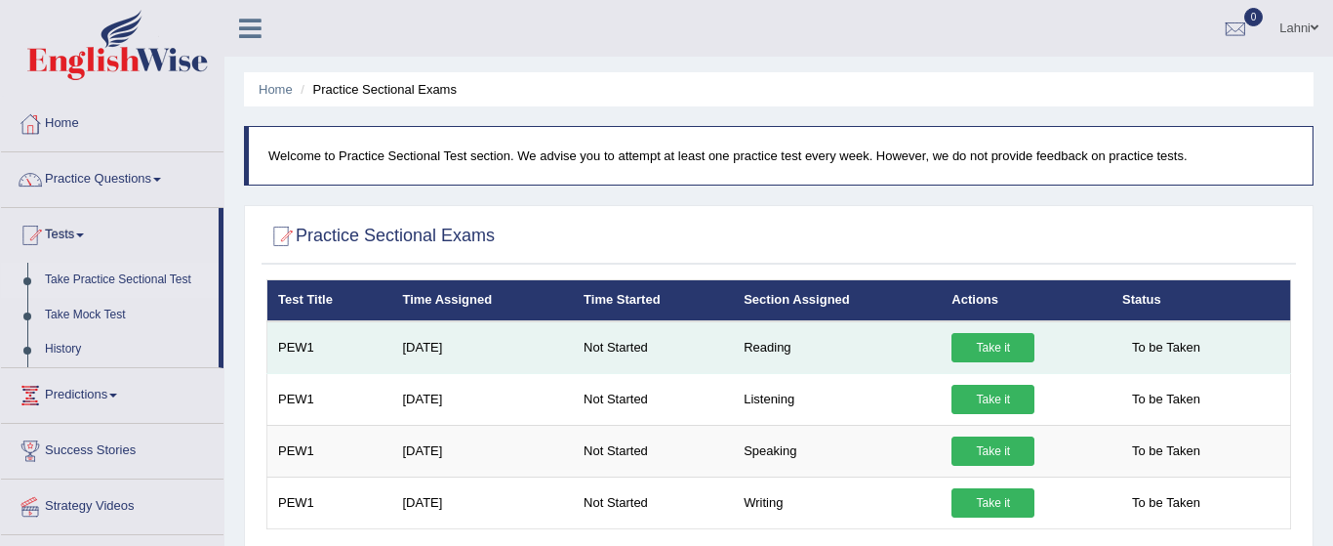
click at [999, 351] on link "Take it" at bounding box center [993, 347] width 83 height 29
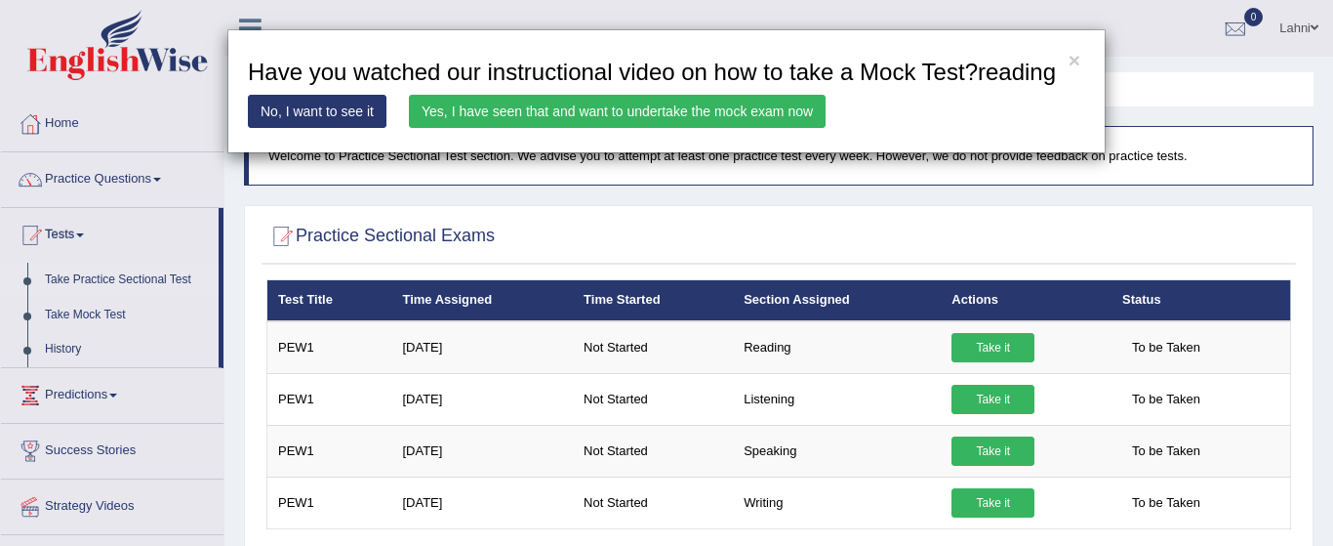
click at [698, 128] on link "Yes, I have seen that and want to undertake the mock exam now" at bounding box center [617, 111] width 417 height 33
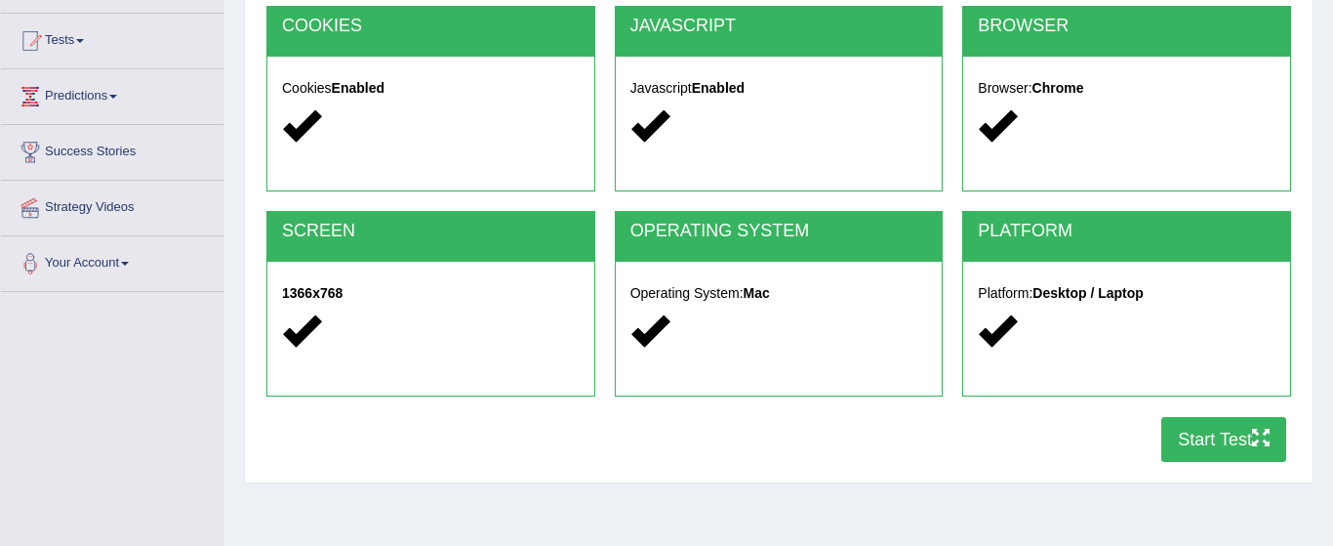
scroll to position [195, 0]
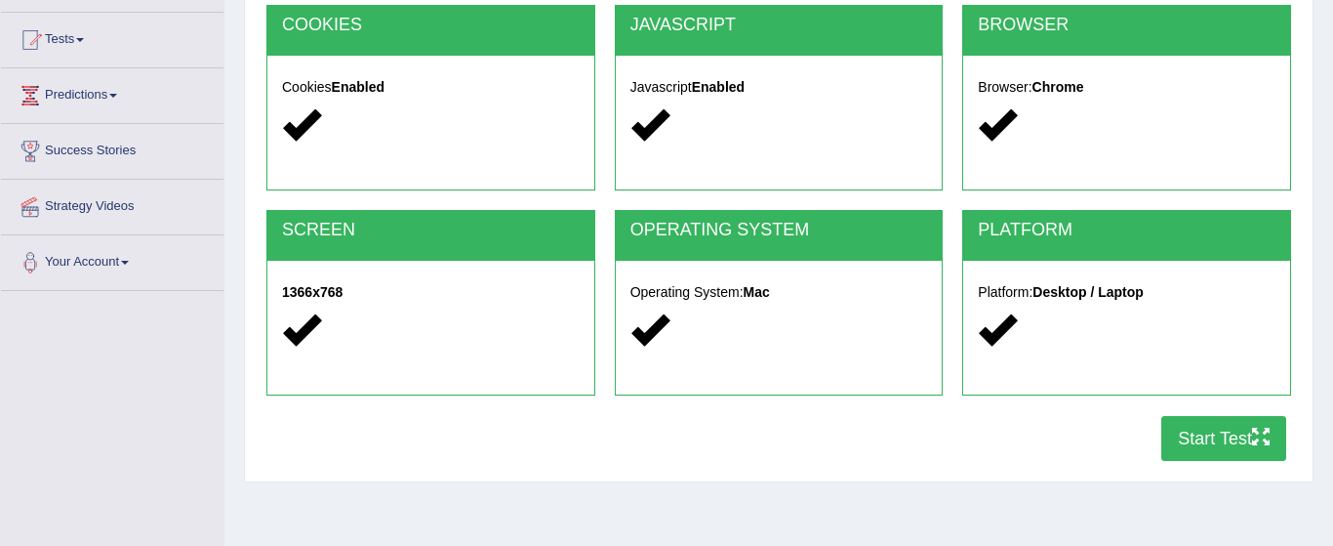
click at [1208, 424] on button "Start Test" at bounding box center [1223, 438] width 125 height 45
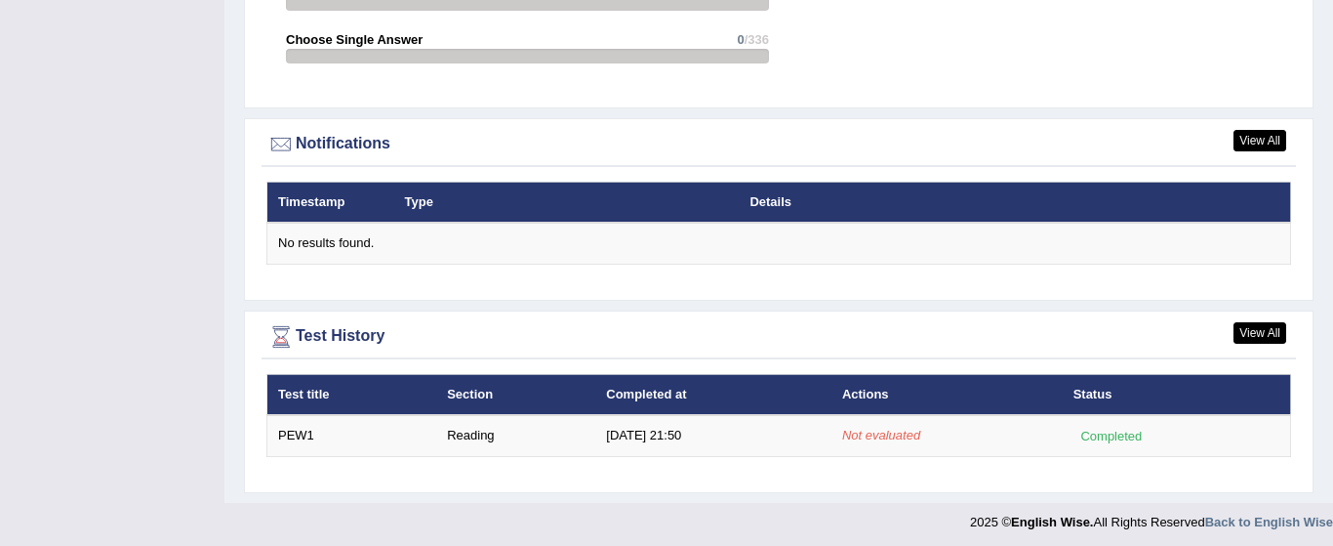
scroll to position [2267, 0]
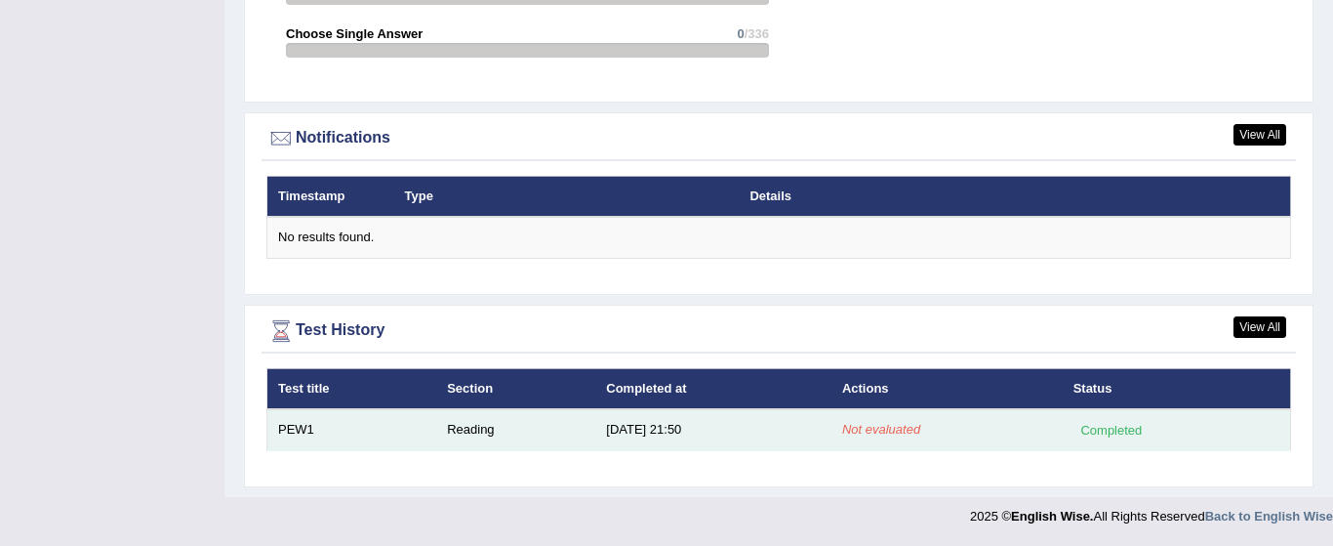
click at [305, 424] on td "PEW1" at bounding box center [352, 429] width 170 height 41
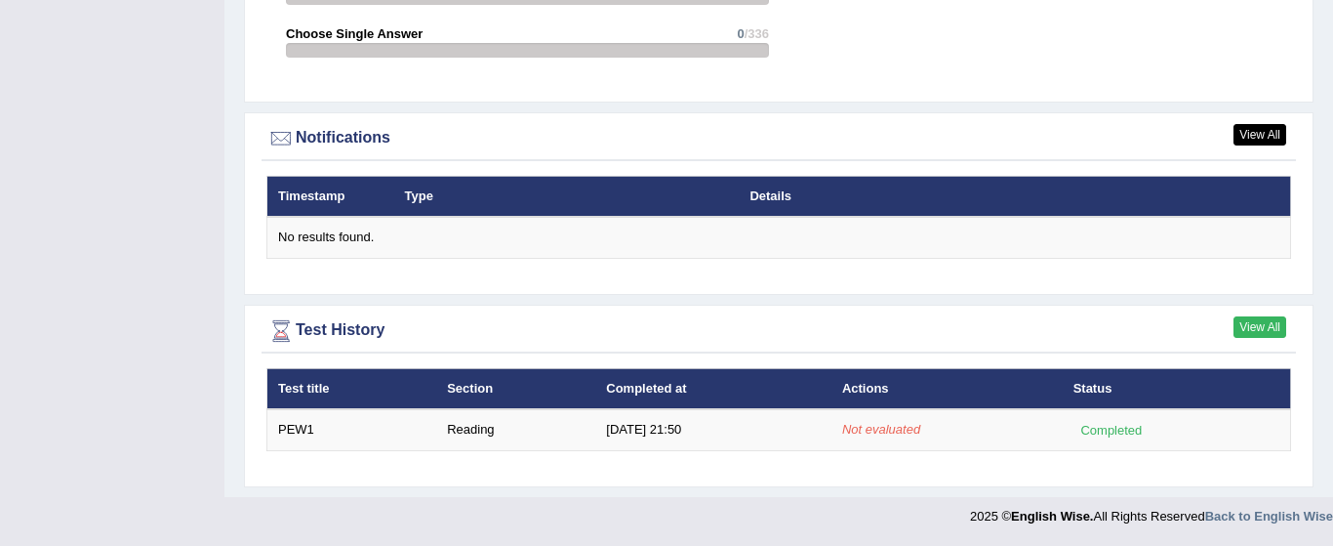
click at [1276, 324] on link "View All" at bounding box center [1260, 326] width 53 height 21
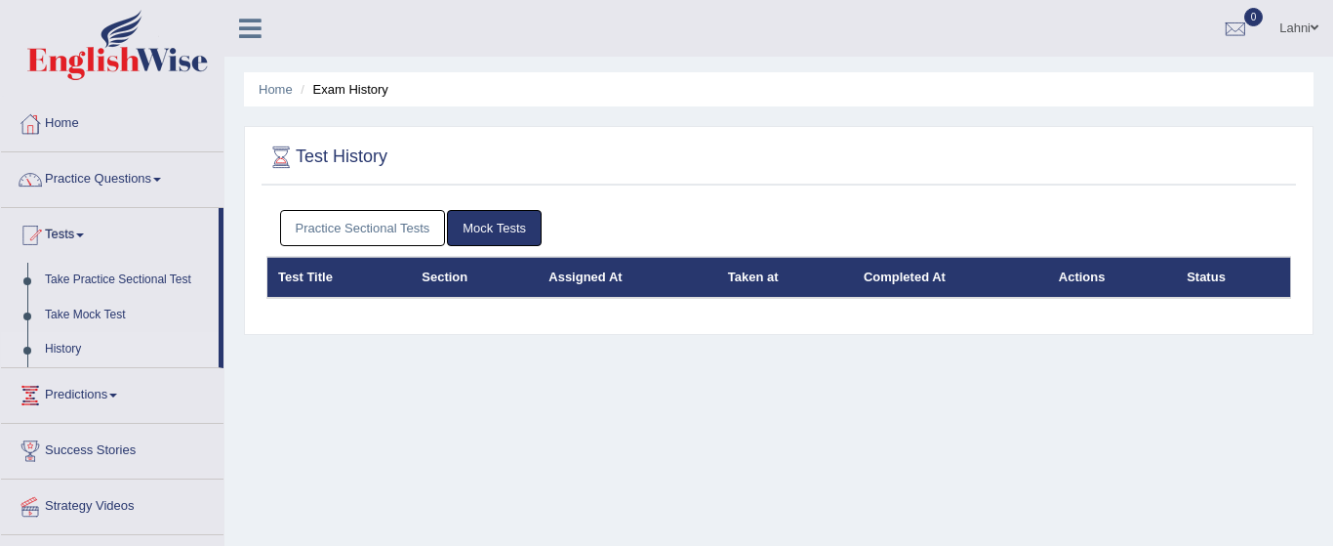
click at [496, 224] on link "Mock Tests" at bounding box center [494, 228] width 95 height 36
click at [362, 223] on link "Practice Sectional Tests" at bounding box center [363, 228] width 166 height 36
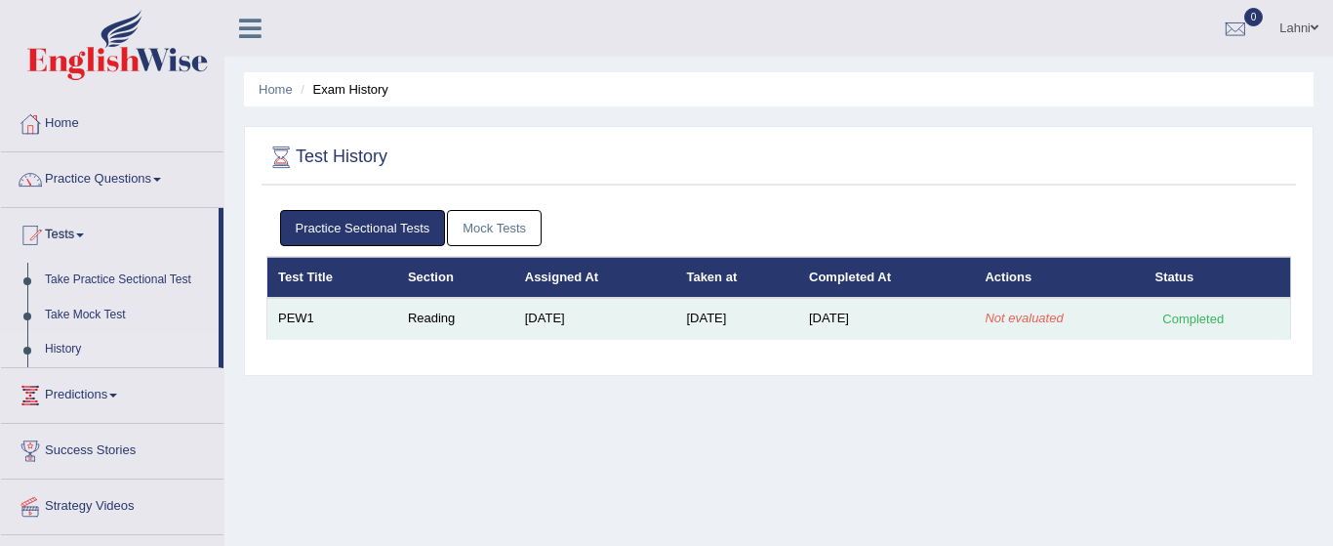
click at [429, 325] on td "Reading" at bounding box center [455, 318] width 117 height 41
click at [296, 316] on td "PEW1" at bounding box center [332, 318] width 130 height 41
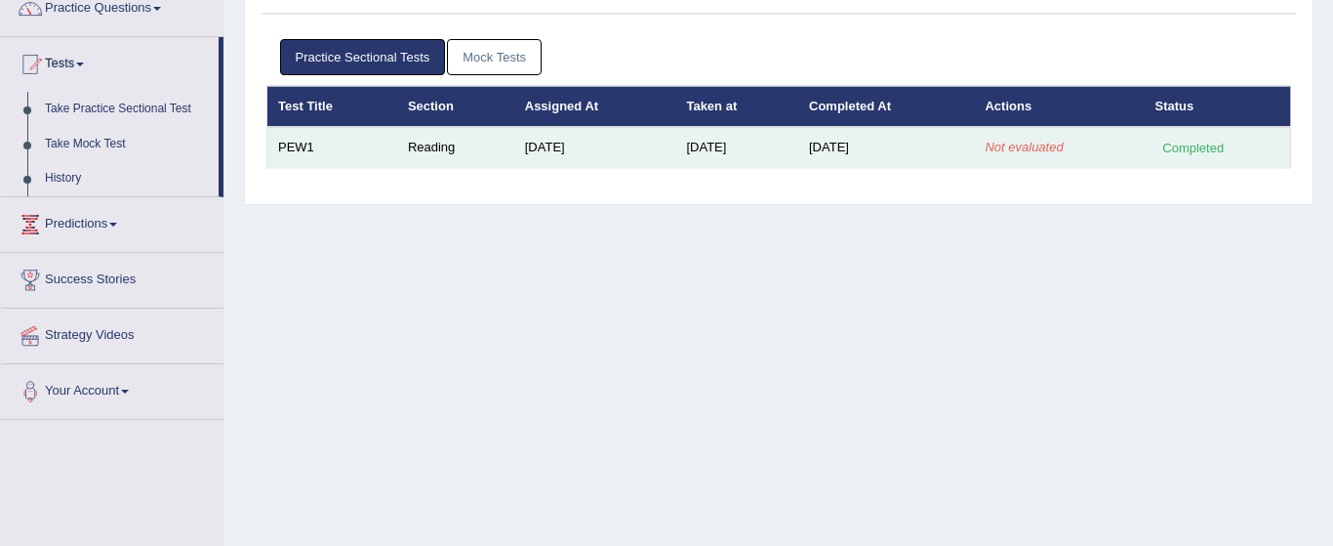
scroll to position [167, 0]
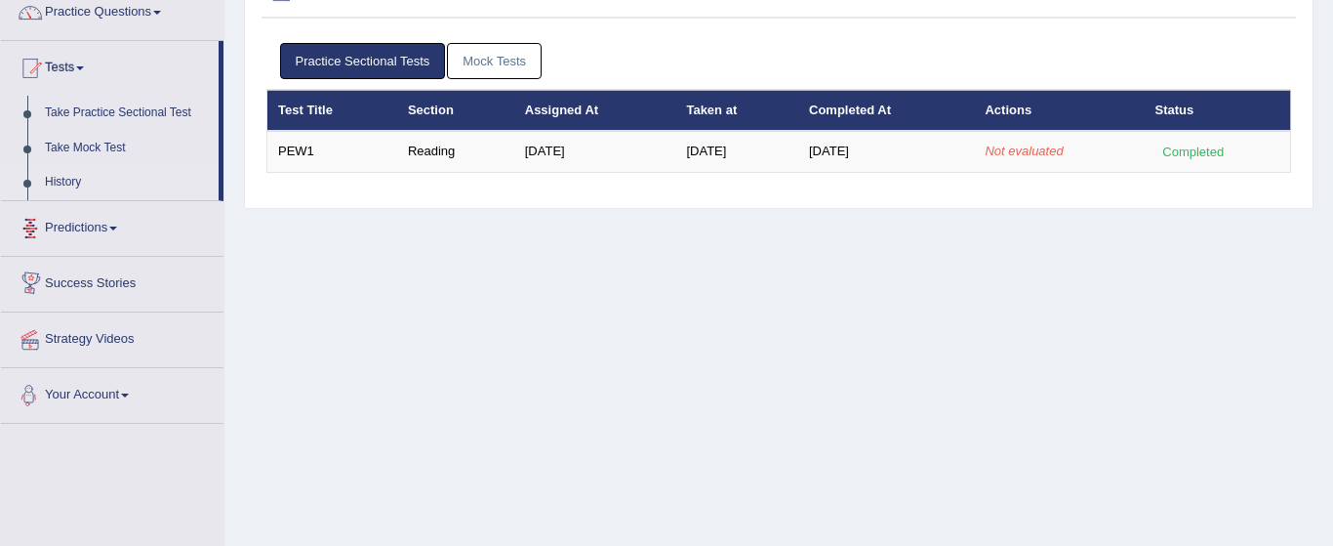
click at [141, 392] on link "Your Account" at bounding box center [112, 392] width 223 height 49
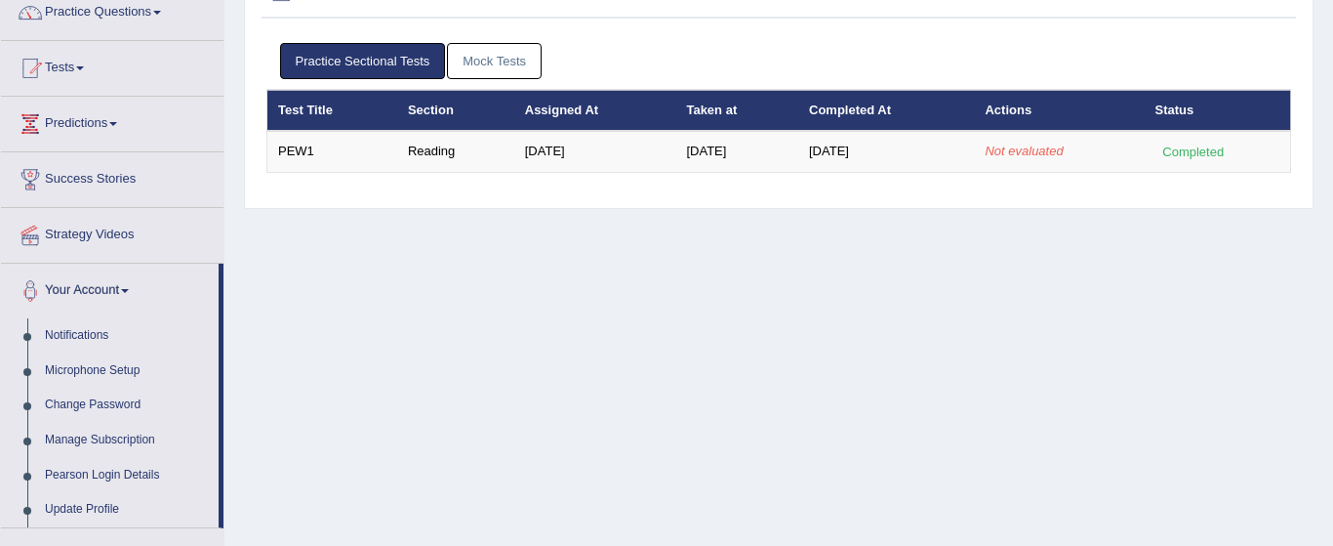
click at [627, 320] on div "Home Exam History Test History Practice Sectional Tests Mock Tests Test Title S…" at bounding box center [778, 321] width 1109 height 976
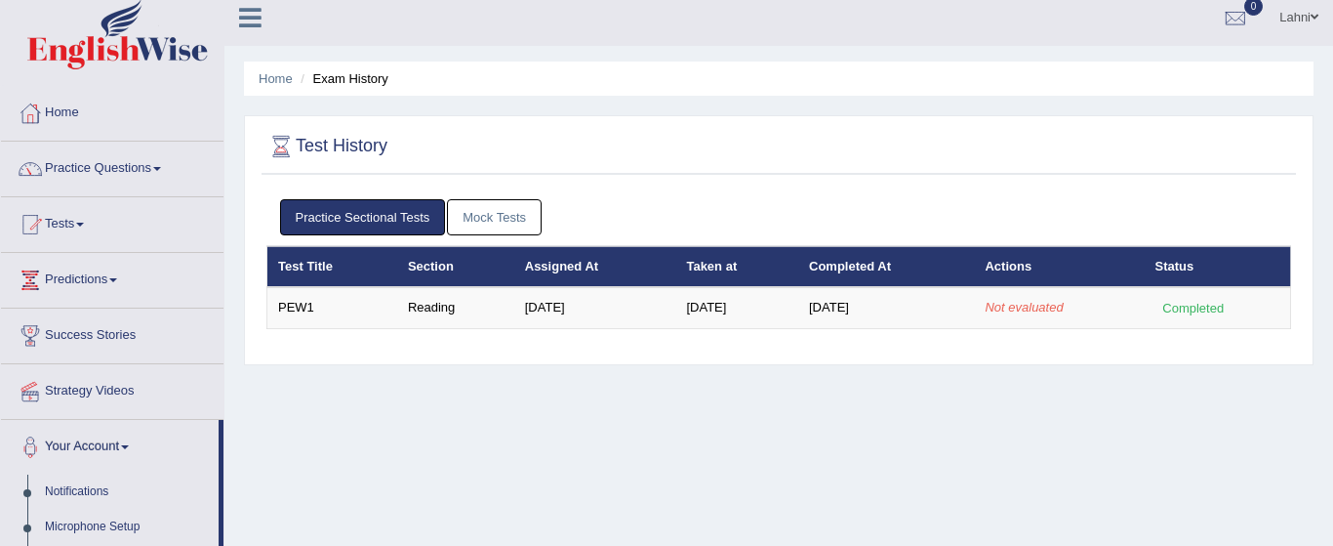
scroll to position [0, 0]
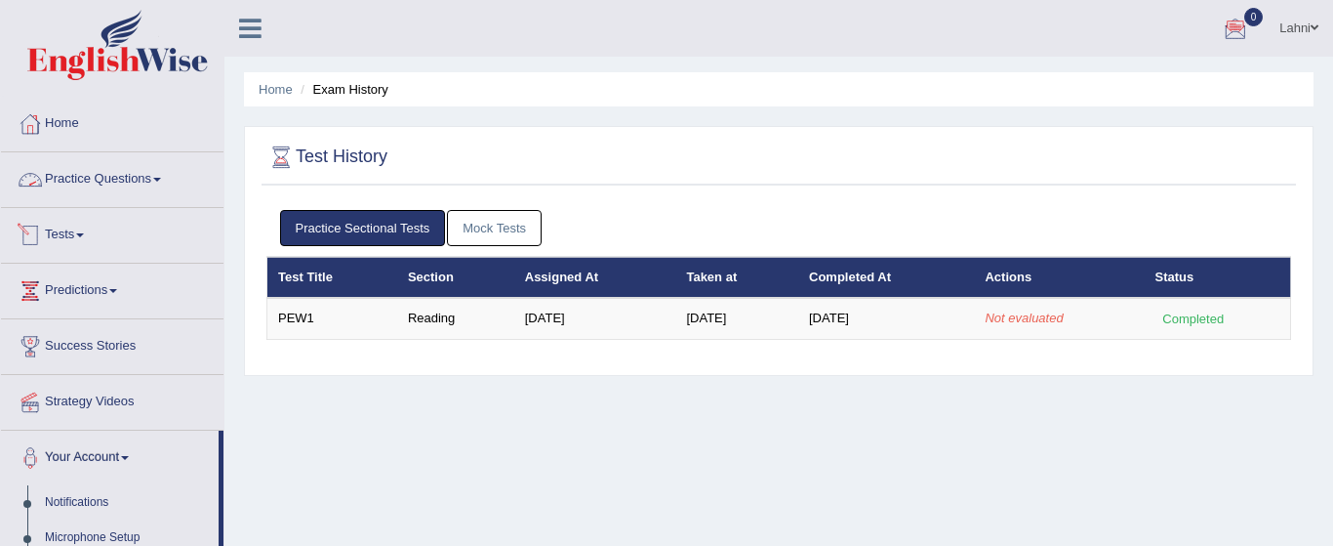
click at [163, 221] on link "Tests" at bounding box center [112, 232] width 223 height 49
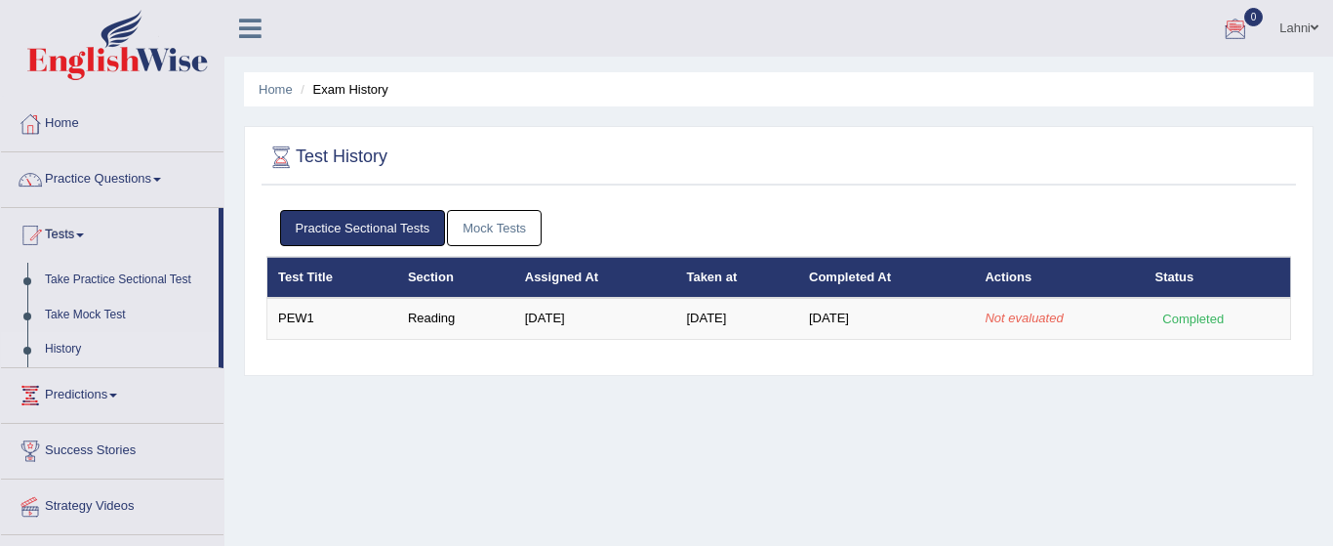
click at [102, 131] on link "Home" at bounding box center [112, 121] width 223 height 49
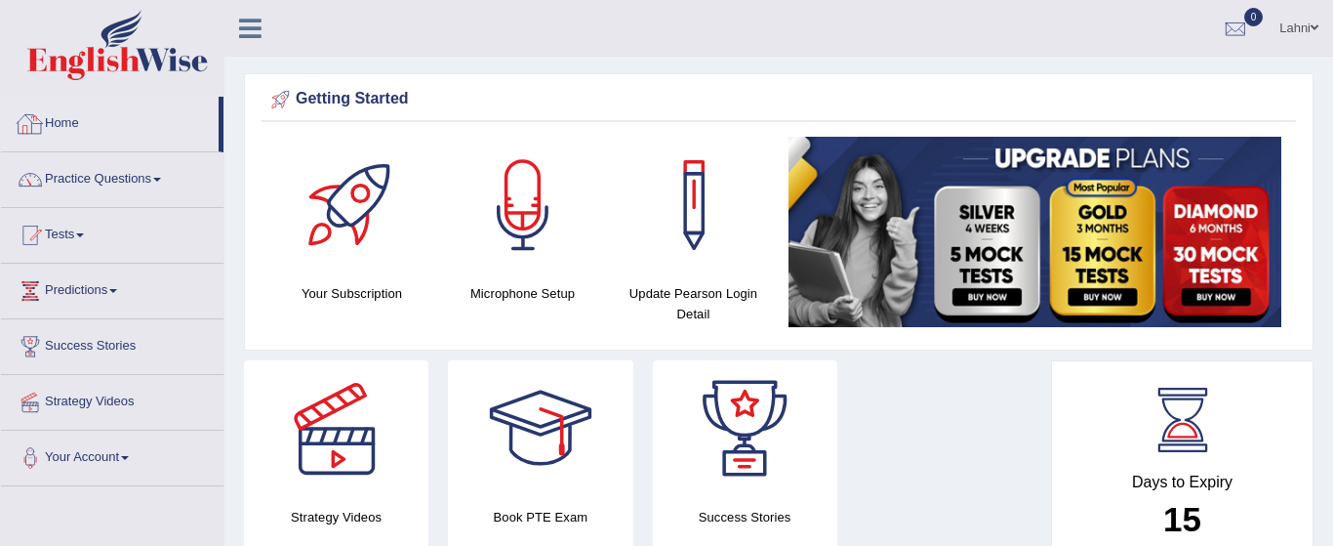
click at [84, 116] on link "Home" at bounding box center [110, 121] width 218 height 49
click at [354, 229] on div at bounding box center [352, 205] width 137 height 137
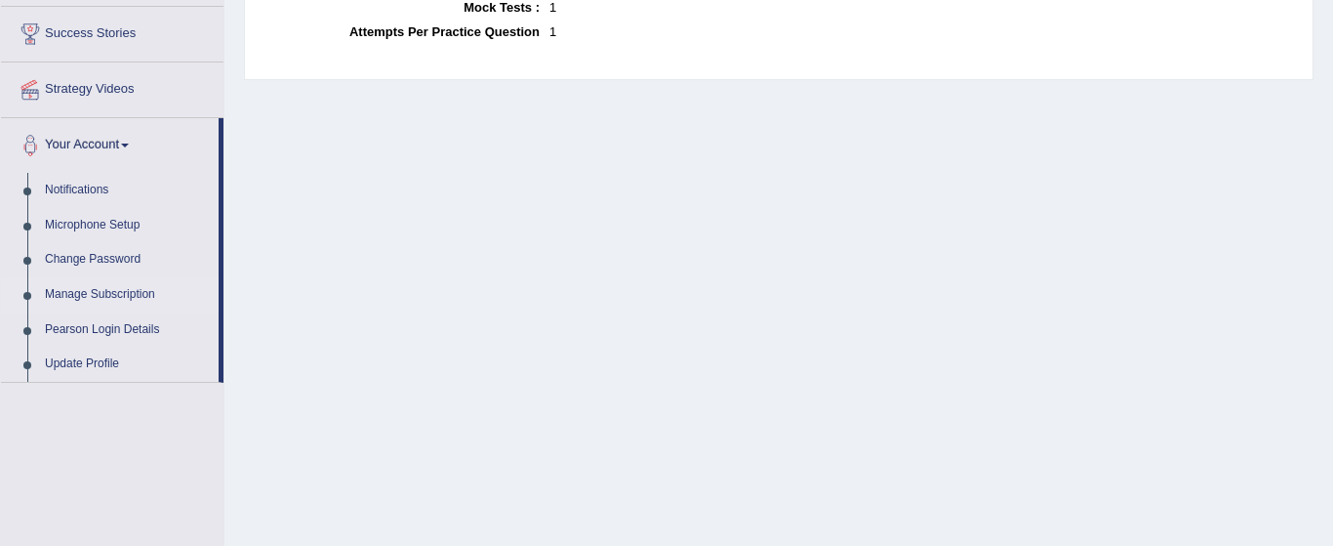
scroll to position [273, 0]
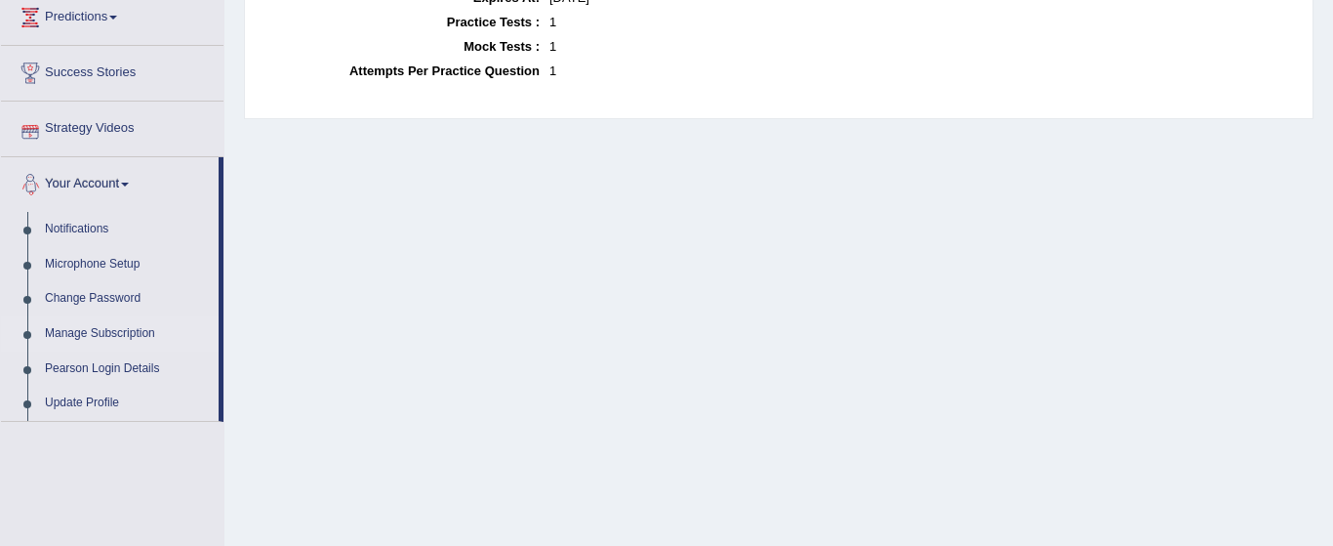
click at [144, 184] on link "Your Account" at bounding box center [110, 181] width 218 height 49
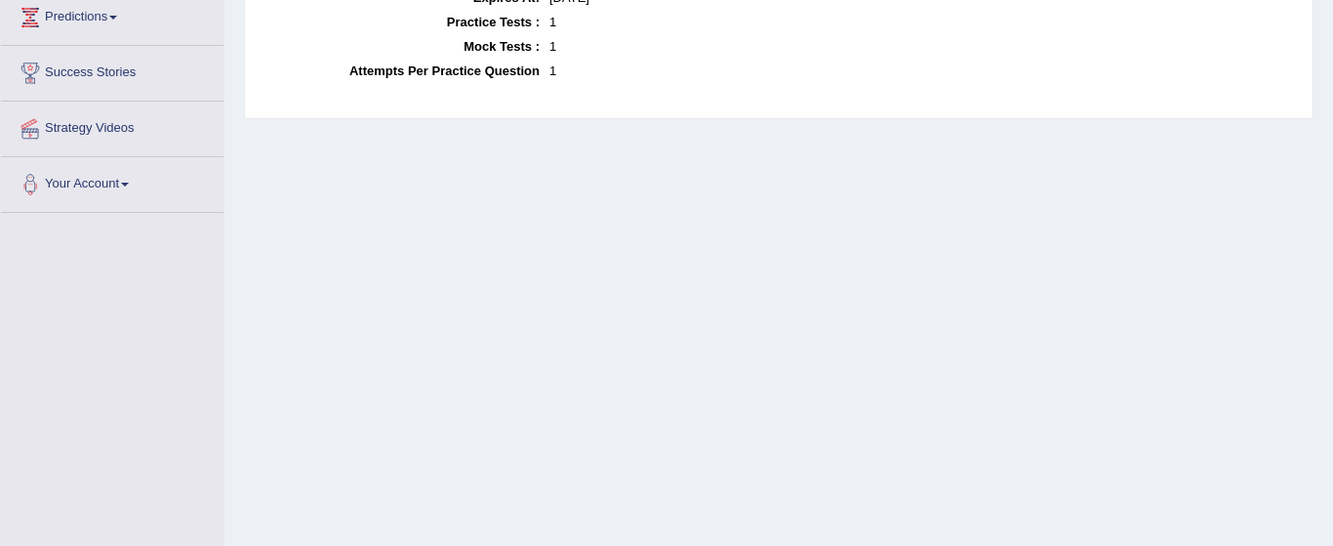
click at [129, 183] on span at bounding box center [125, 185] width 8 height 4
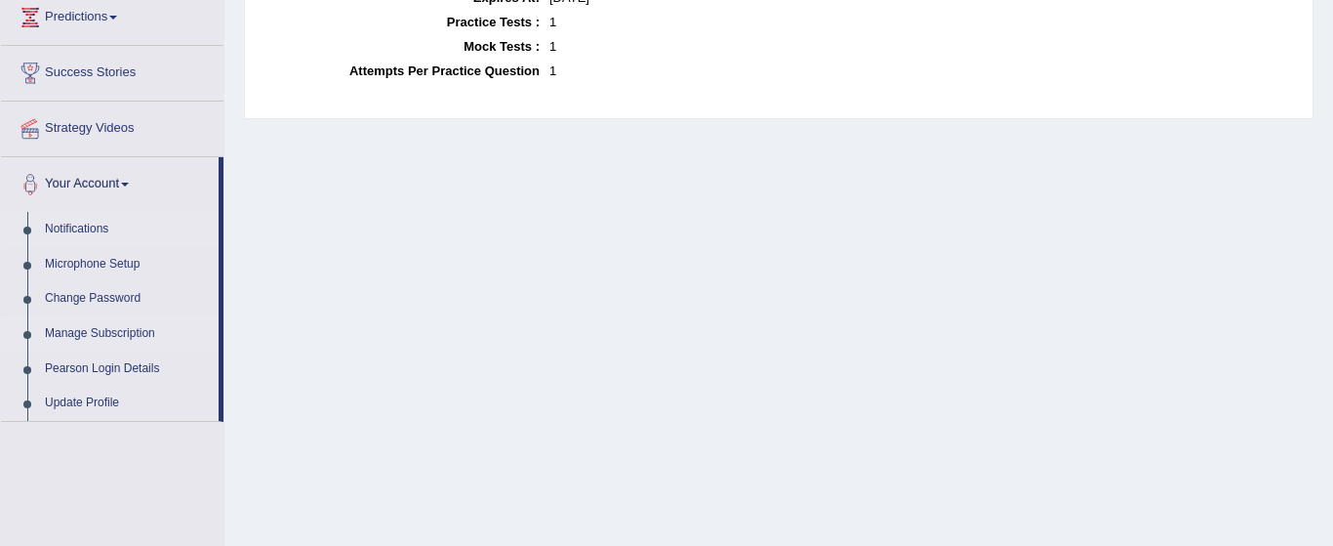
click at [84, 225] on link "Notifications" at bounding box center [127, 229] width 183 height 35
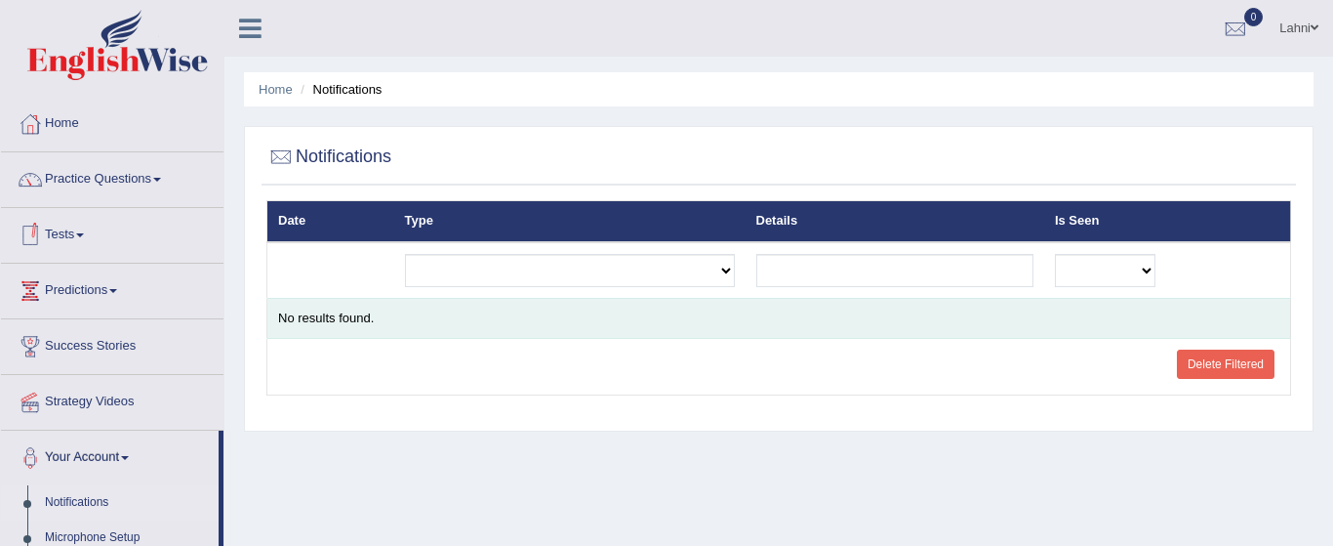
click at [493, 302] on td "No results found." at bounding box center [779, 318] width 1024 height 41
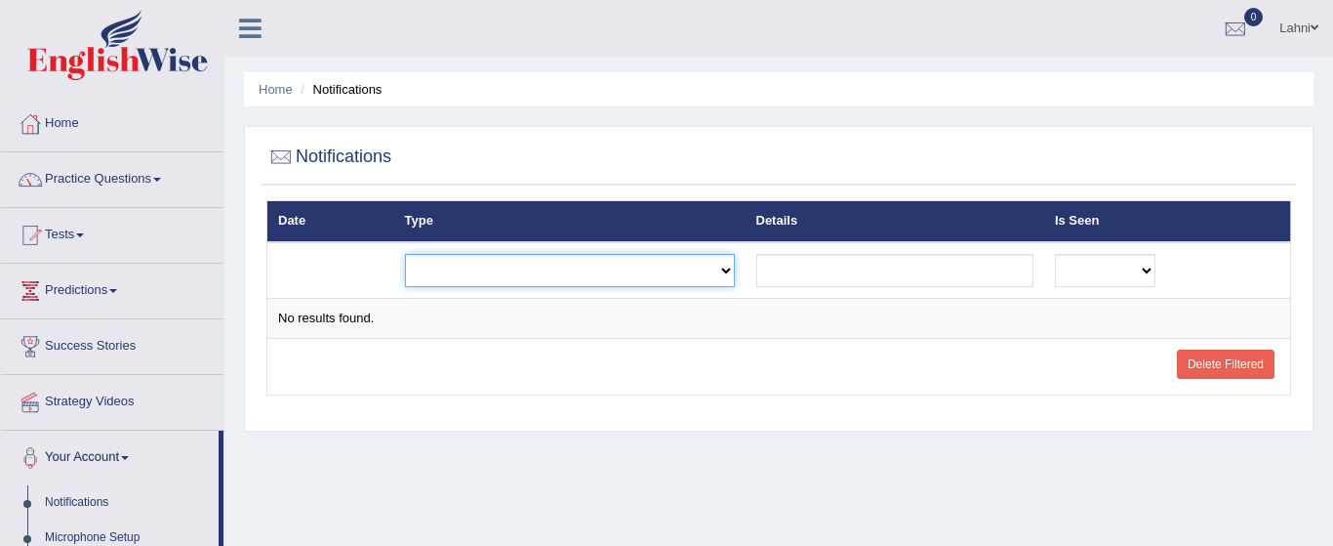
click at [499, 278] on select "Exam evaluated Question report replied Practice question report replied Test as…" at bounding box center [570, 270] width 330 height 33
click at [84, 119] on link "Home" at bounding box center [112, 121] width 223 height 49
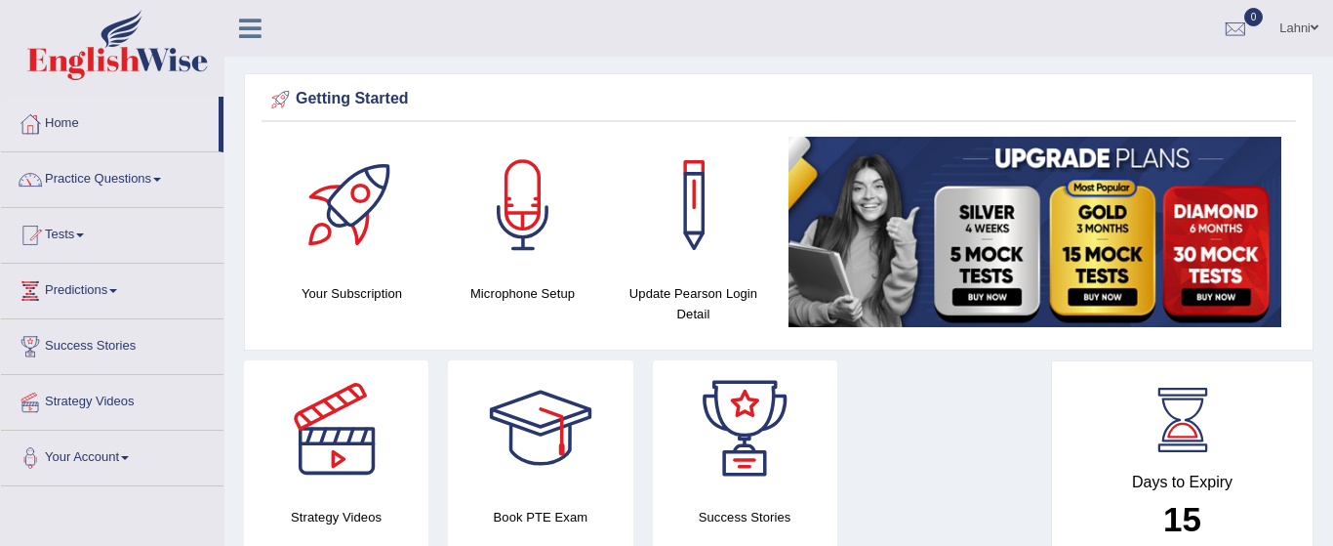
click at [1317, 26] on span at bounding box center [1315, 27] width 8 height 13
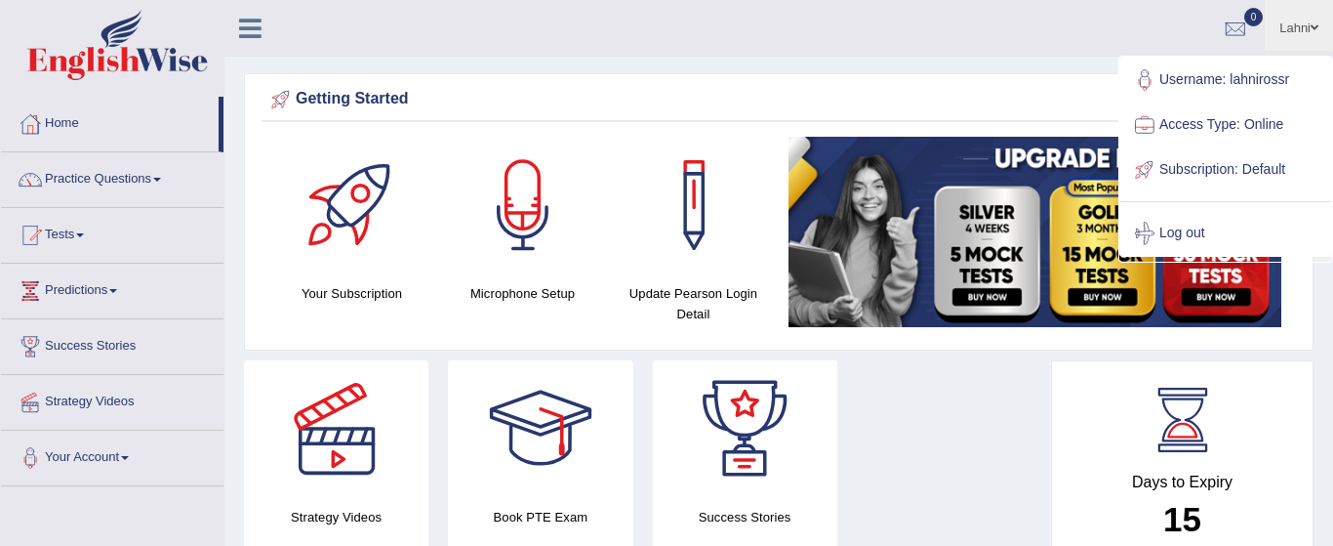
click at [247, 24] on icon at bounding box center [250, 28] width 22 height 25
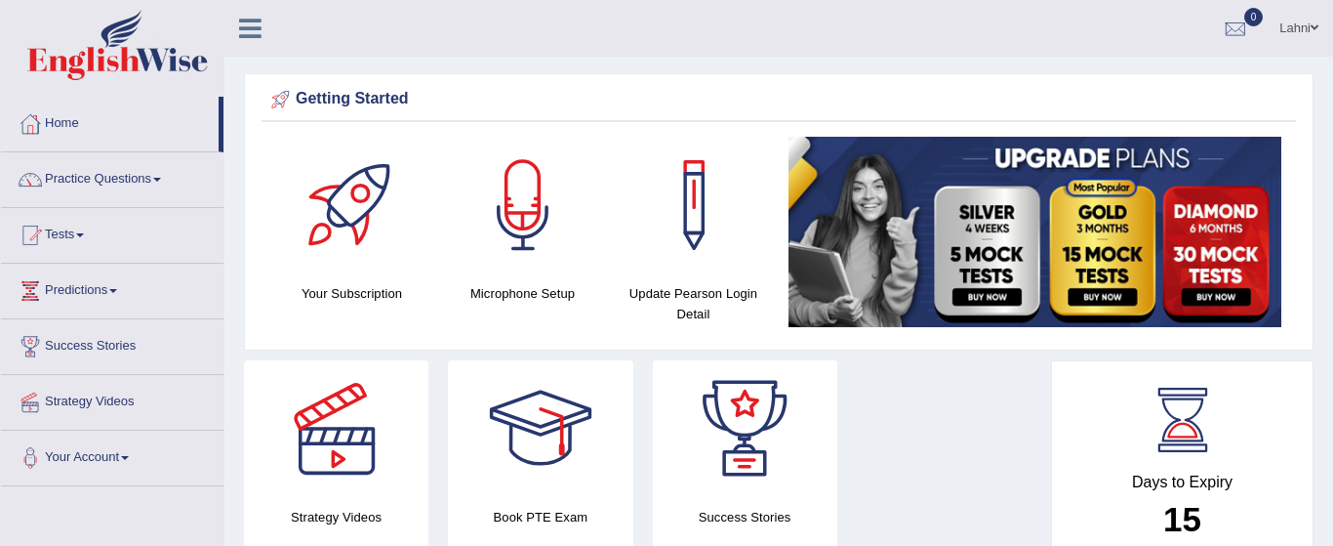
click at [328, 23] on div "Lahni Toggle navigation Username: lahnirossr Access Type: Online Subscription: …" at bounding box center [778, 28] width 1109 height 57
click at [688, 217] on div at bounding box center [694, 205] width 137 height 137
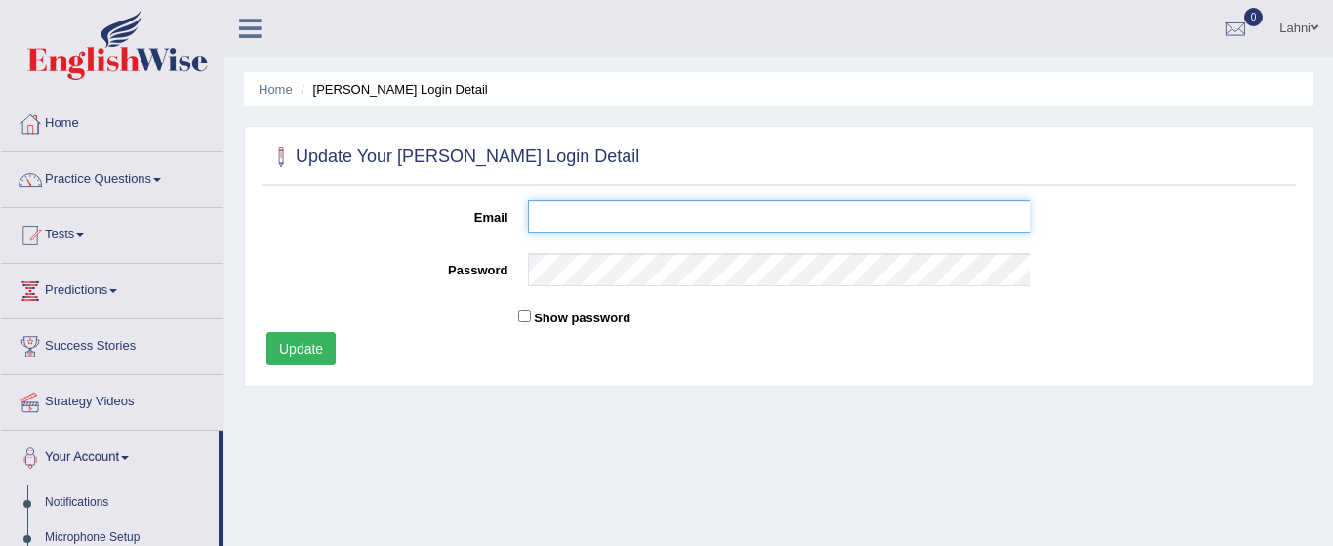
click at [627, 219] on input "Email" at bounding box center [779, 216] width 503 height 33
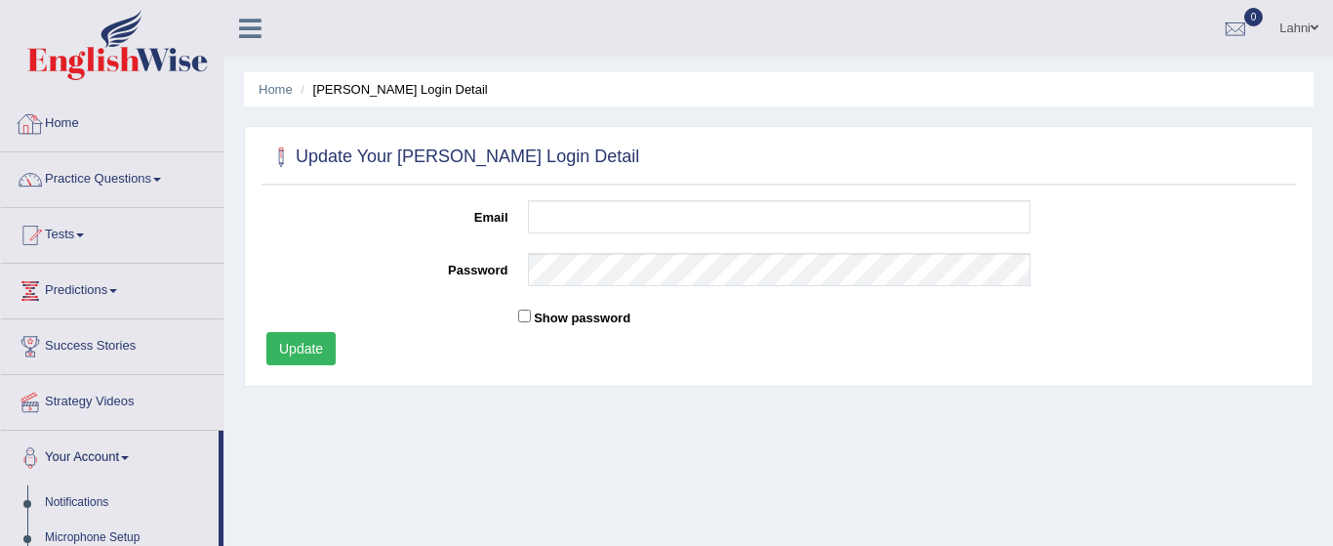
click at [68, 129] on link "Home" at bounding box center [112, 121] width 223 height 49
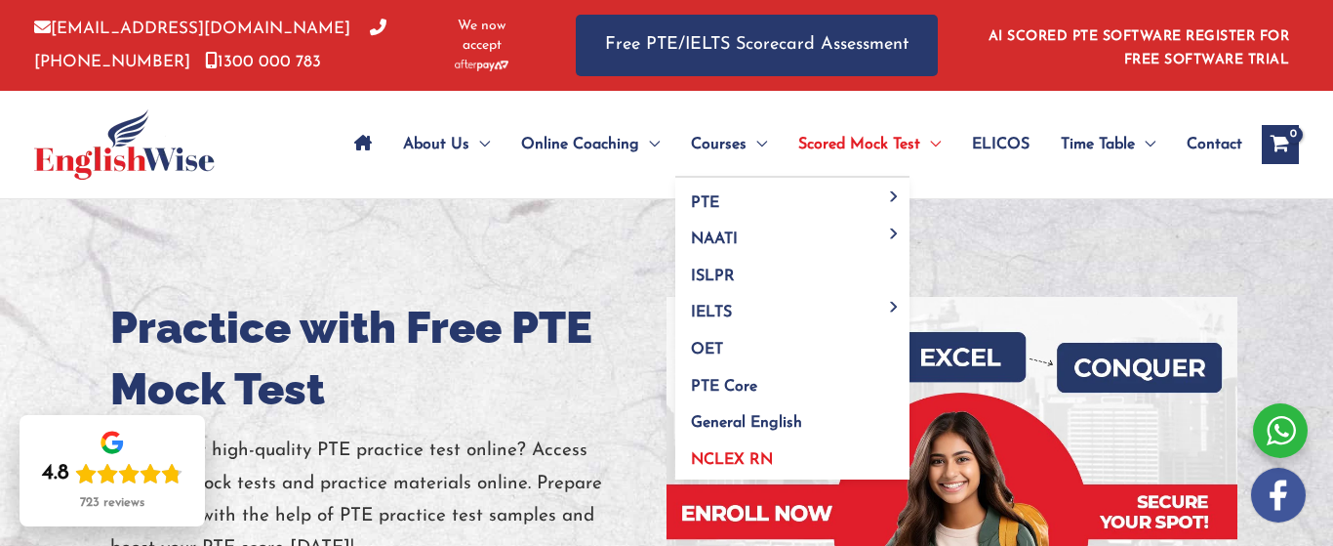
click at [768, 465] on span "NCLEX RN" at bounding box center [732, 460] width 82 height 16
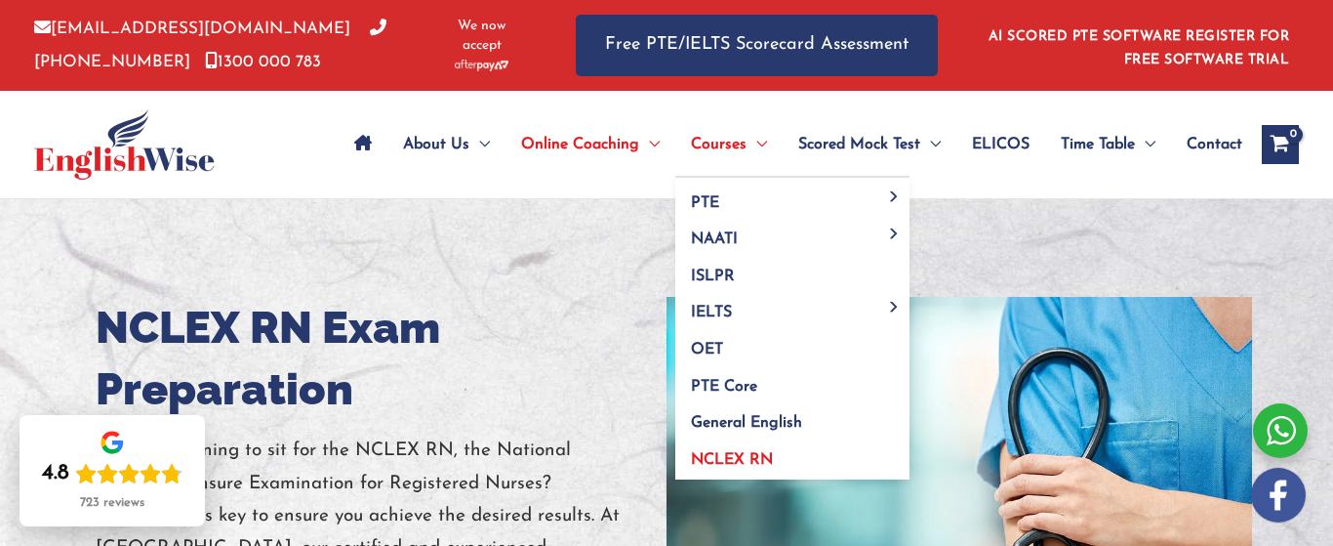
click at [769, 460] on link "NCLEX RN" at bounding box center [792, 456] width 234 height 45
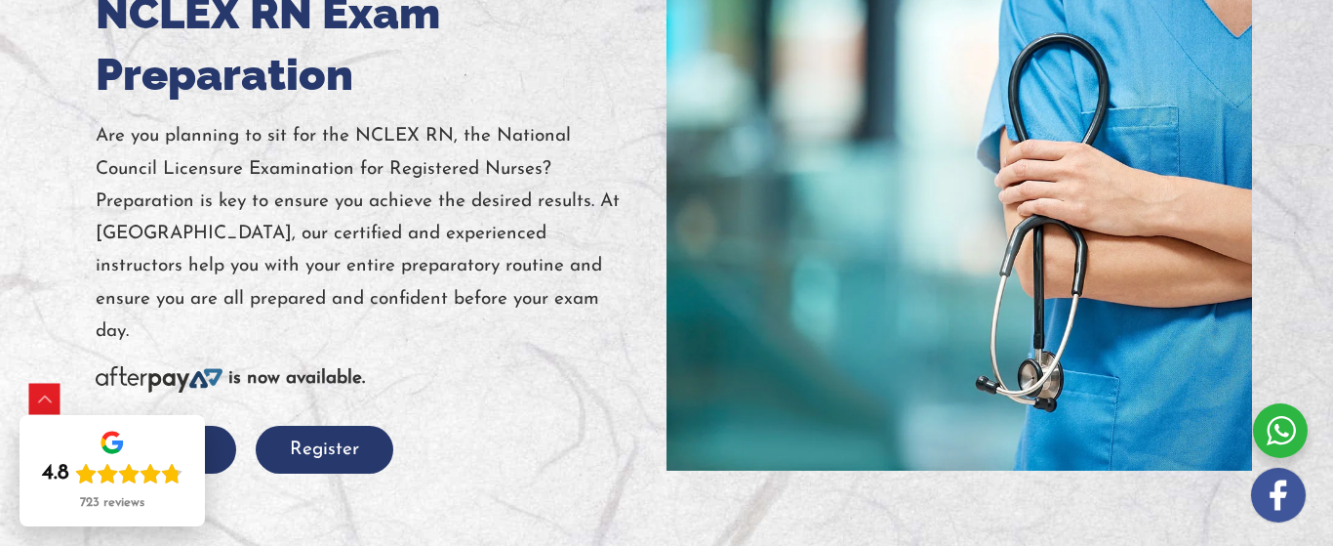
scroll to position [312, 0]
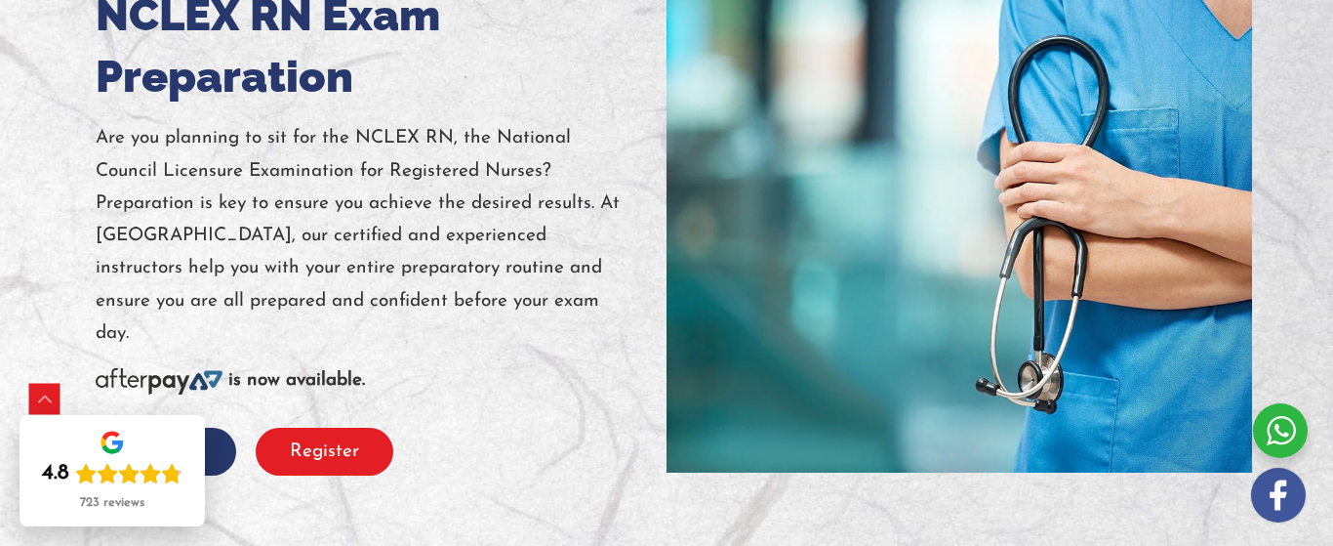
click at [352, 427] on button "Register" at bounding box center [325, 451] width 138 height 48
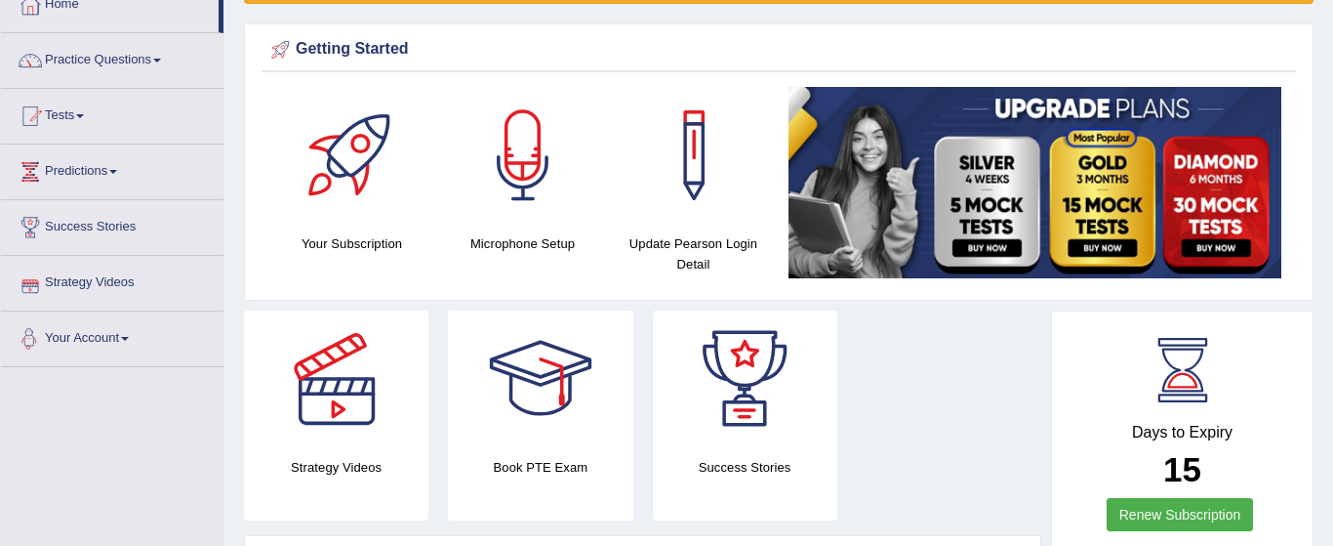
scroll to position [156, 0]
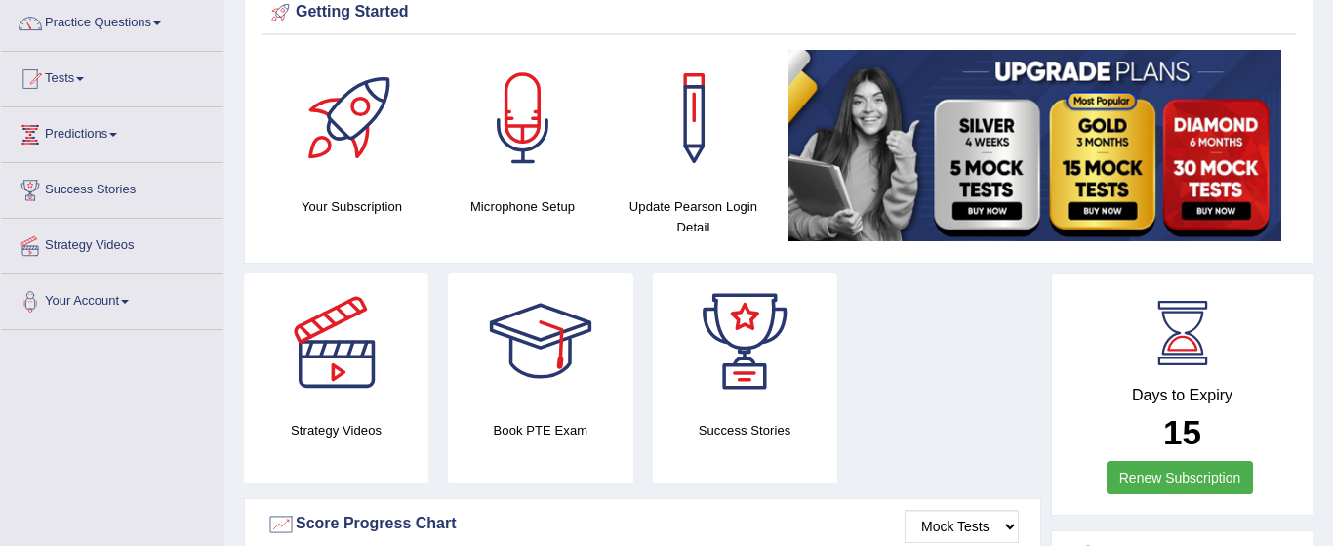
click at [814, 195] on img at bounding box center [1035, 145] width 493 height 190
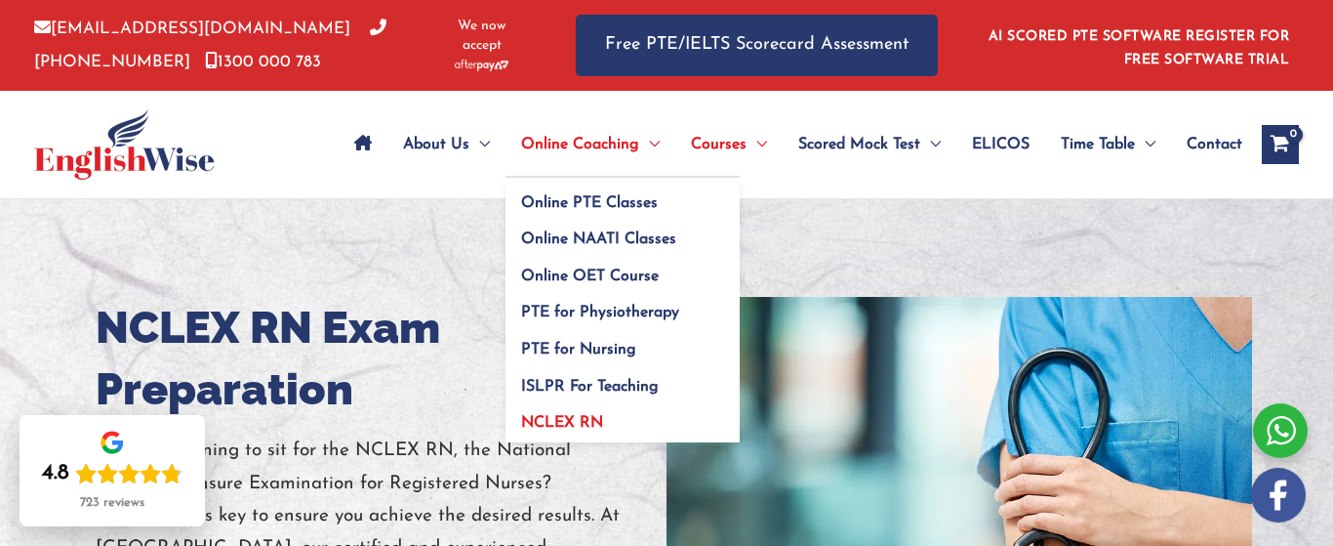
click at [584, 419] on span "NCLEX RN" at bounding box center [562, 423] width 82 height 16
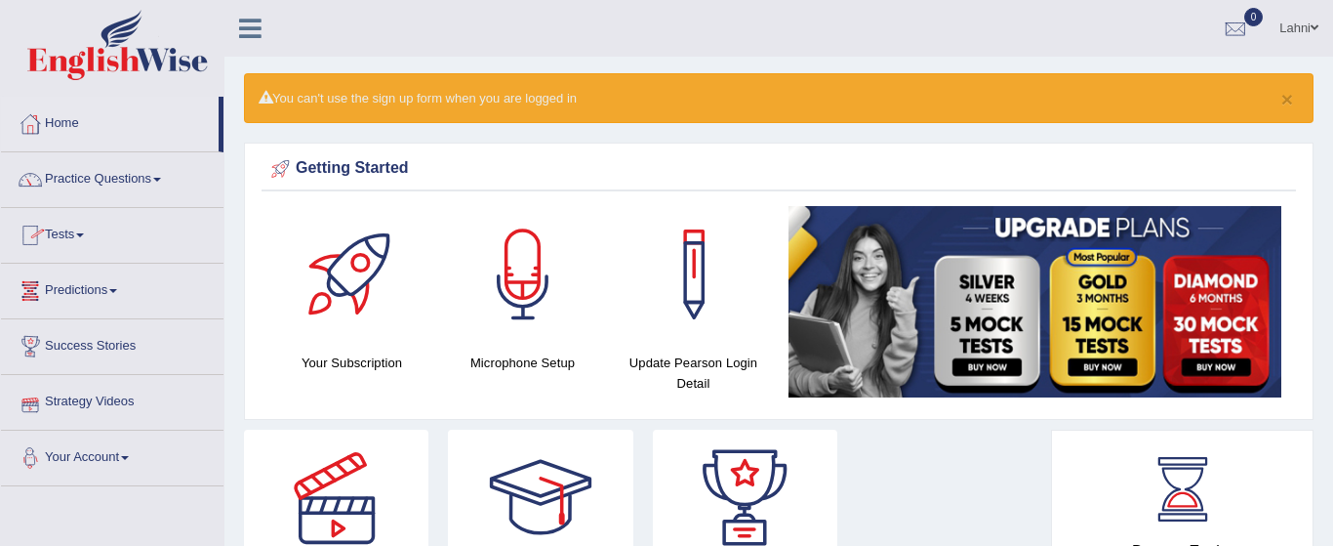
click at [139, 462] on link "Your Account" at bounding box center [112, 454] width 223 height 49
click at [74, 117] on link "Home" at bounding box center [110, 121] width 218 height 49
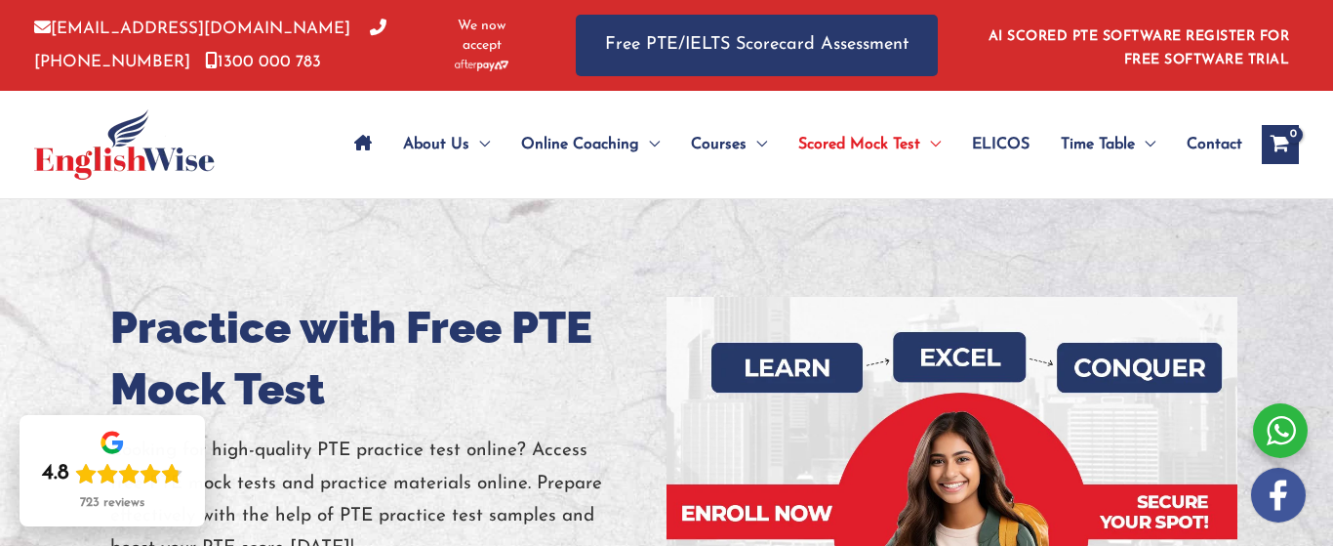
click at [1282, 136] on icon "View Shopping Cart, empty" at bounding box center [1280, 146] width 22 height 20
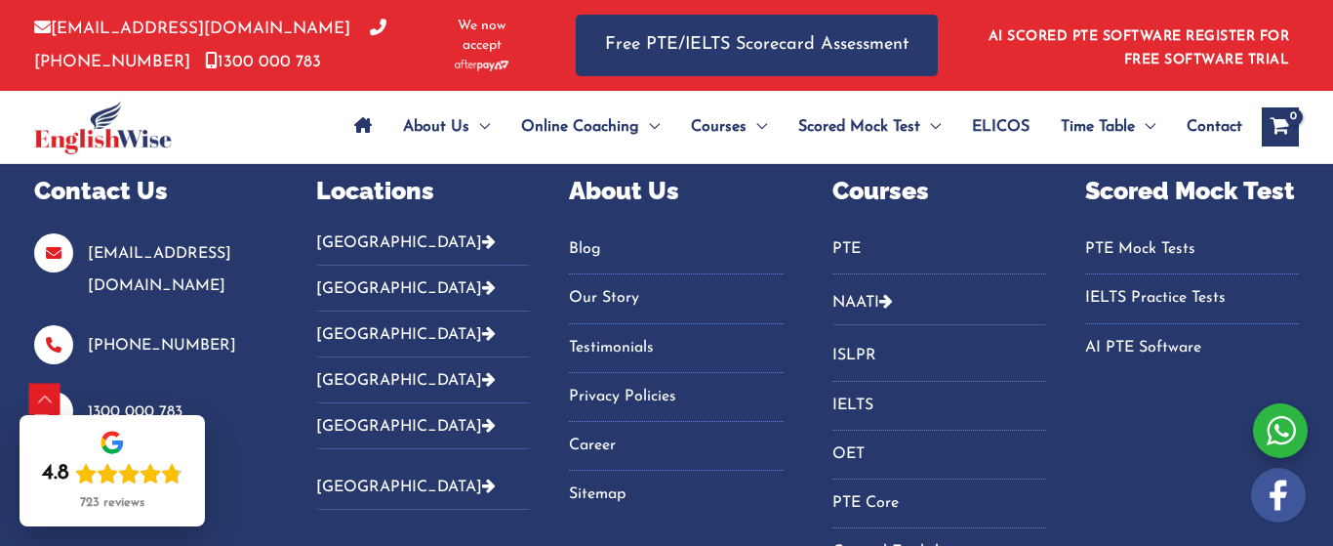
scroll to position [400, 0]
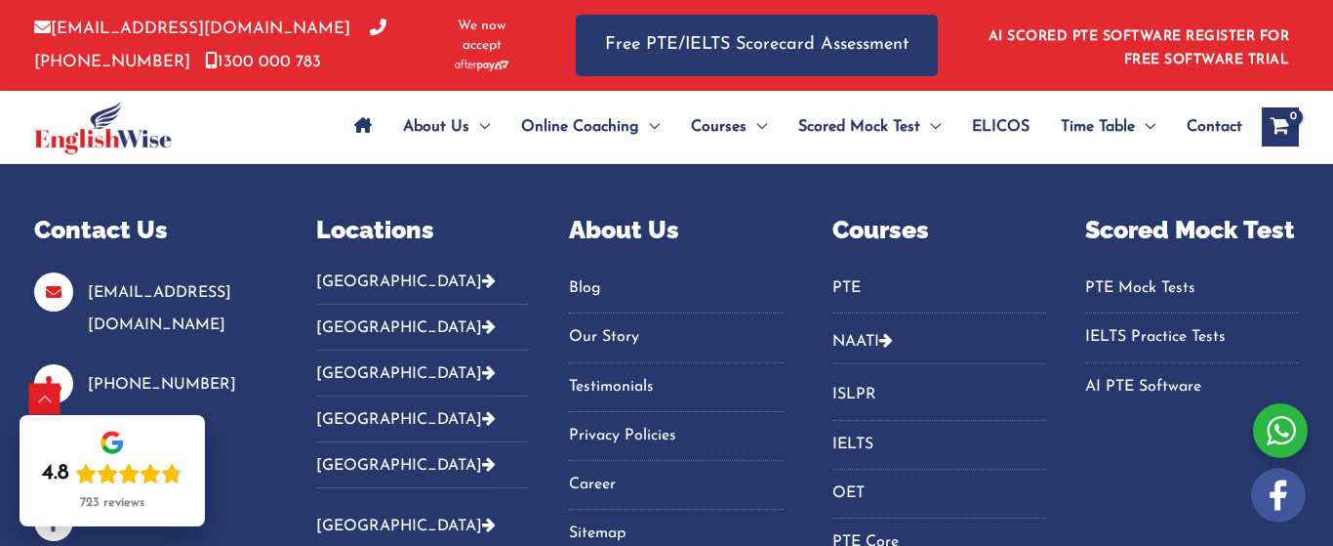
click at [482, 279] on icon "Footer Widget 2" at bounding box center [489, 280] width 14 height 16
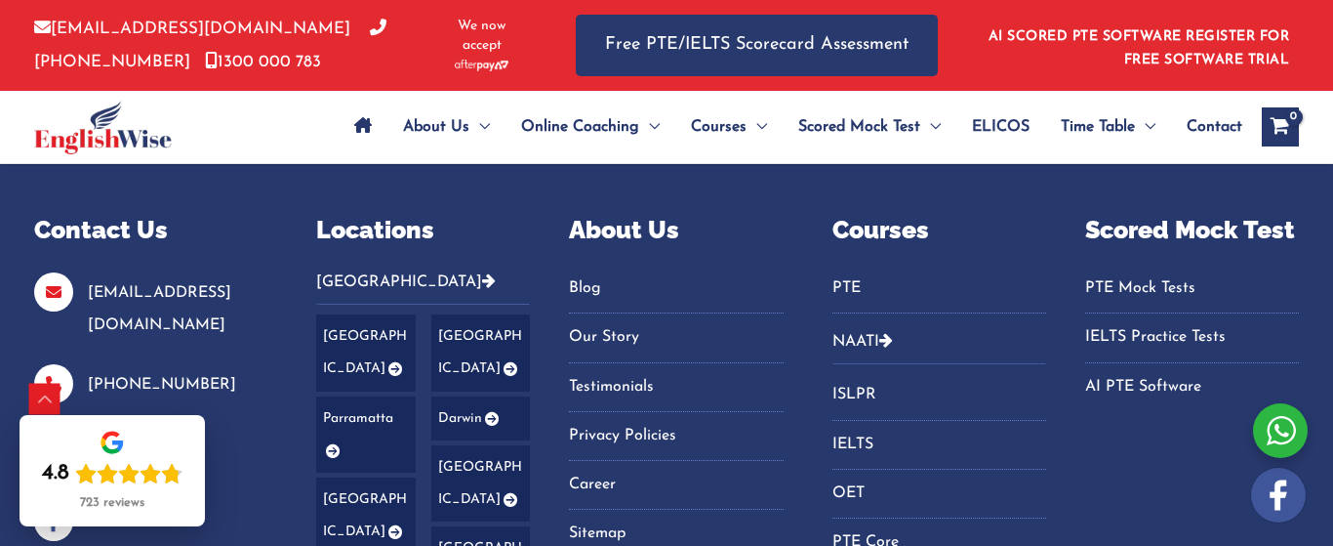
click at [339, 477] on link "[GEOGRAPHIC_DATA]" at bounding box center [366, 515] width 100 height 77
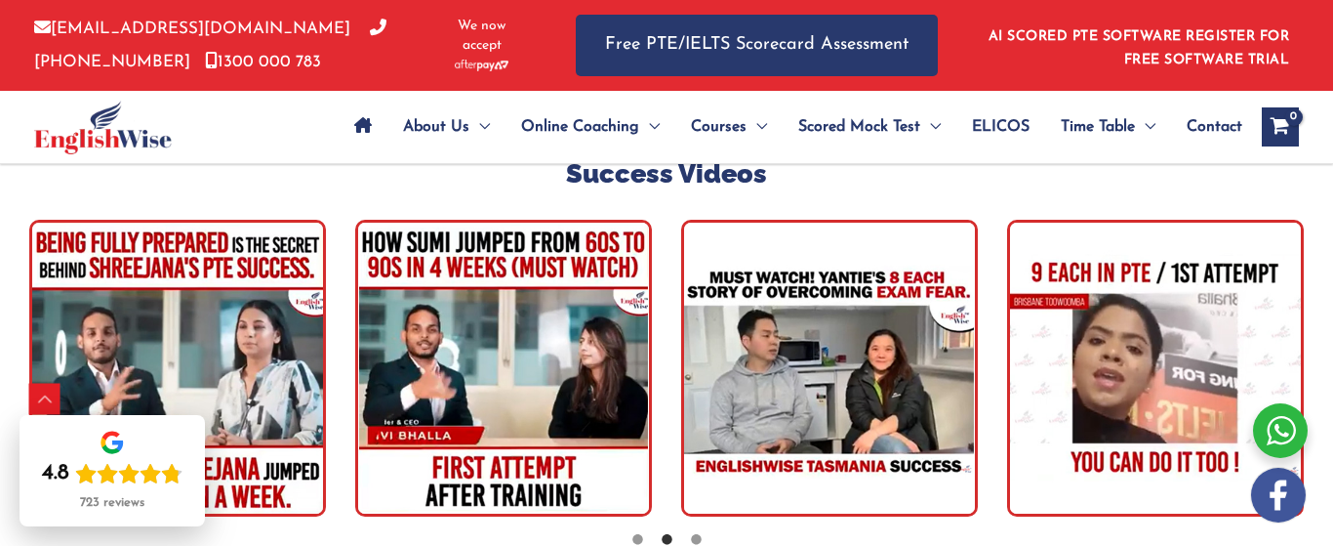
scroll to position [5637, 0]
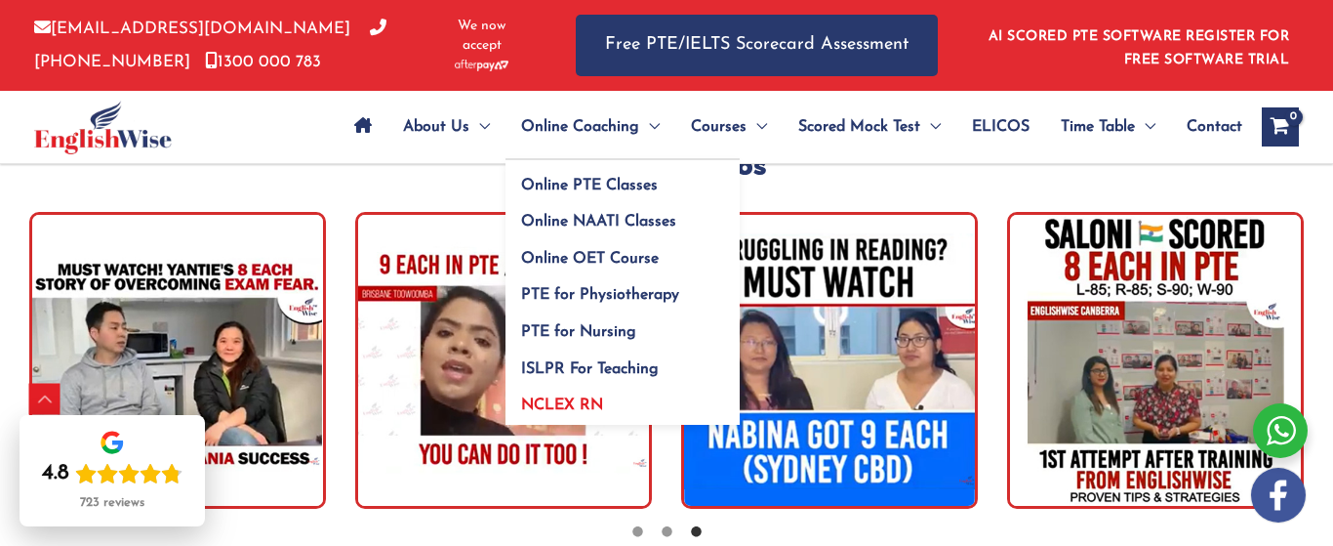
click at [589, 401] on span "NCLEX RN" at bounding box center [562, 405] width 82 height 16
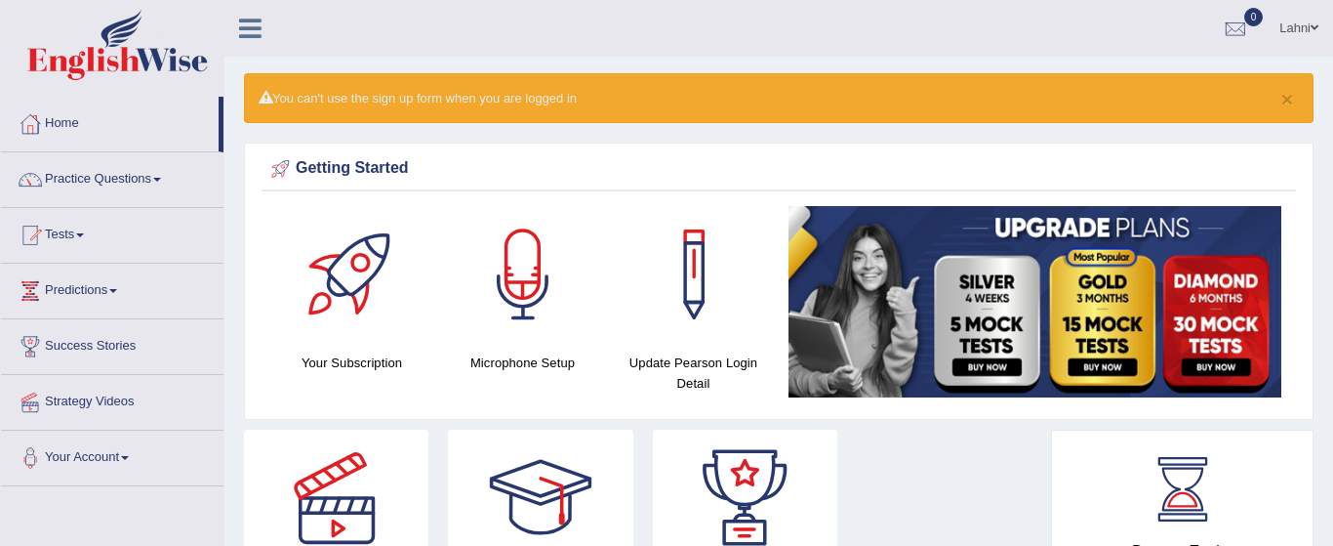
click at [1302, 32] on link "Lahni" at bounding box center [1299, 25] width 68 height 51
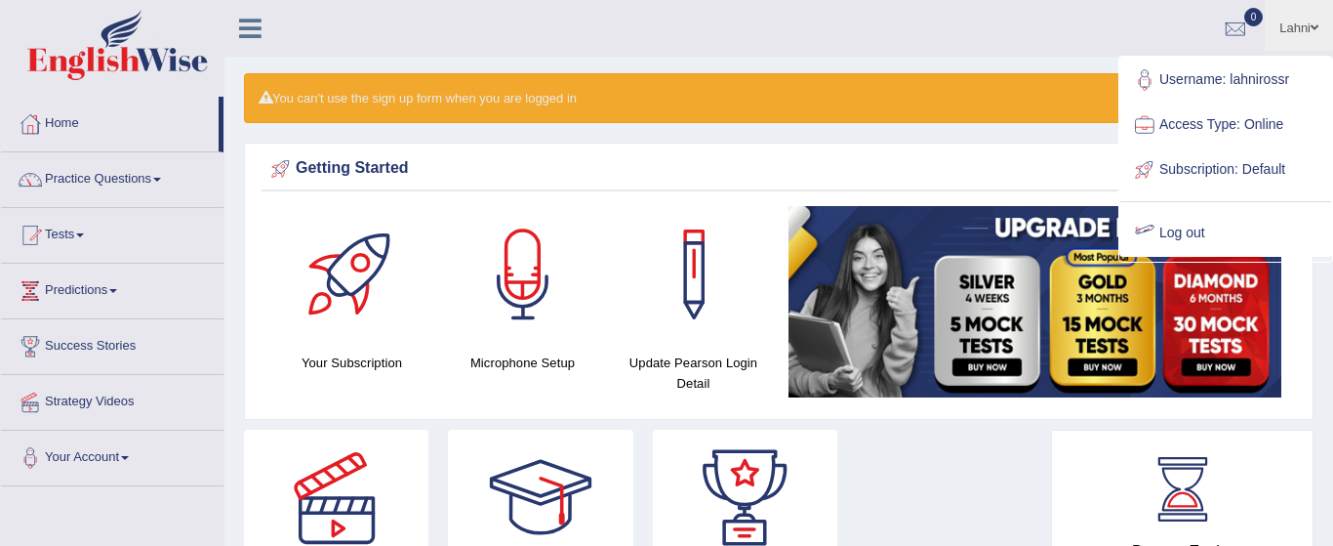
click at [1214, 221] on link "Log out" at bounding box center [1225, 233] width 211 height 45
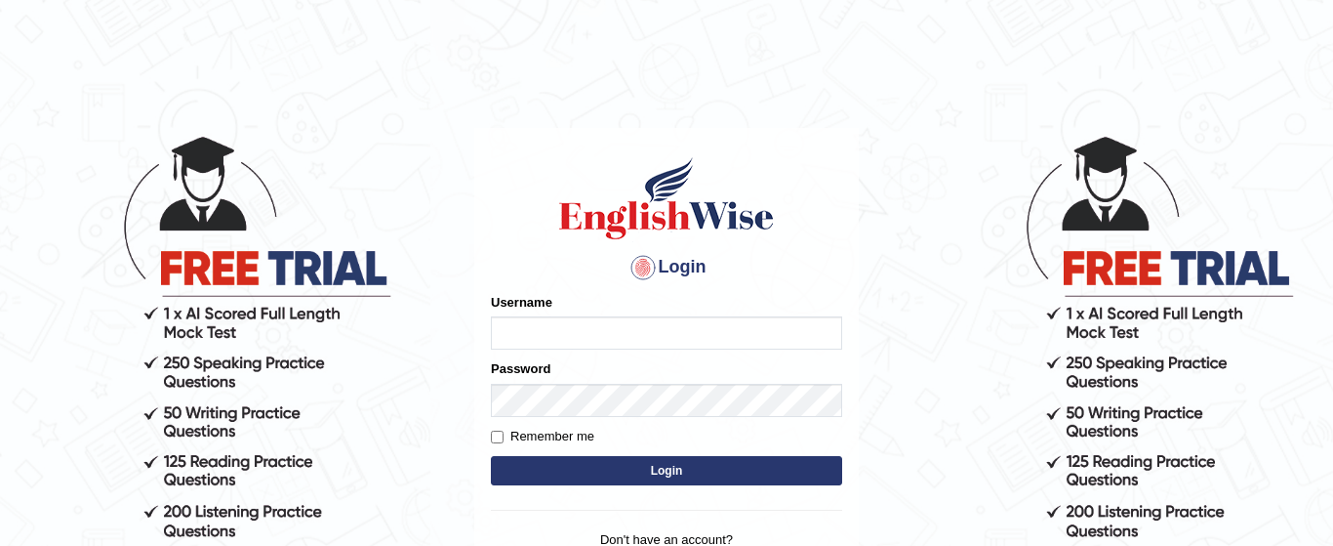
type input "lahnirossr"
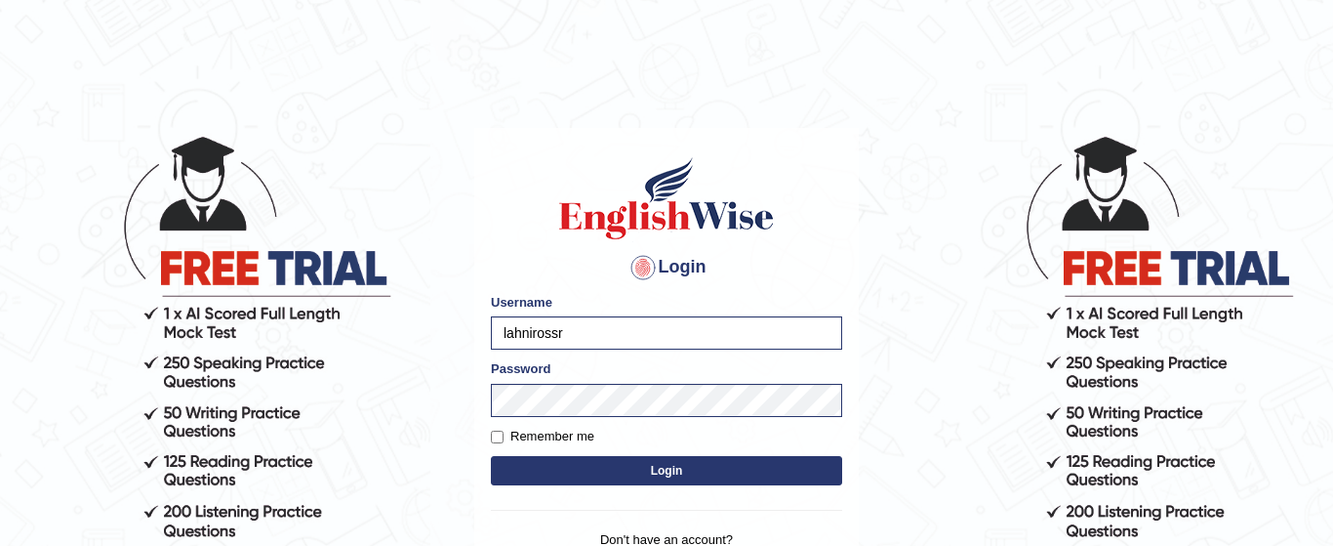
click at [923, 254] on body "Login Please fix the following errors: Username lahnirossr Password Remember me…" at bounding box center [666, 339] width 1333 height 546
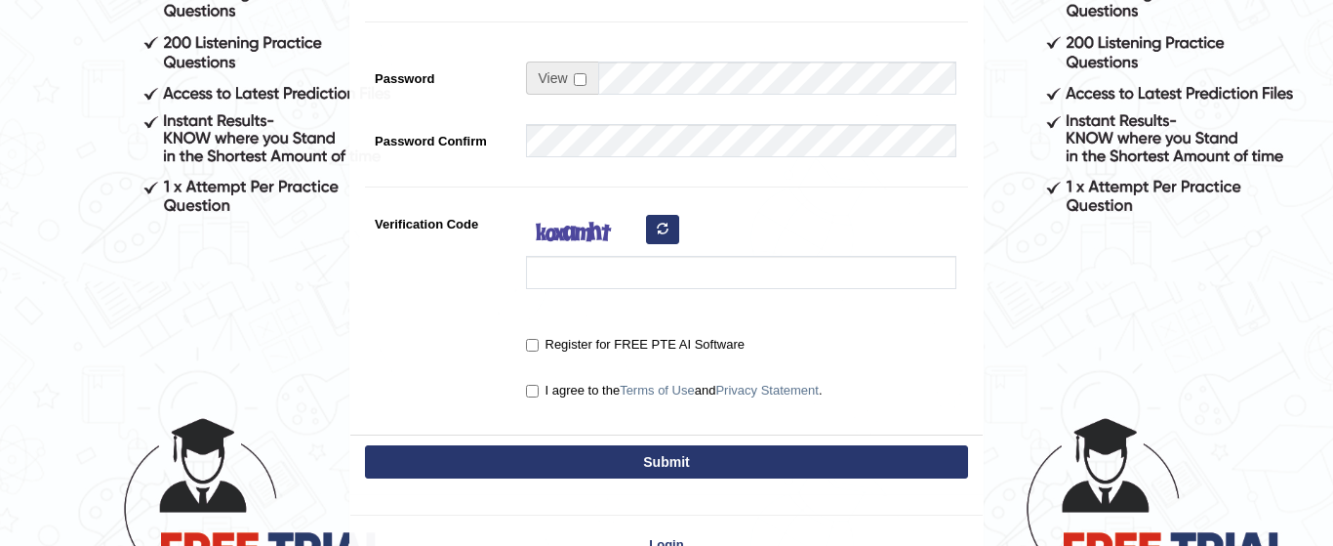
scroll to position [508, 0]
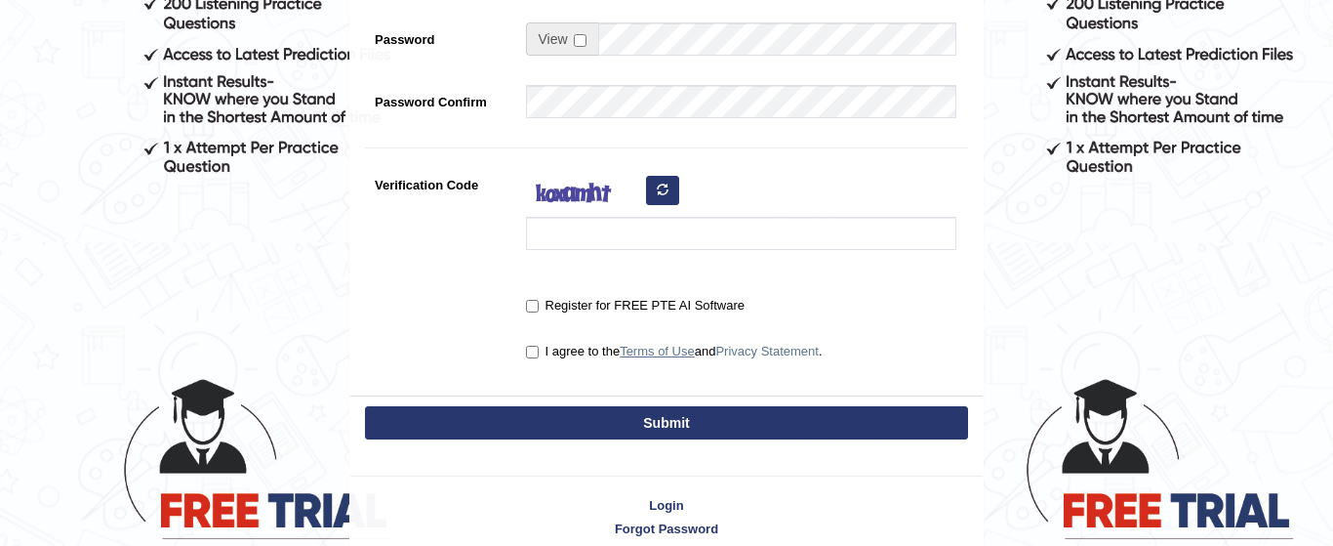
click at [648, 346] on link "Terms of Use" at bounding box center [657, 351] width 75 height 15
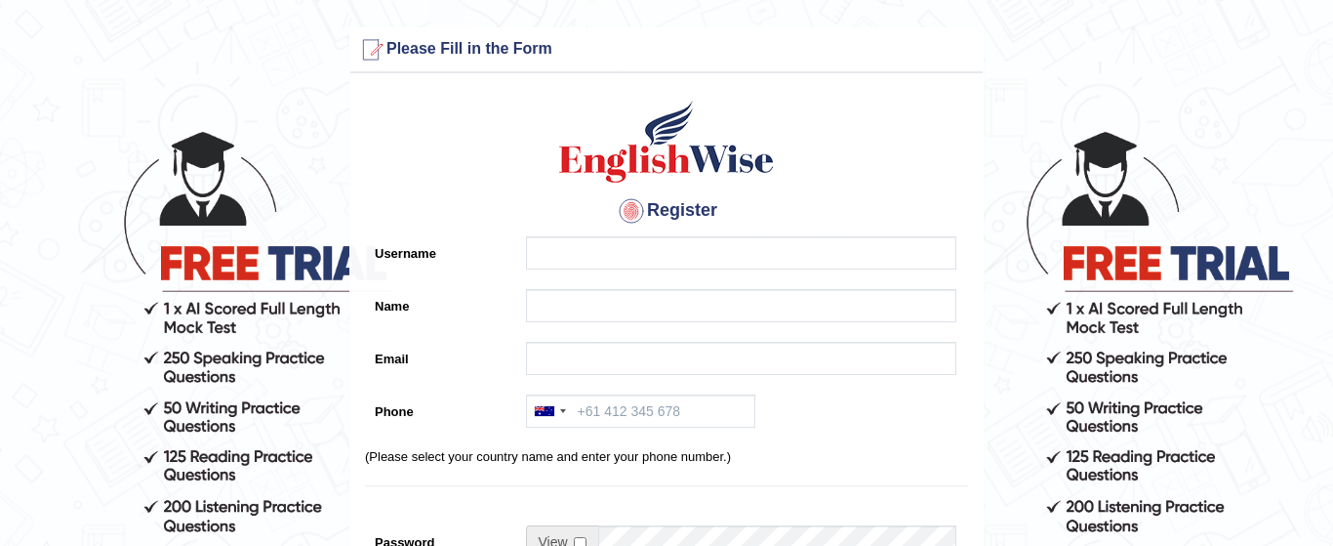
scroll to position [0, 0]
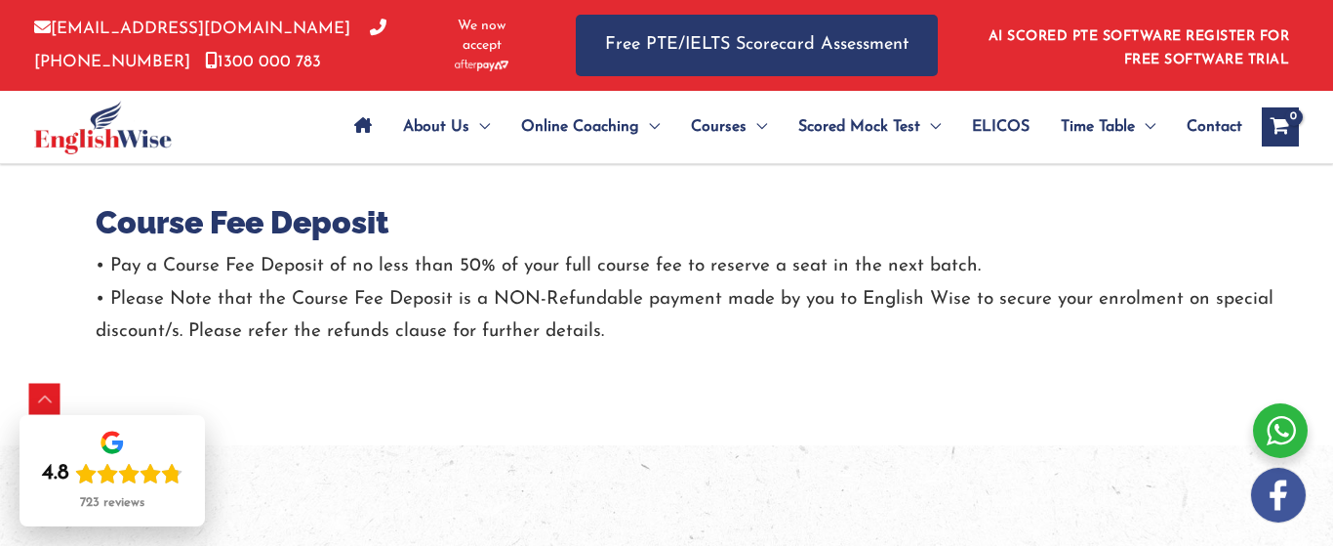
scroll to position [937, 0]
